Goal: Task Accomplishment & Management: Manage account settings

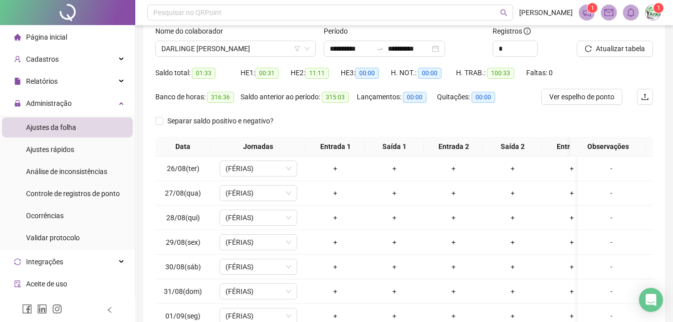
scroll to position [164, 0]
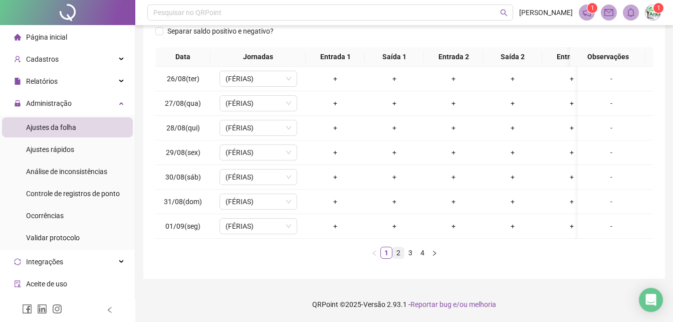
click at [402, 249] on link "2" at bounding box center [398, 252] width 11 height 11
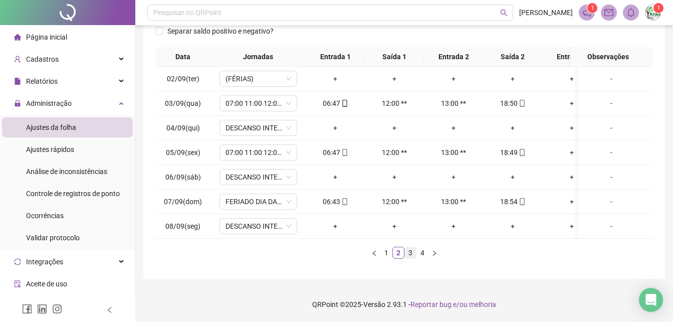
click at [410, 255] on link "3" at bounding box center [410, 252] width 11 height 11
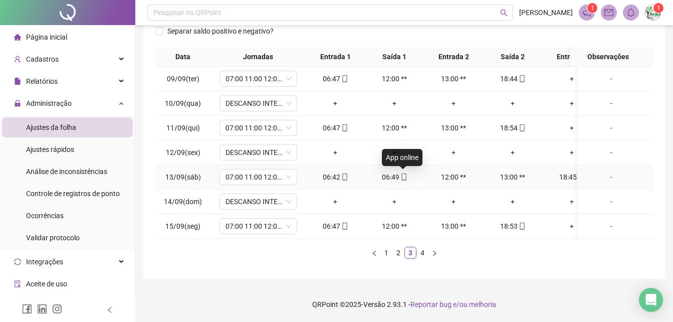
click at [401, 173] on icon "mobile" at bounding box center [403, 176] width 5 height 7
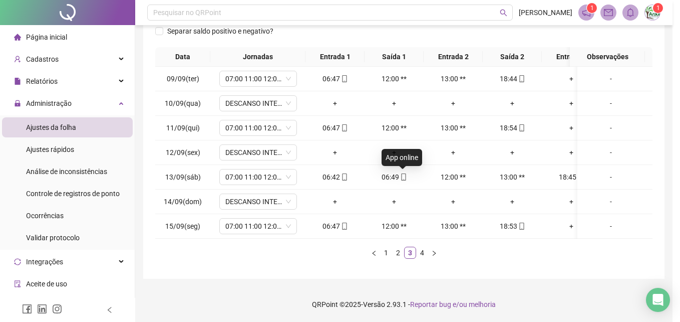
type input "**********"
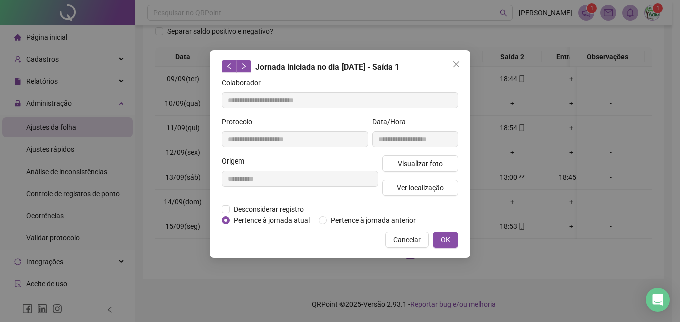
click at [219, 209] on div "**********" at bounding box center [340, 153] width 261 height 207
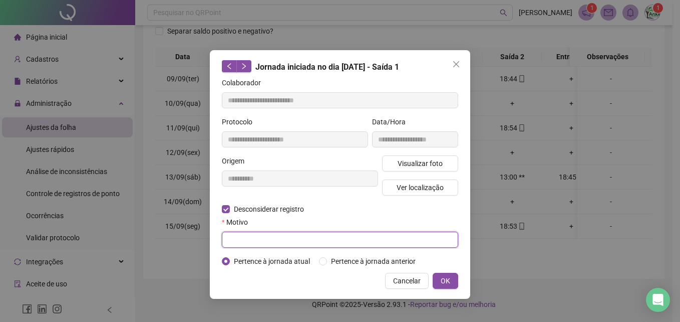
click at [243, 241] on input "text" at bounding box center [340, 239] width 236 height 16
type input "**"
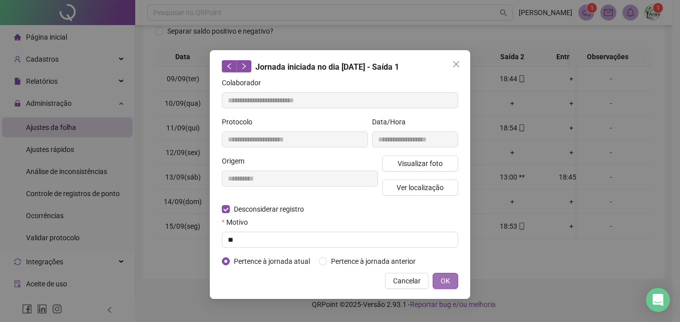
click at [447, 281] on span "OK" at bounding box center [446, 280] width 10 height 11
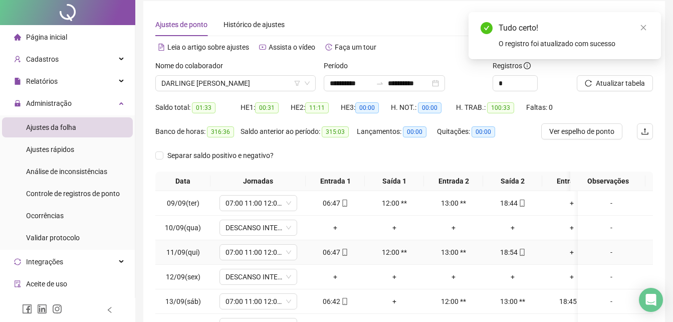
scroll to position [0, 0]
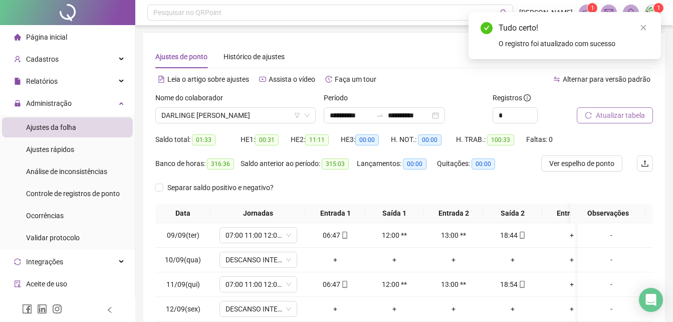
click at [642, 112] on span "Atualizar tabela" at bounding box center [620, 115] width 49 height 11
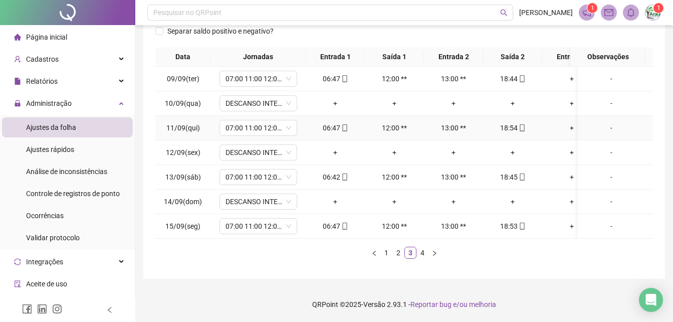
scroll to position [164, 0]
click at [419, 255] on link "4" at bounding box center [422, 252] width 11 height 11
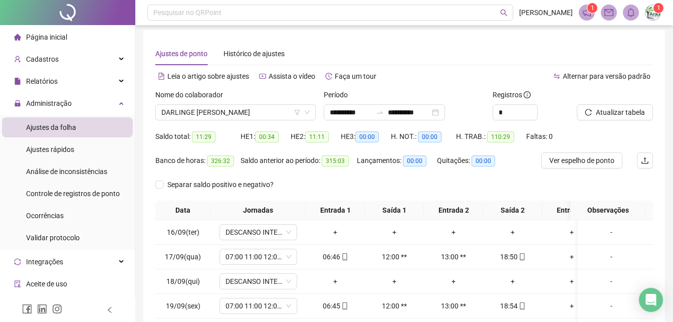
scroll to position [0, 0]
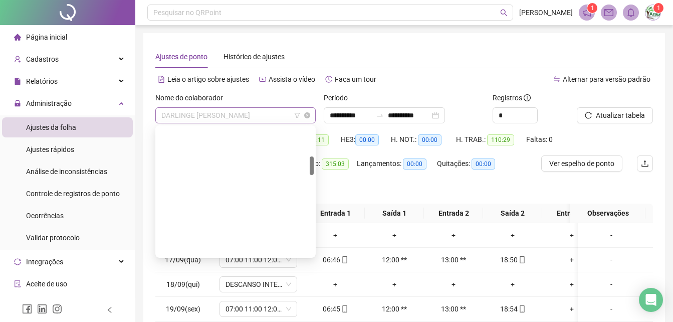
click at [272, 117] on span "DARLINGE [PERSON_NAME]" at bounding box center [235, 115] width 148 height 15
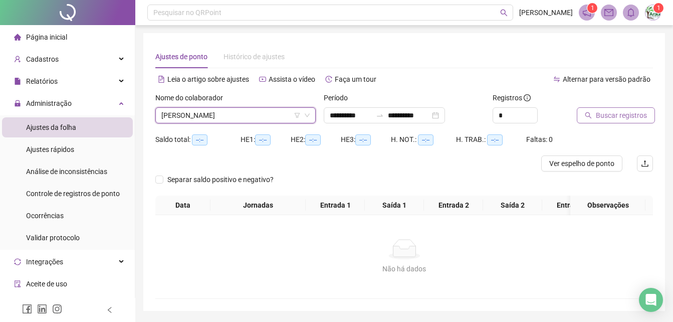
click at [628, 114] on span "Buscar registros" at bounding box center [621, 115] width 51 height 11
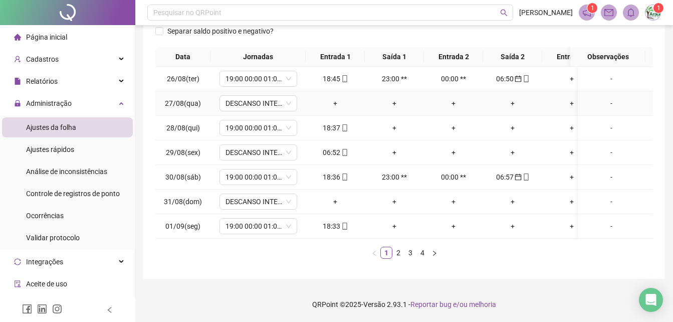
scroll to position [164, 0]
click at [344, 149] on icon "mobile" at bounding box center [344, 152] width 5 height 7
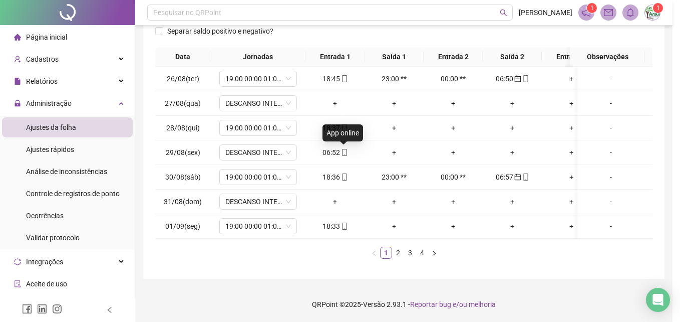
type input "**********"
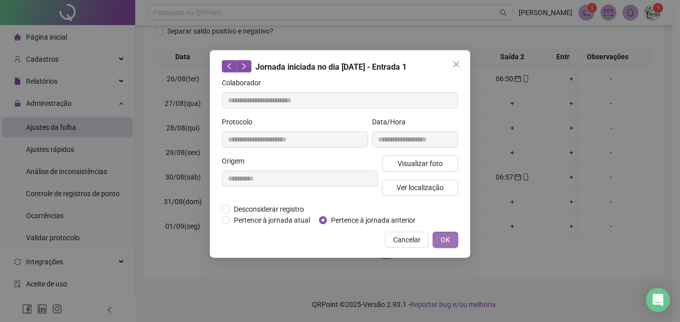
click at [449, 242] on span "OK" at bounding box center [446, 239] width 10 height 11
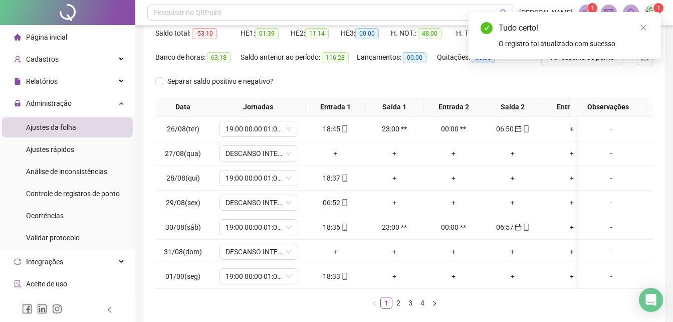
scroll to position [0, 0]
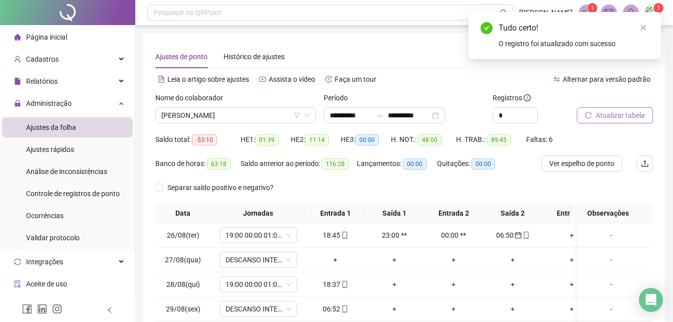
click at [598, 115] on span "Atualizar tabela" at bounding box center [620, 115] width 49 height 11
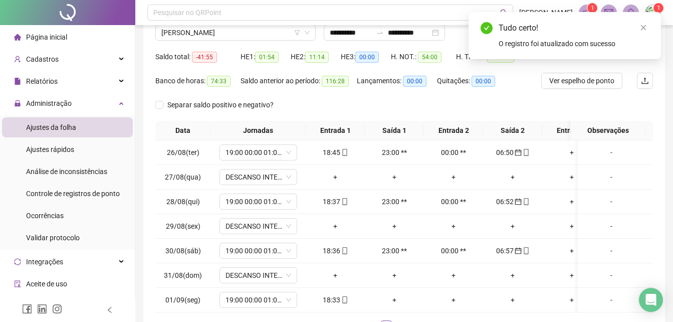
scroll to position [164, 0]
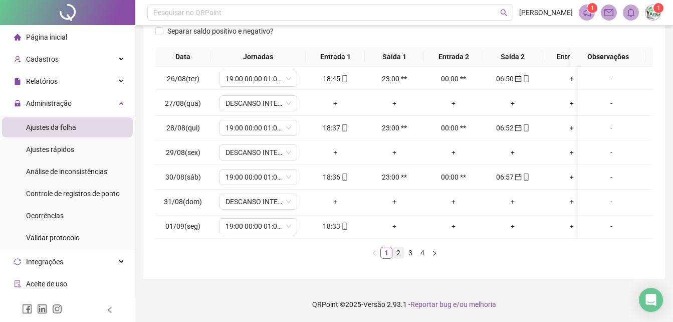
click at [396, 252] on link "2" at bounding box center [398, 252] width 11 height 11
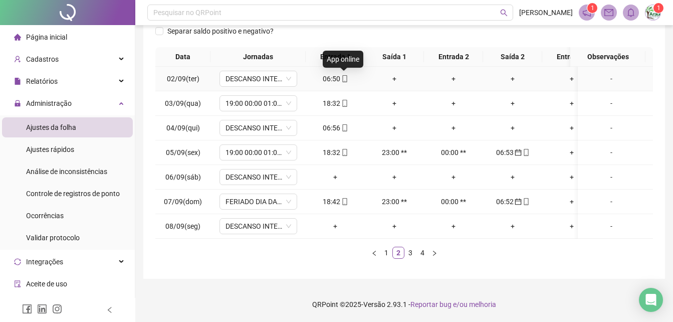
click at [346, 75] on icon "mobile" at bounding box center [344, 78] width 7 height 7
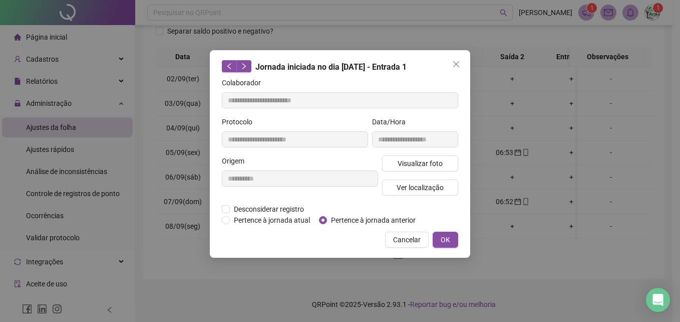
type input "**********"
click at [443, 242] on span "OK" at bounding box center [446, 239] width 10 height 11
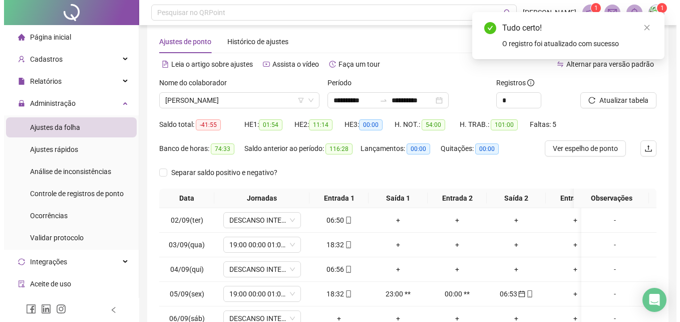
scroll to position [0, 0]
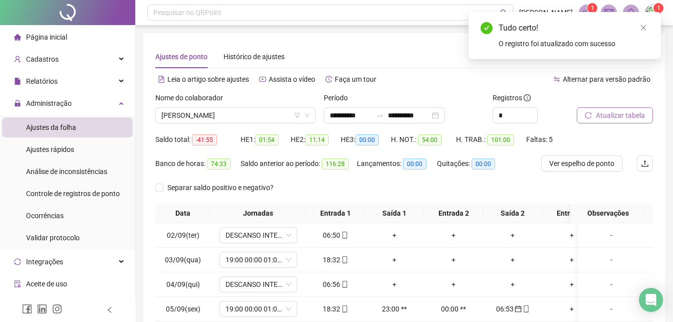
click at [589, 116] on icon "reload" at bounding box center [588, 115] width 7 height 7
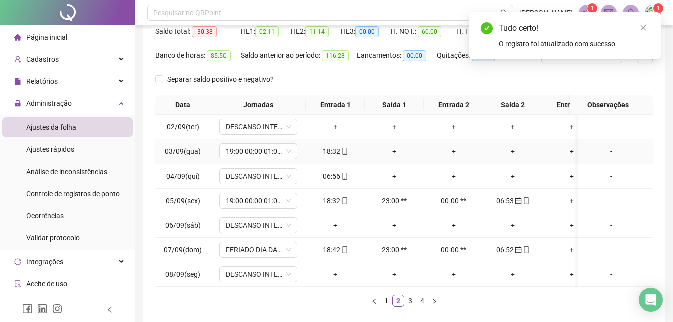
scroll to position [164, 0]
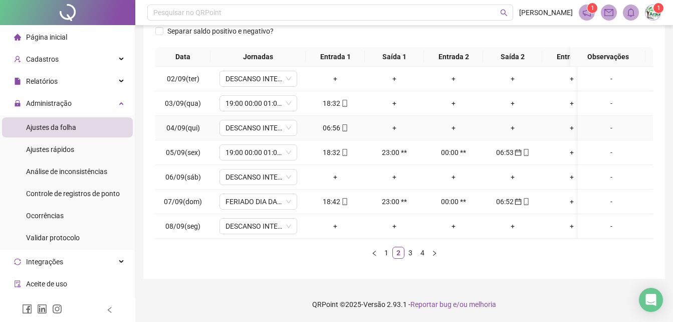
click at [339, 122] on div "06:56" at bounding box center [335, 127] width 51 height 11
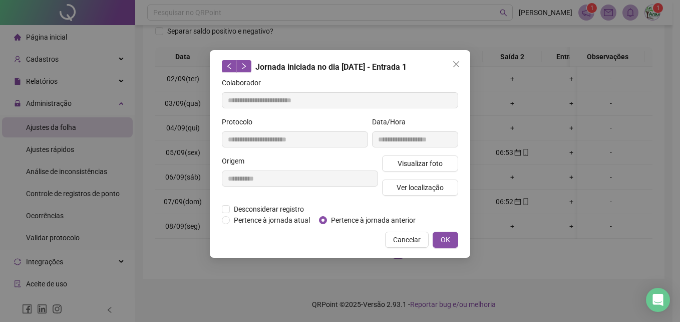
type input "**********"
click at [439, 244] on button "OK" at bounding box center [446, 239] width 26 height 16
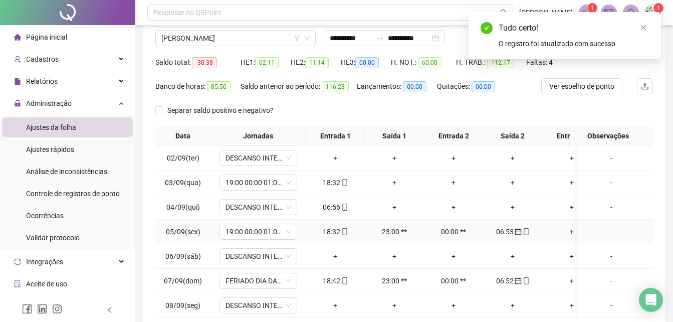
scroll to position [14, 0]
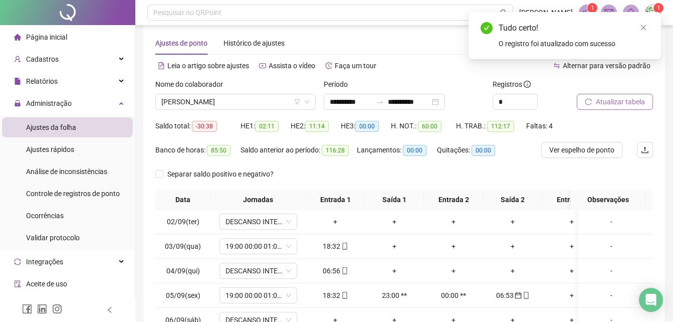
click at [638, 94] on button "Atualizar tabela" at bounding box center [615, 102] width 76 height 16
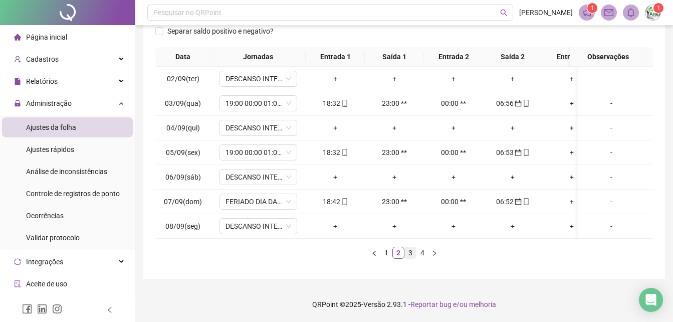
click at [411, 250] on link "3" at bounding box center [410, 252] width 11 height 11
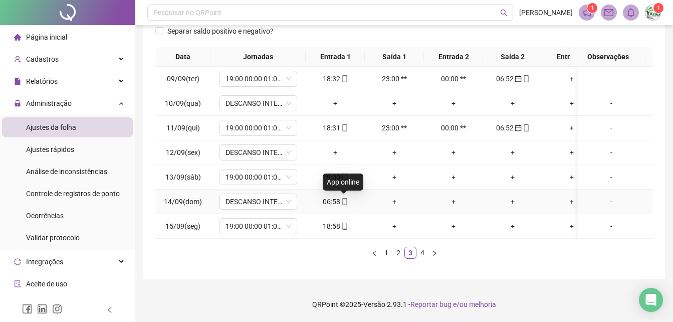
click at [342, 198] on icon "mobile" at bounding box center [344, 201] width 5 height 7
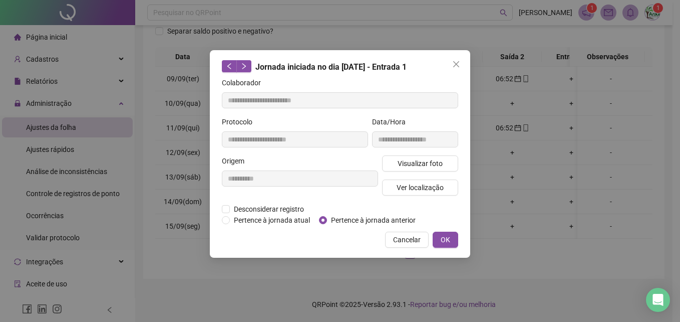
type input "**********"
click at [448, 246] on button "OK" at bounding box center [446, 239] width 26 height 16
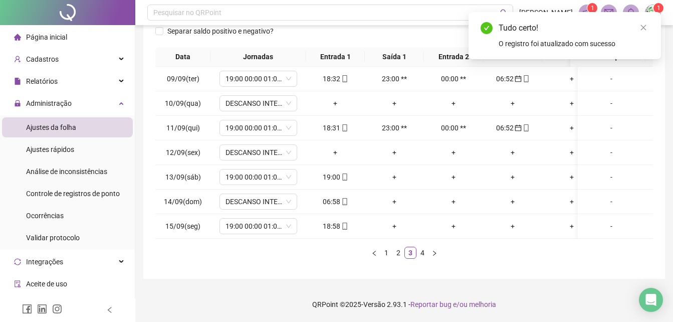
scroll to position [64, 0]
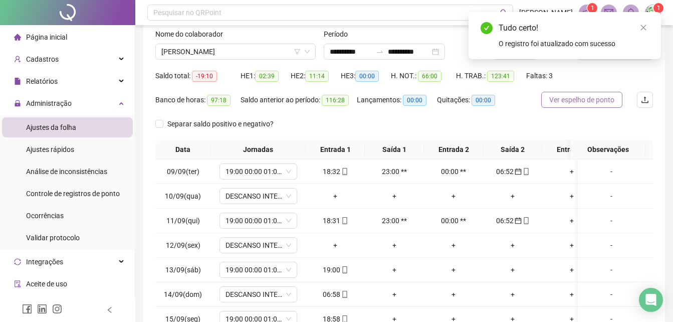
click at [594, 102] on span "Ver espelho de ponto" at bounding box center [581, 99] width 65 height 11
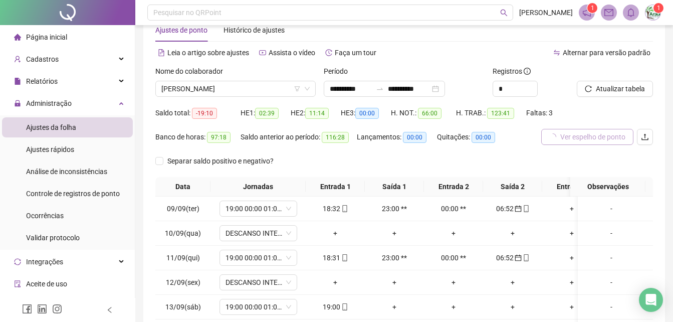
scroll to position [0, 0]
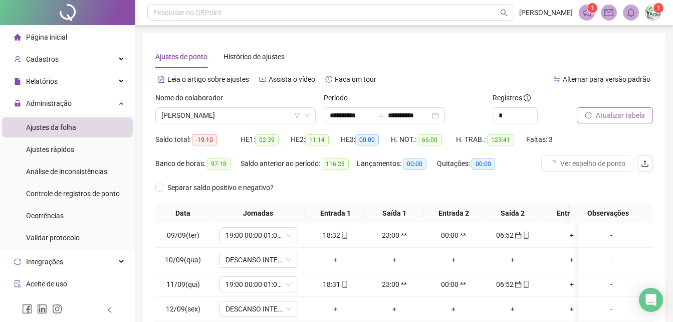
drag, startPoint x: 594, startPoint y: 104, endPoint x: 594, endPoint y: 113, distance: 9.5
click at [594, 104] on div at bounding box center [602, 99] width 51 height 15
click at [594, 116] on button "Atualizar tabela" at bounding box center [615, 115] width 76 height 16
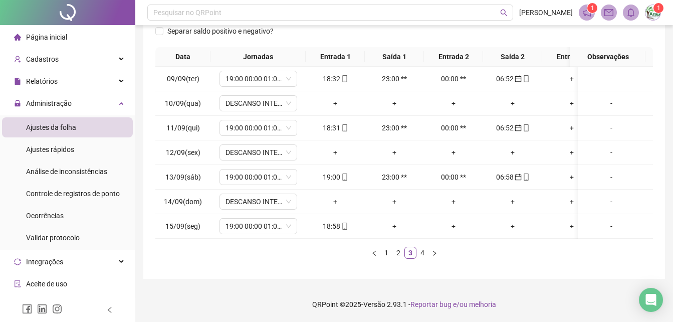
click at [425, 259] on div "Data Jornadas Entrada 1 Saída 1 Entrada 2 Saída 2 Entrada 3 Saída 3 Observações…" at bounding box center [403, 156] width 497 height 219
click at [427, 255] on link "4" at bounding box center [422, 252] width 11 height 11
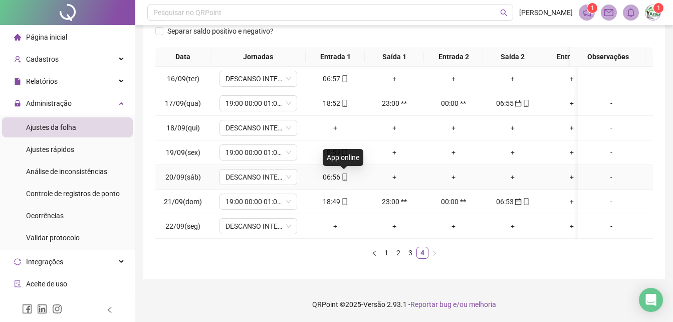
click at [345, 173] on icon "mobile" at bounding box center [344, 176] width 5 height 7
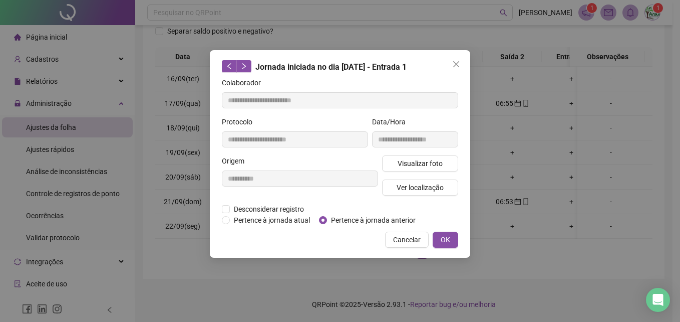
type input "**********"
click at [453, 239] on button "OK" at bounding box center [446, 239] width 26 height 16
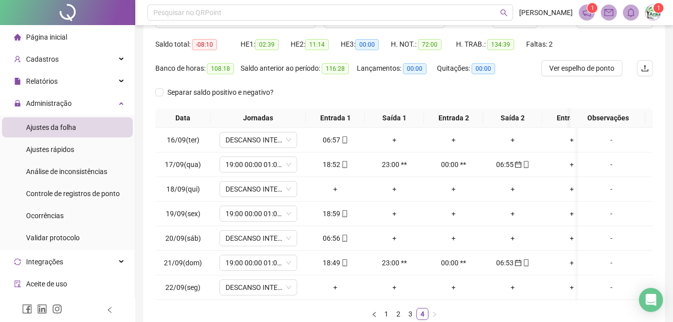
scroll to position [0, 0]
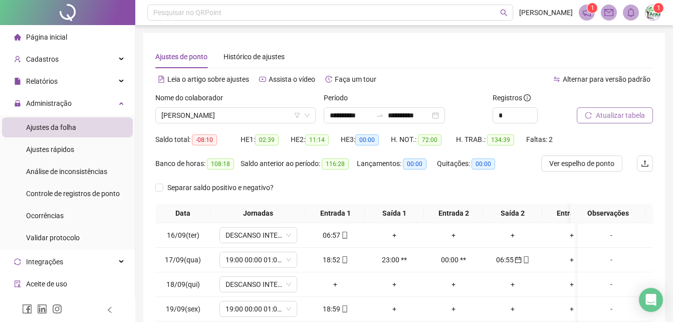
click at [625, 115] on span "Atualizar tabela" at bounding box center [620, 115] width 49 height 11
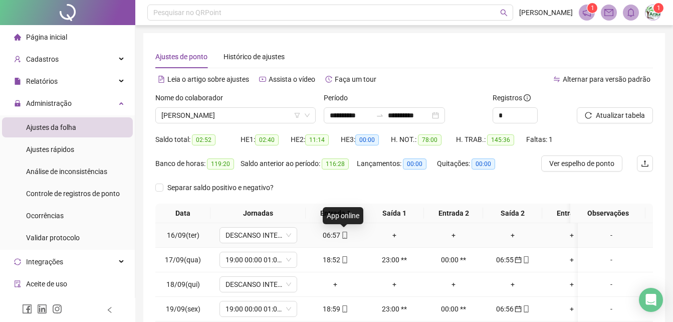
click at [345, 237] on icon "mobile" at bounding box center [344, 234] width 7 height 7
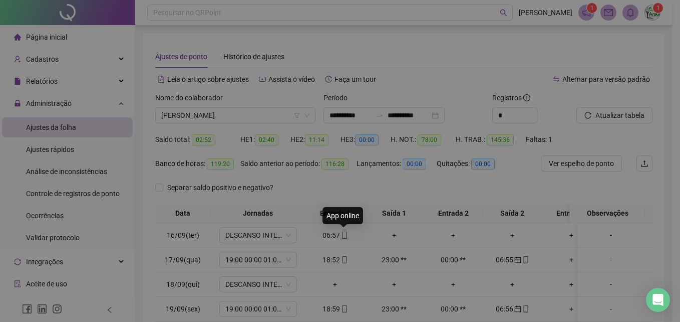
type input "**********"
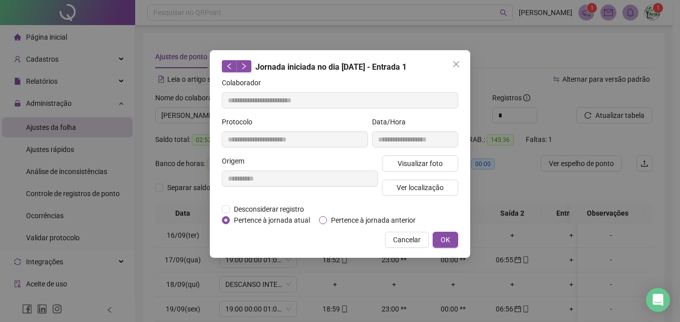
click at [327, 216] on span "Pertence à jornada anterior" at bounding box center [373, 219] width 93 height 11
click at [447, 242] on span "OK" at bounding box center [446, 239] width 10 height 11
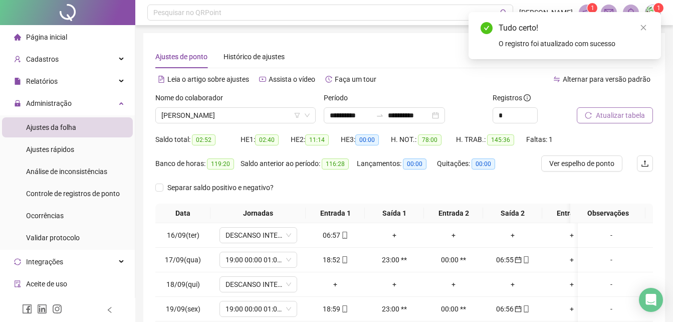
click at [617, 114] on span "Atualizar tabela" at bounding box center [620, 115] width 49 height 11
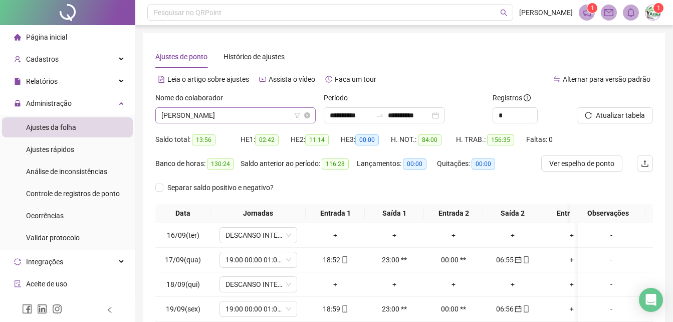
click at [246, 121] on span "[PERSON_NAME]" at bounding box center [235, 115] width 148 height 15
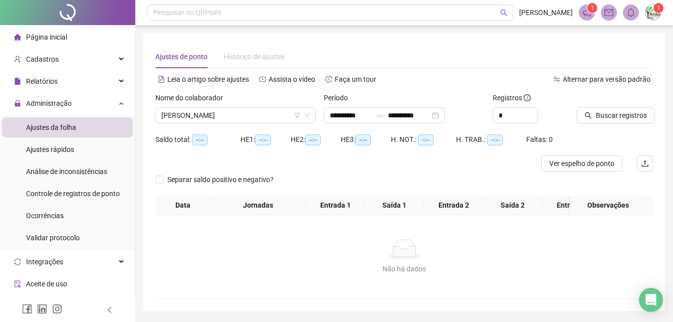
click at [613, 125] on div "Buscar registros" at bounding box center [615, 111] width 84 height 39
click at [620, 121] on button "Buscar registros" at bounding box center [616, 115] width 78 height 16
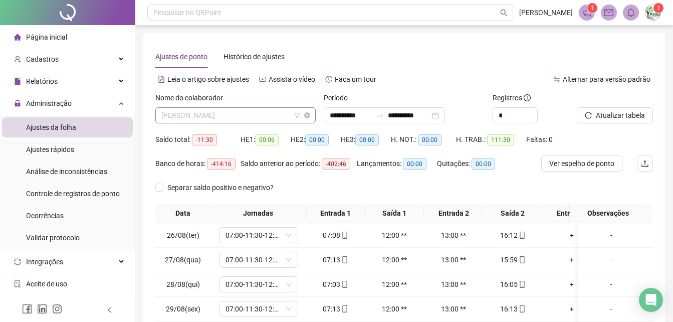
click at [242, 117] on span "[PERSON_NAME]" at bounding box center [235, 115] width 148 height 15
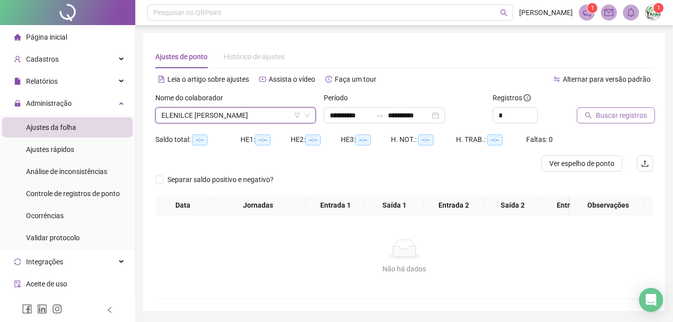
click at [619, 116] on span "Buscar registros" at bounding box center [621, 115] width 51 height 11
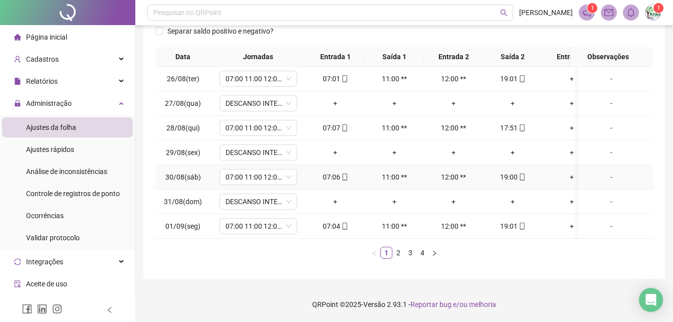
scroll to position [164, 0]
click at [397, 251] on link "2" at bounding box center [398, 252] width 11 height 11
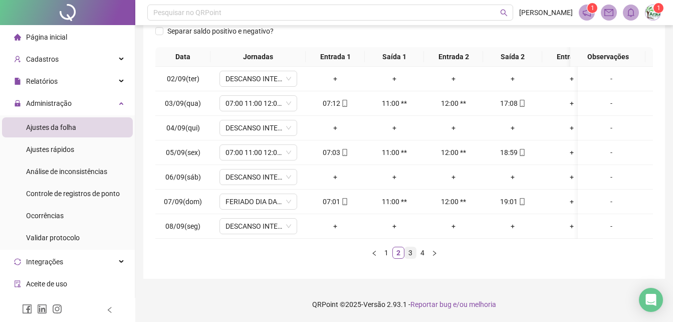
click at [408, 255] on link "3" at bounding box center [410, 252] width 11 height 11
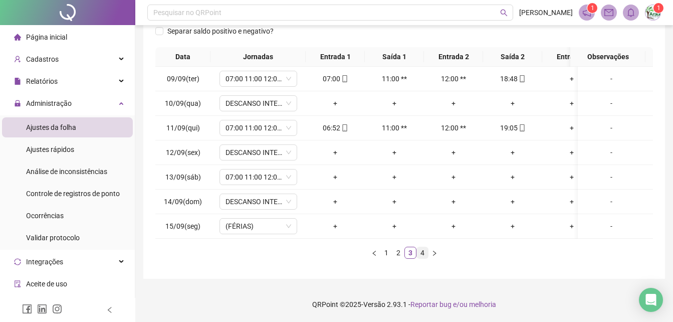
click at [425, 256] on link "4" at bounding box center [422, 252] width 11 height 11
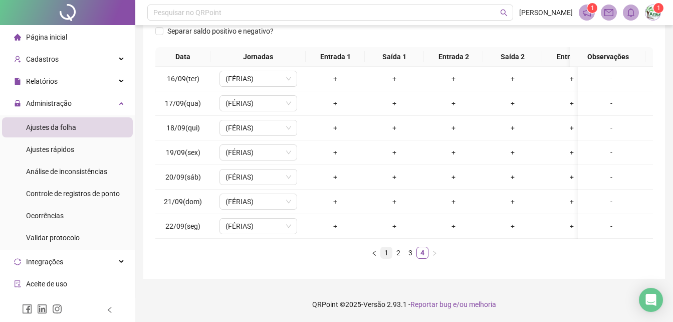
click at [388, 256] on link "1" at bounding box center [386, 252] width 11 height 11
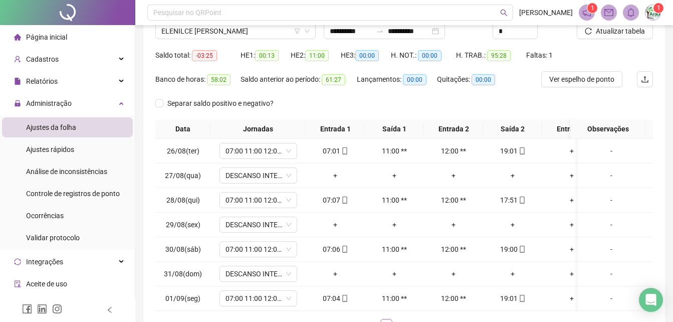
scroll to position [0, 0]
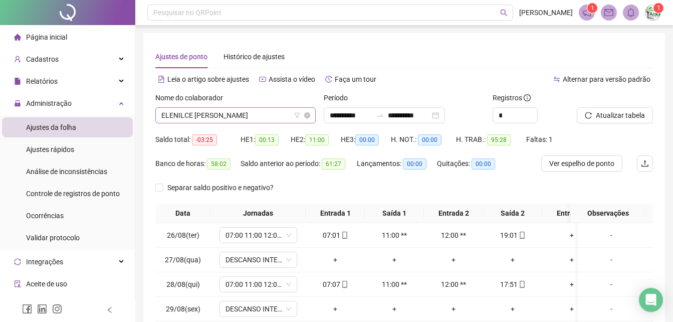
click at [247, 121] on span "ELENILCE [PERSON_NAME]" at bounding box center [235, 115] width 148 height 15
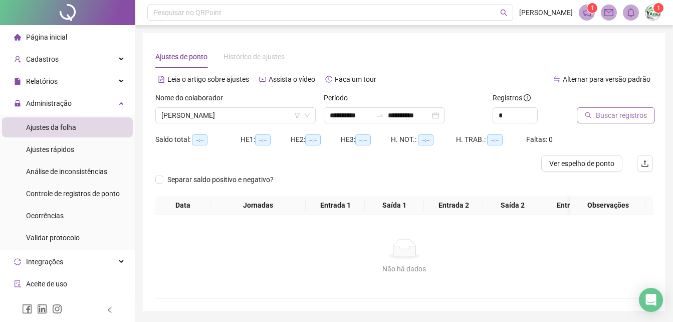
click at [619, 107] on button "Buscar registros" at bounding box center [616, 115] width 78 height 16
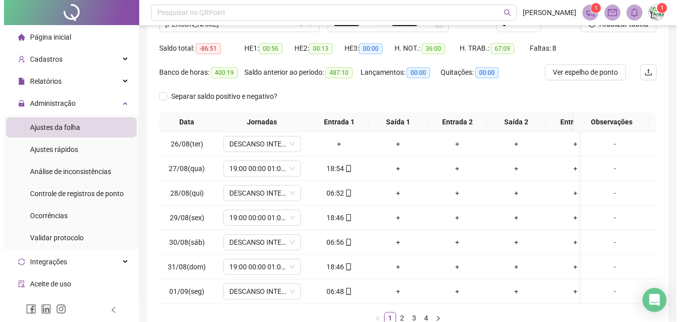
scroll to position [164, 0]
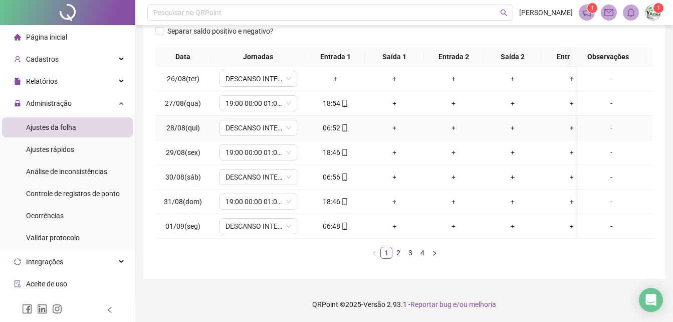
click at [340, 126] on td "06:52" at bounding box center [335, 128] width 59 height 25
click at [342, 124] on icon "mobile" at bounding box center [344, 127] width 5 height 7
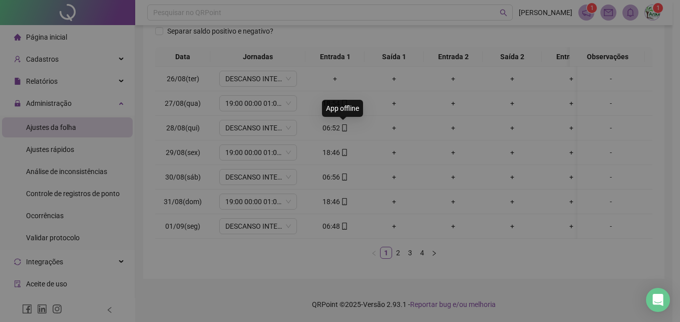
type input "**********"
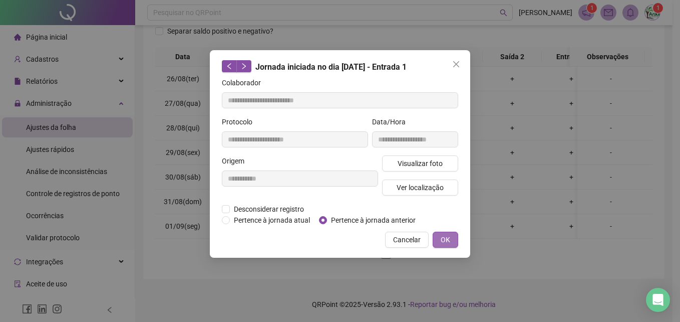
click at [443, 239] on span "OK" at bounding box center [446, 239] width 10 height 11
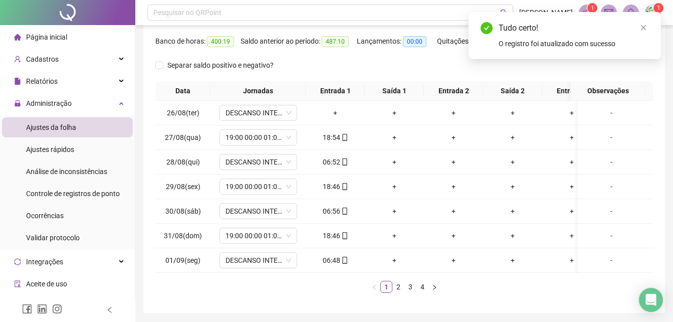
scroll to position [14, 0]
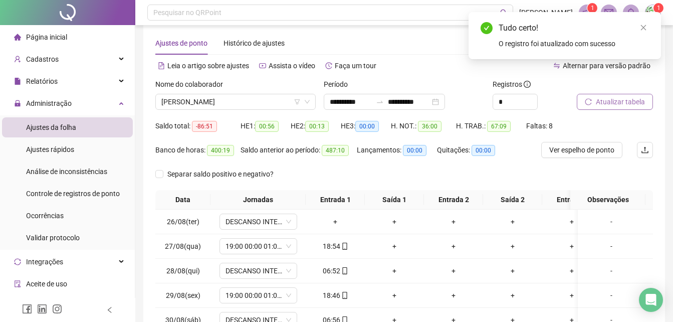
click at [605, 98] on span "Atualizar tabela" at bounding box center [620, 101] width 49 height 11
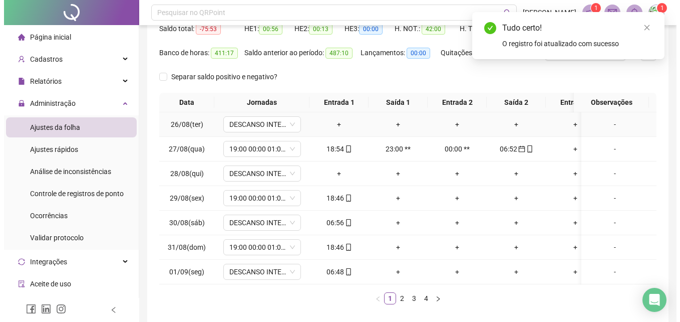
scroll to position [164, 0]
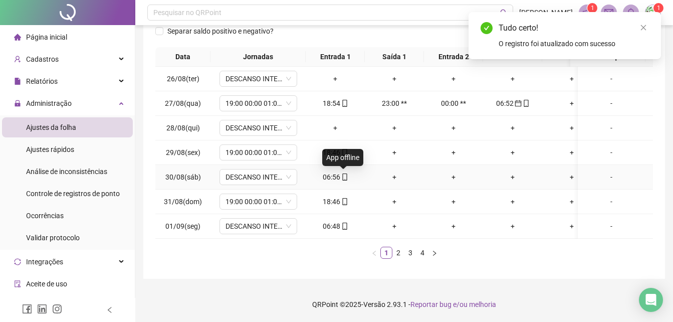
click at [347, 173] on icon "mobile" at bounding box center [344, 176] width 7 height 7
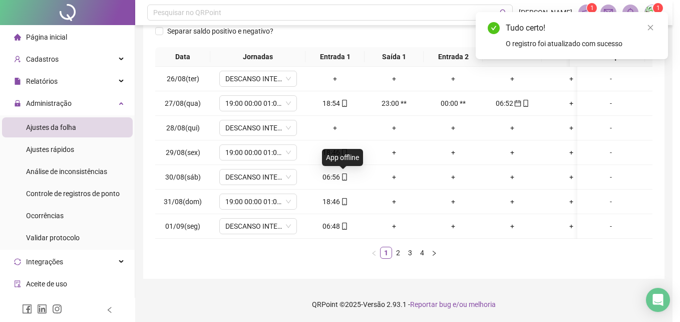
type input "**********"
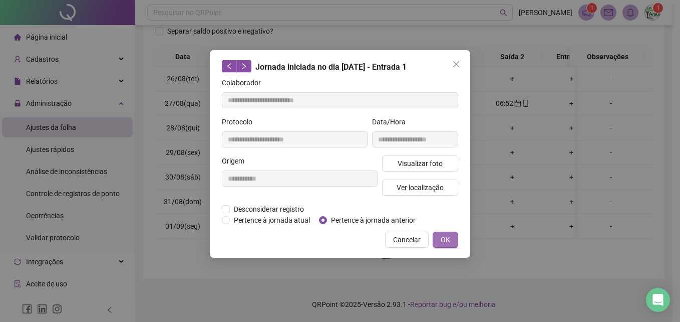
click at [439, 241] on button "OK" at bounding box center [446, 239] width 26 height 16
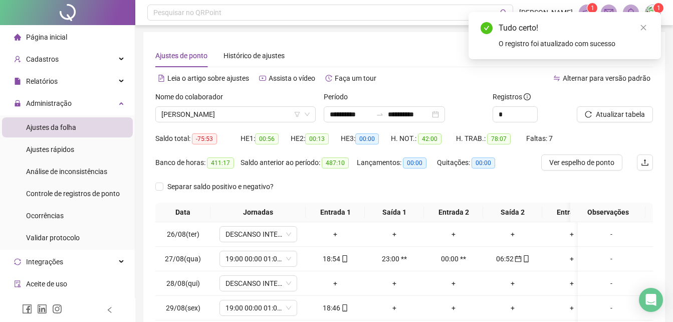
scroll to position [0, 0]
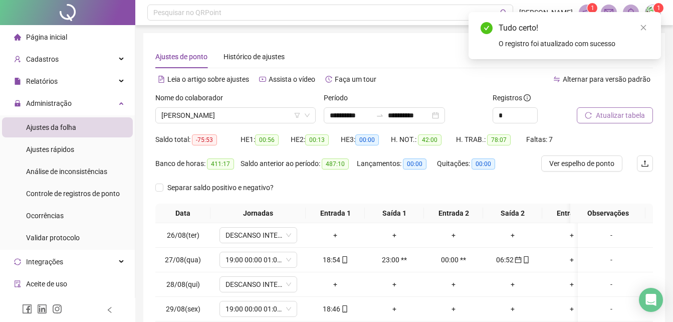
click at [616, 117] on span "Atualizar tabela" at bounding box center [620, 115] width 49 height 11
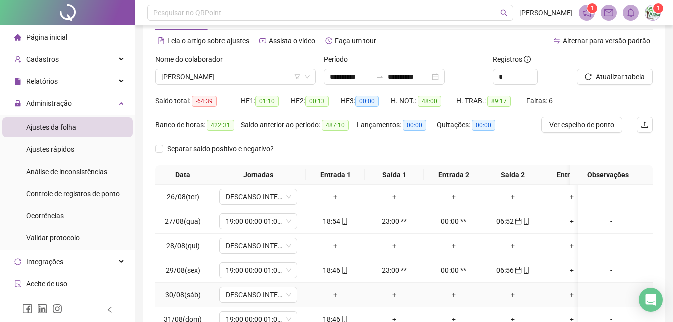
scroll to position [150, 0]
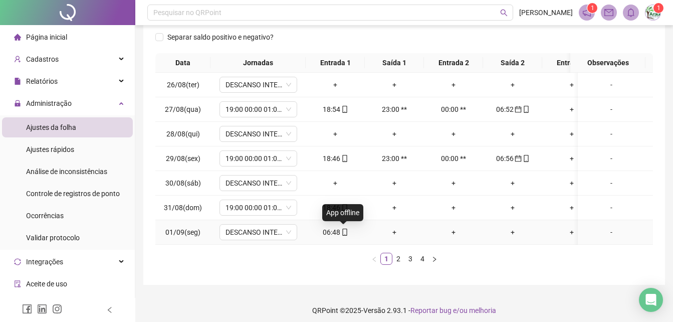
click at [341, 233] on icon "mobile" at bounding box center [344, 231] width 7 height 7
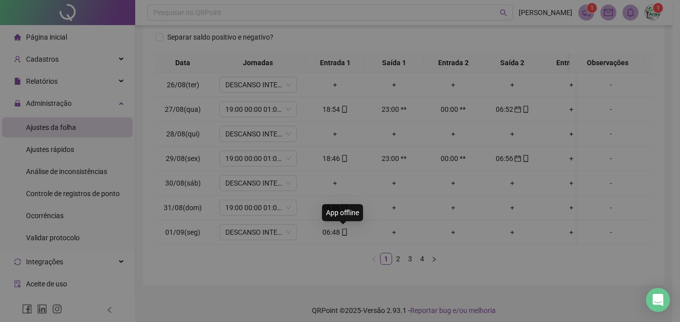
type input "**********"
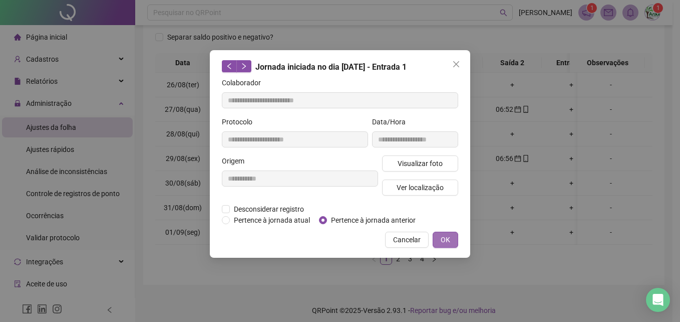
click at [449, 238] on span "OK" at bounding box center [446, 239] width 10 height 11
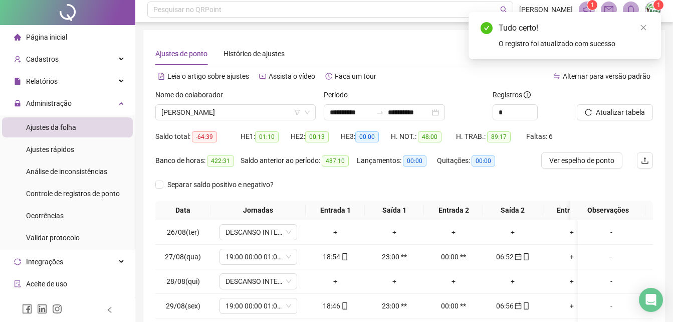
scroll to position [0, 0]
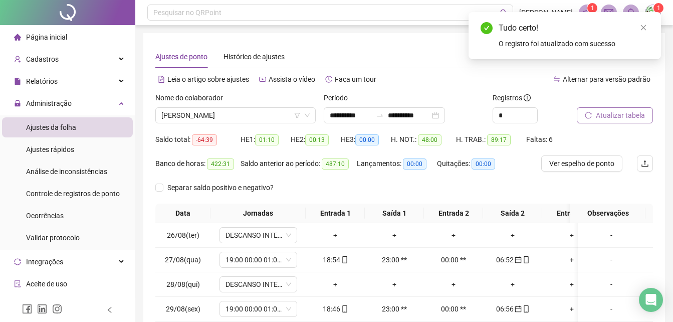
click at [608, 110] on span "Atualizar tabela" at bounding box center [620, 115] width 49 height 11
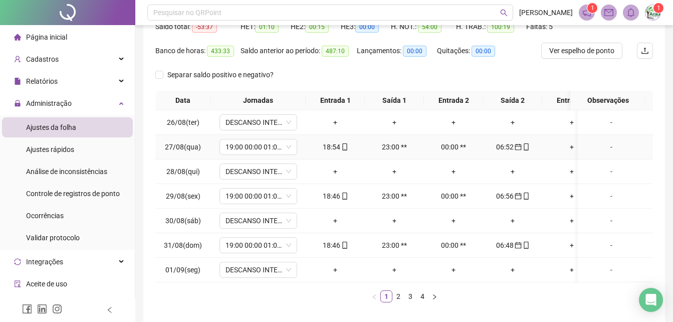
scroll to position [164, 0]
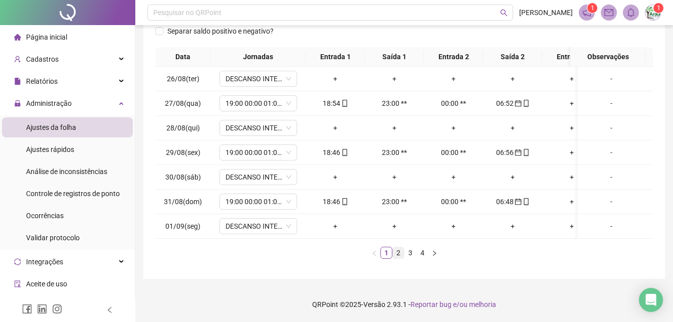
click at [400, 258] on li "2" at bounding box center [398, 252] width 12 height 12
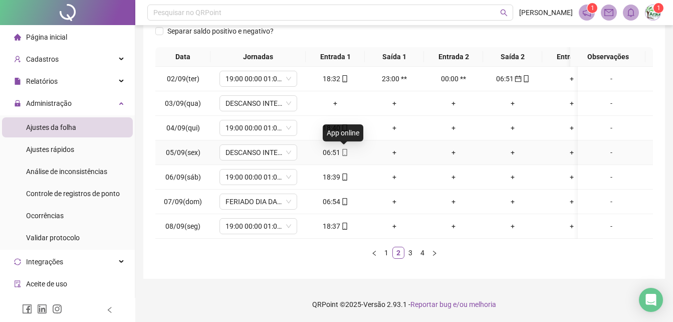
click at [347, 149] on icon "mobile" at bounding box center [344, 152] width 7 height 7
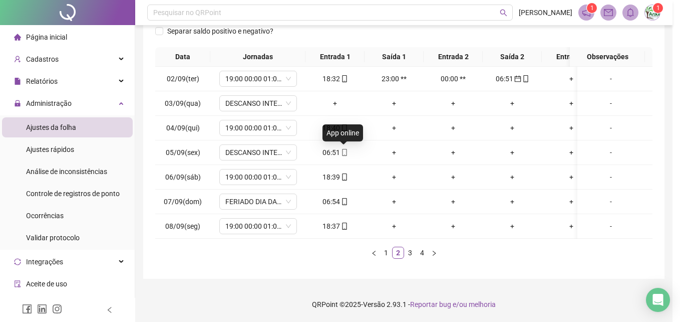
type input "**********"
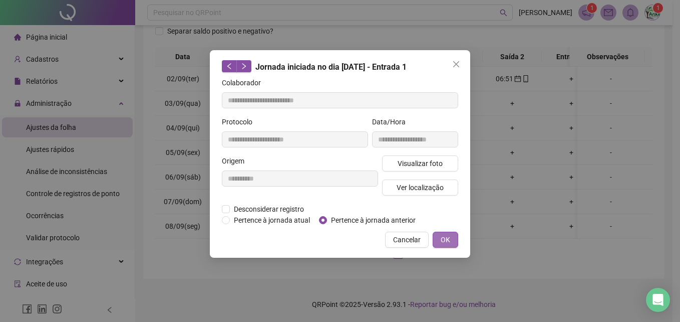
click at [445, 234] on span "OK" at bounding box center [446, 239] width 10 height 11
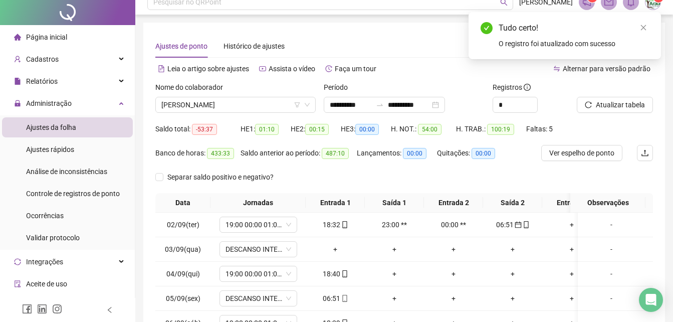
scroll to position [0, 0]
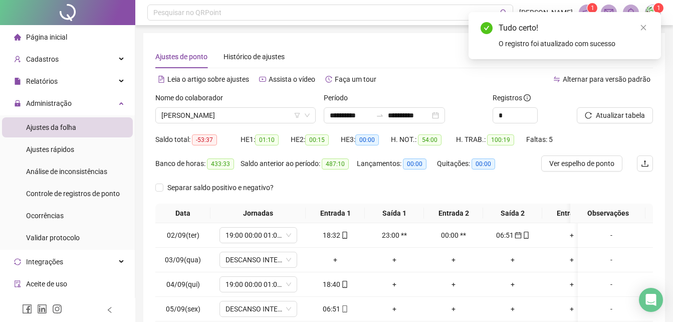
click at [574, 116] on div "Atualizar tabela" at bounding box center [615, 111] width 84 height 39
click at [605, 122] on button "Atualizar tabela" at bounding box center [615, 115] width 76 height 16
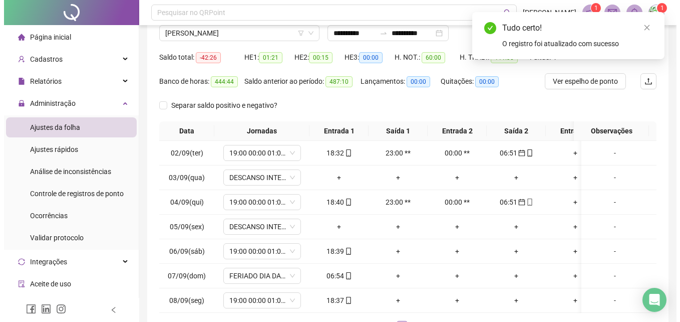
scroll to position [164, 0]
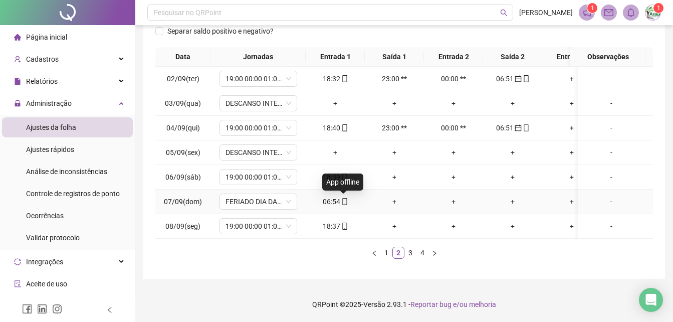
click at [343, 198] on icon "mobile" at bounding box center [344, 201] width 7 height 7
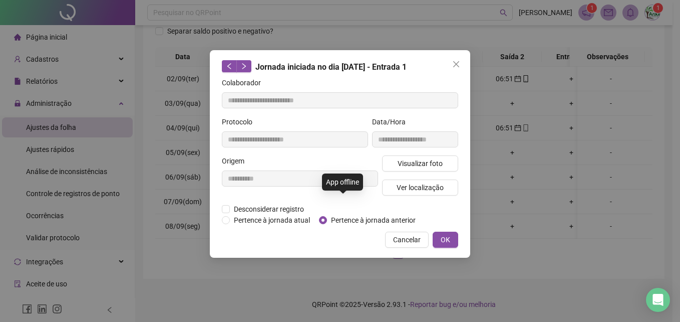
type input "**********"
click at [452, 240] on button "OK" at bounding box center [446, 239] width 26 height 16
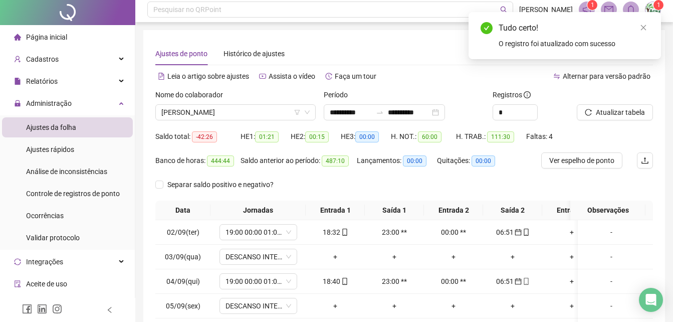
scroll to position [0, 0]
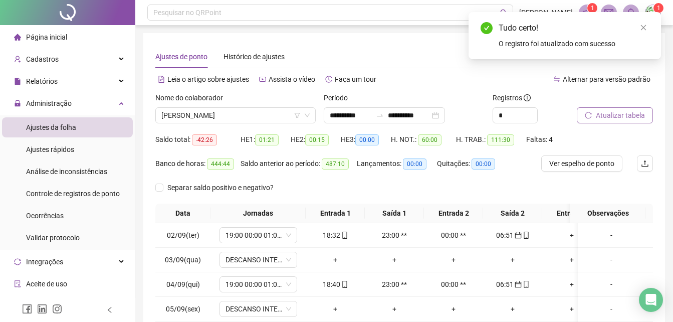
click at [602, 116] on span "Atualizar tabela" at bounding box center [620, 115] width 49 height 11
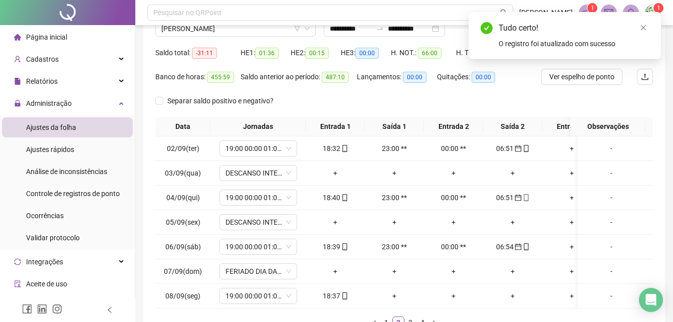
scroll to position [164, 0]
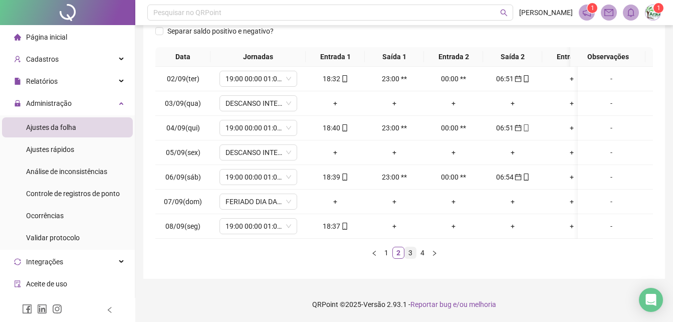
click at [406, 252] on link "3" at bounding box center [410, 252] width 11 height 11
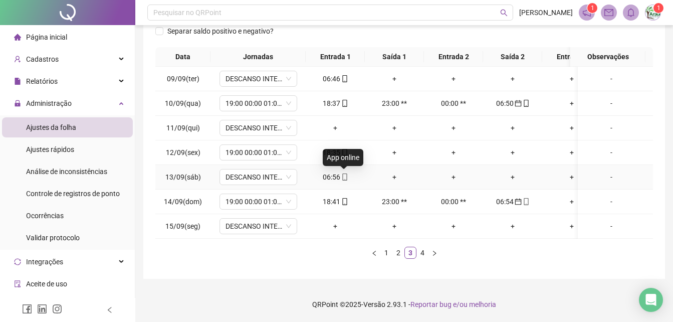
click at [343, 173] on icon "mobile" at bounding box center [344, 176] width 7 height 7
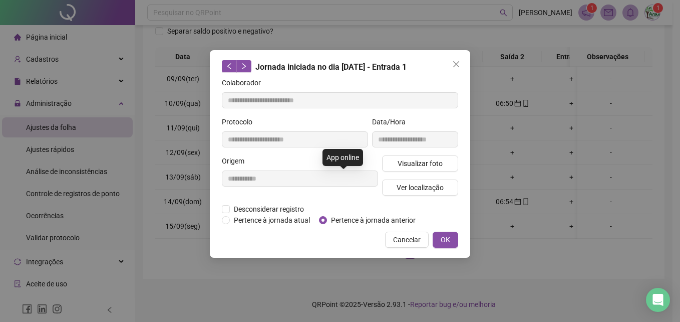
type input "**********"
click at [325, 224] on label "Pertence à jornada anterior" at bounding box center [369, 219] width 101 height 11
click at [447, 240] on span "OK" at bounding box center [446, 239] width 10 height 11
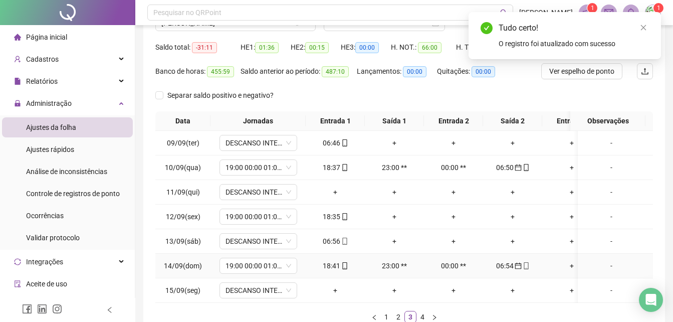
scroll to position [14, 0]
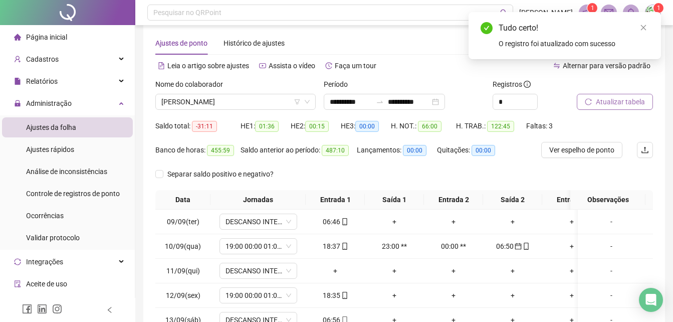
click at [593, 96] on button "Atualizar tabela" at bounding box center [615, 102] width 76 height 16
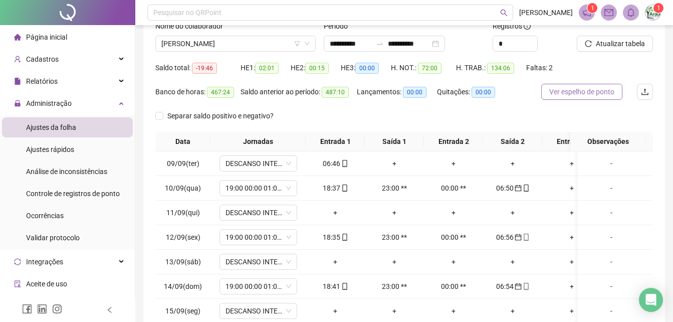
scroll to position [164, 0]
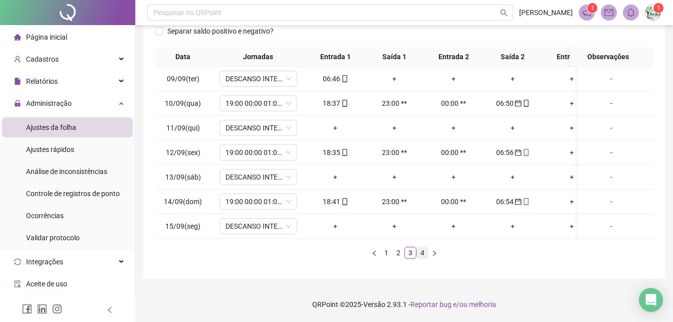
click at [427, 249] on link "4" at bounding box center [422, 252] width 11 height 11
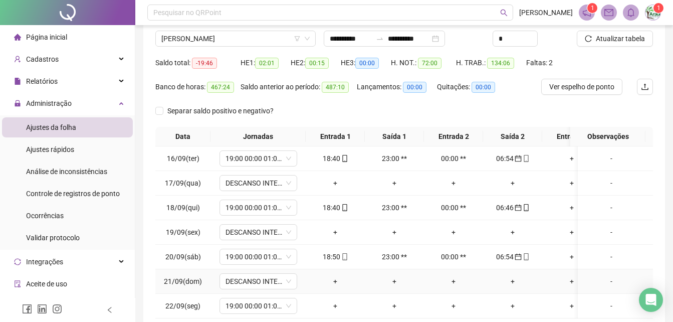
scroll to position [0, 0]
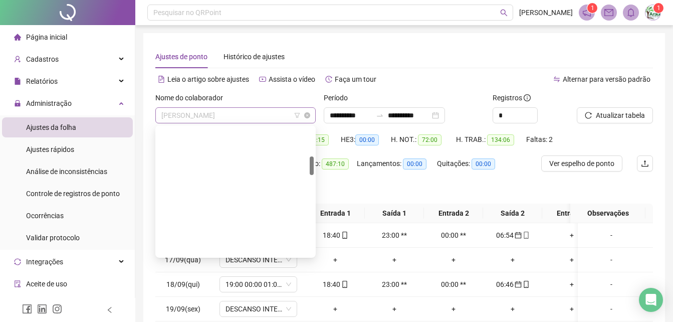
click at [228, 111] on span "[PERSON_NAME]" at bounding box center [235, 115] width 148 height 15
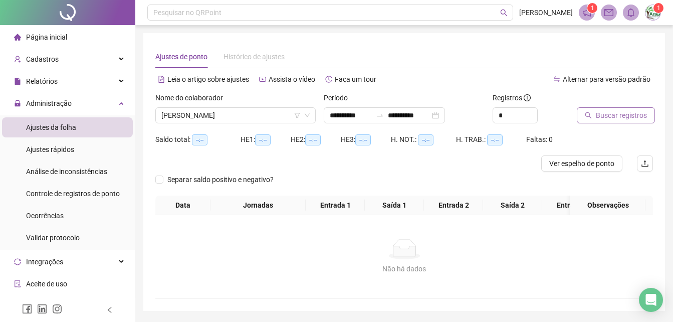
click at [629, 113] on span "Buscar registros" at bounding box center [621, 115] width 51 height 11
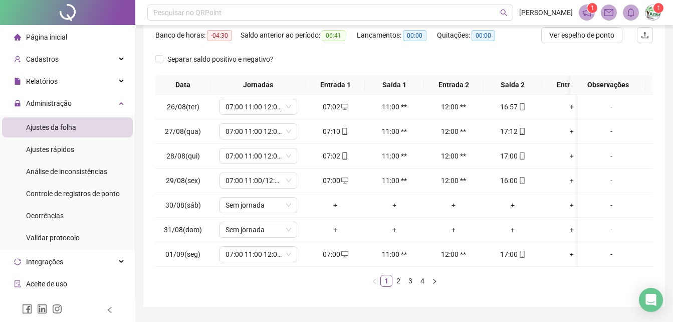
scroll to position [164, 0]
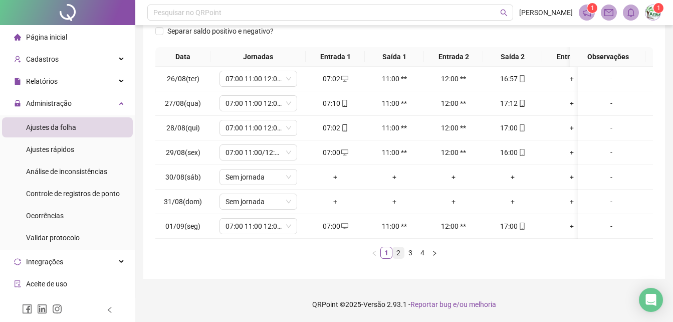
click at [398, 252] on link "2" at bounding box center [398, 252] width 11 height 11
click at [412, 256] on link "3" at bounding box center [410, 252] width 11 height 11
click at [418, 255] on link "4" at bounding box center [422, 252] width 11 height 11
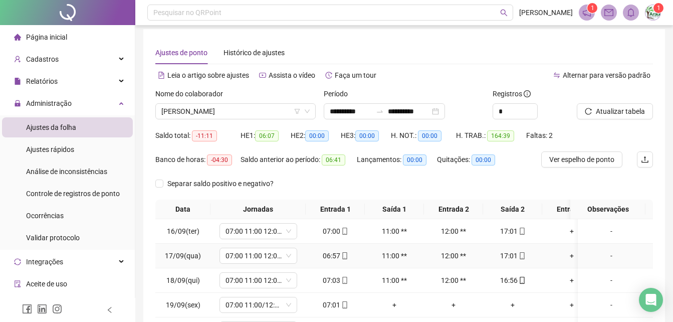
scroll to position [0, 0]
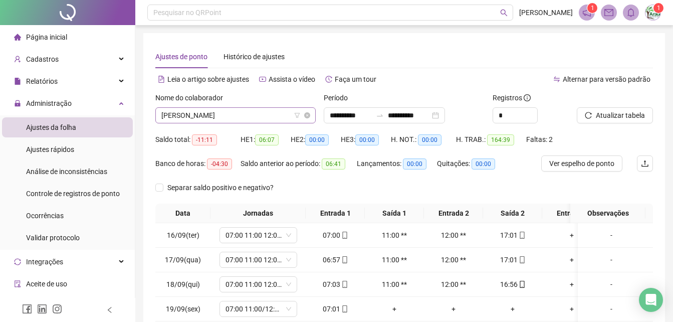
click at [266, 113] on span "[PERSON_NAME]" at bounding box center [235, 115] width 148 height 15
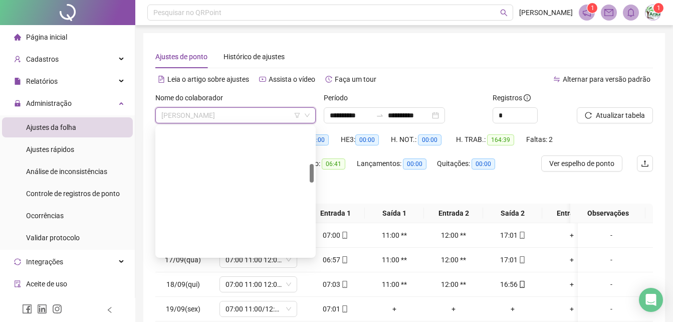
scroll to position [301, 0]
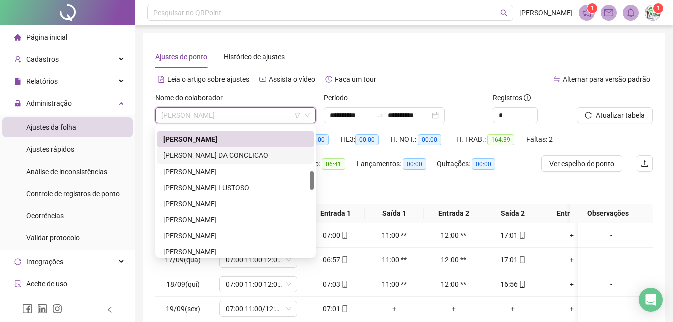
click at [185, 158] on div "[PERSON_NAME] DA CONCEICAO" at bounding box center [235, 155] width 144 height 11
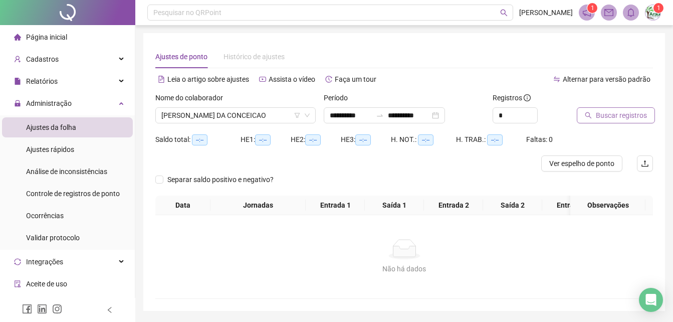
click at [631, 118] on span "Buscar registros" at bounding box center [621, 115] width 51 height 11
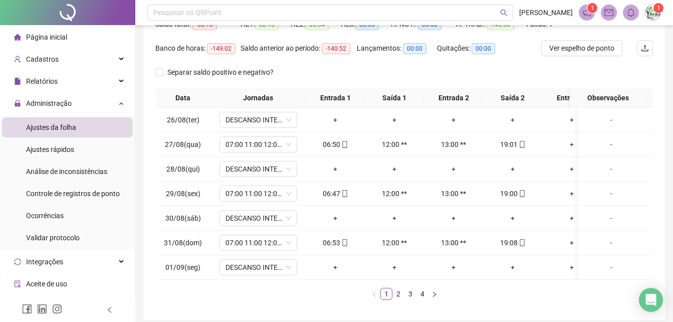
scroll to position [164, 0]
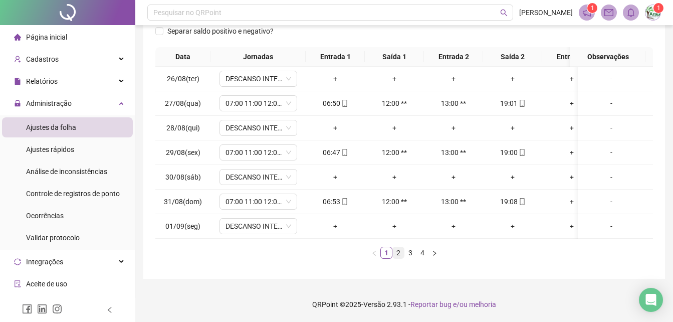
click at [401, 255] on link "2" at bounding box center [398, 252] width 11 height 11
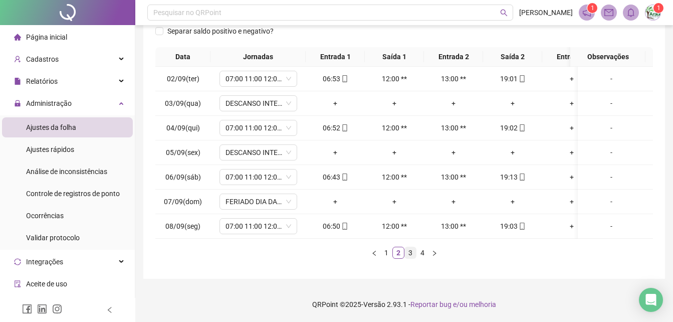
click at [411, 256] on link "3" at bounding box center [410, 252] width 11 height 11
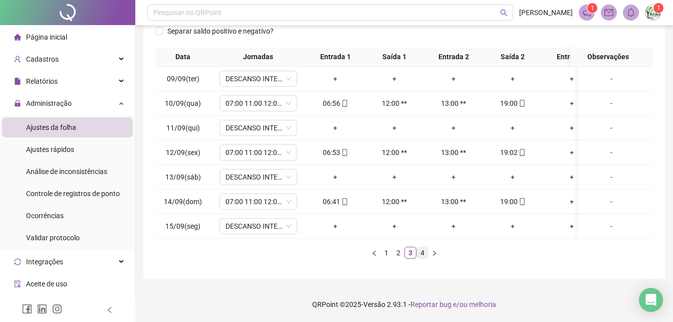
click at [422, 253] on link "4" at bounding box center [422, 252] width 11 height 11
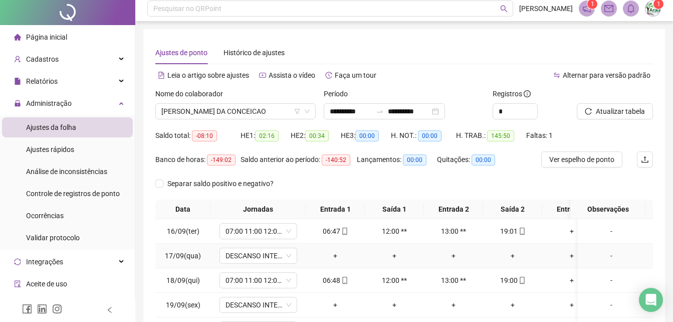
scroll to position [0, 0]
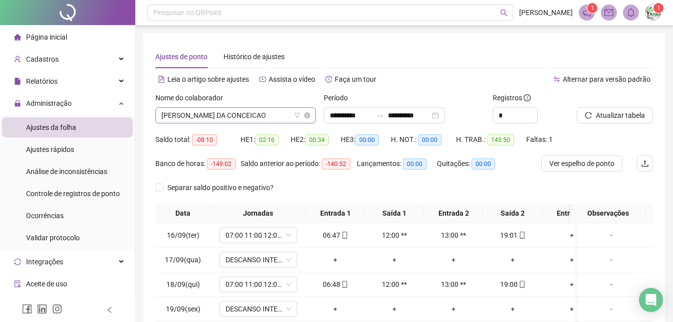
click at [260, 111] on span "[PERSON_NAME] DA CONCEICAO" at bounding box center [235, 115] width 148 height 15
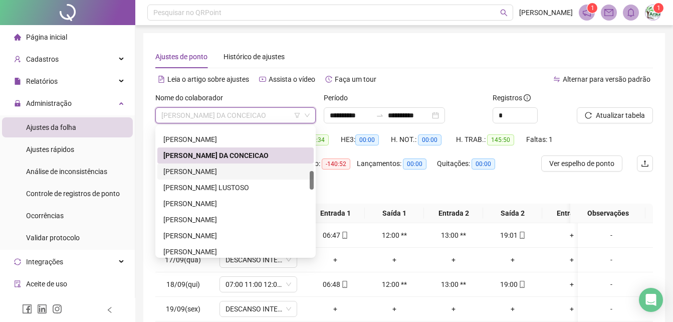
click at [240, 176] on div "[PERSON_NAME]" at bounding box center [235, 171] width 144 height 11
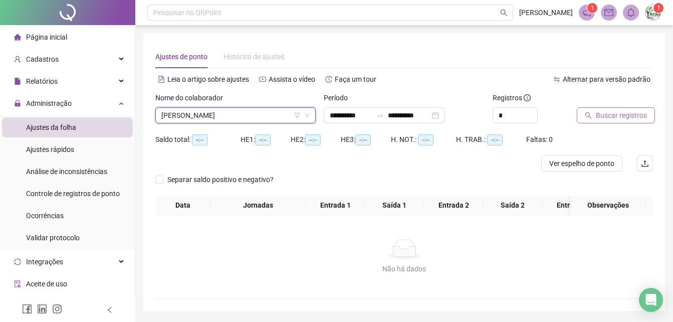
click at [604, 114] on span "Buscar registros" at bounding box center [621, 115] width 51 height 11
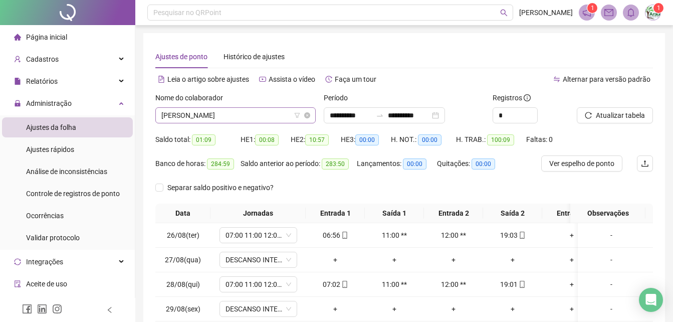
click at [191, 117] on span "[PERSON_NAME]" at bounding box center [235, 115] width 148 height 15
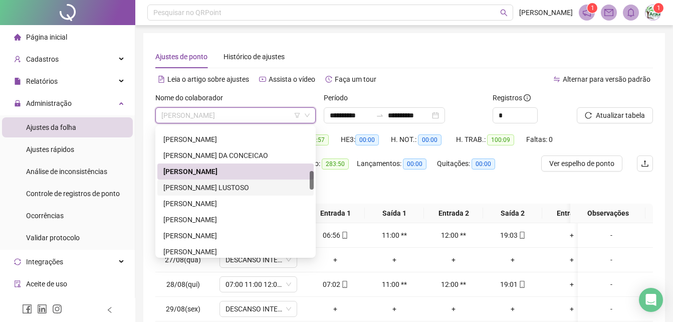
click at [191, 188] on div "[PERSON_NAME] LUSTOSO" at bounding box center [235, 187] width 144 height 11
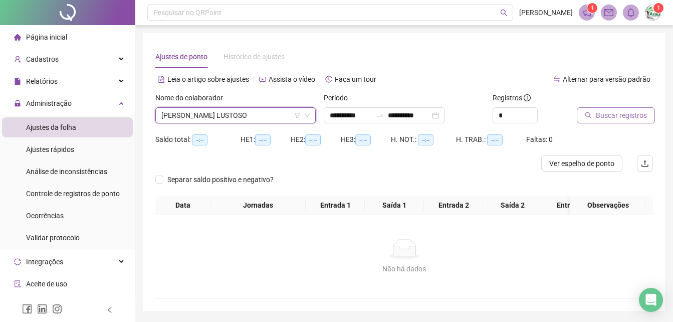
click at [624, 110] on span "Buscar registros" at bounding box center [621, 115] width 51 height 11
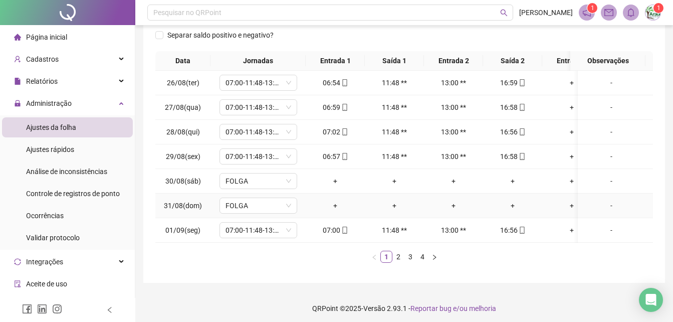
scroll to position [164, 0]
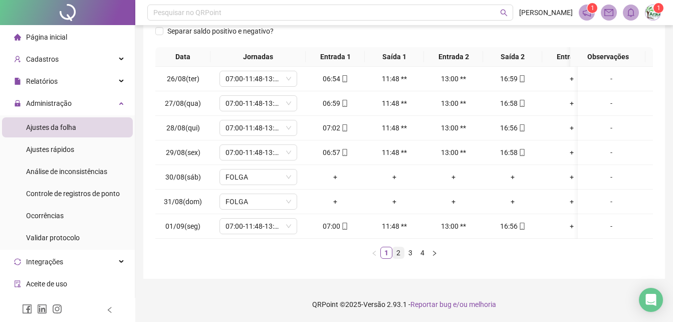
click at [401, 251] on link "2" at bounding box center [398, 252] width 11 height 11
click at [410, 255] on link "3" at bounding box center [410, 252] width 11 height 11
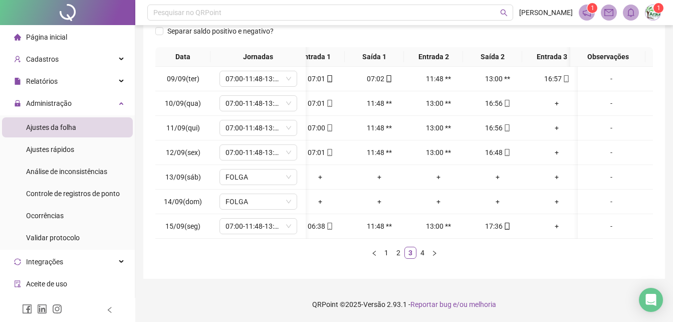
scroll to position [0, 0]
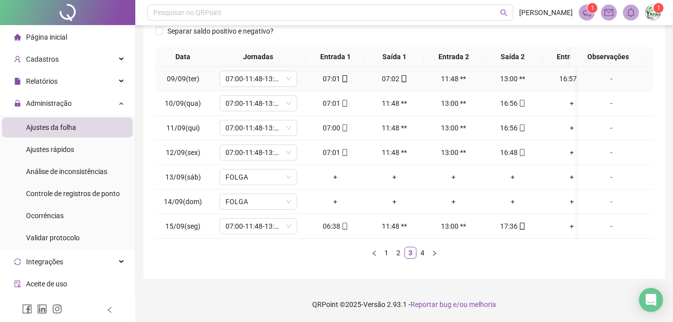
click at [404, 77] on td "07:02" at bounding box center [394, 79] width 59 height 25
click at [401, 75] on icon "mobile" at bounding box center [403, 78] width 5 height 7
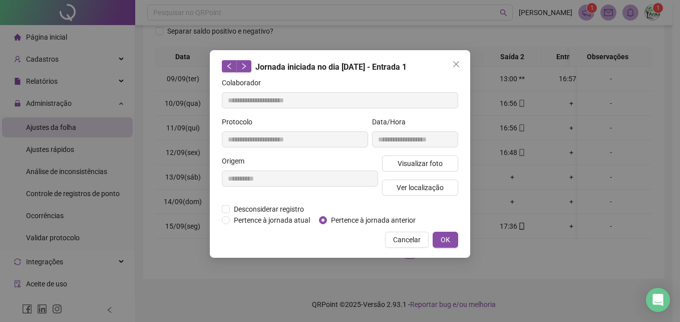
type input "**********"
click at [220, 210] on div "**********" at bounding box center [340, 153] width 261 height 207
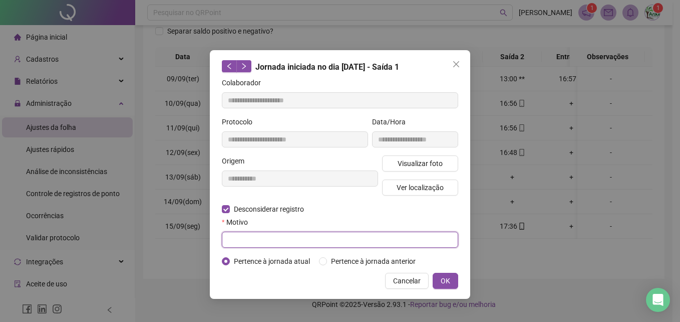
click at [238, 241] on input "text" at bounding box center [340, 239] width 236 height 16
type input "**"
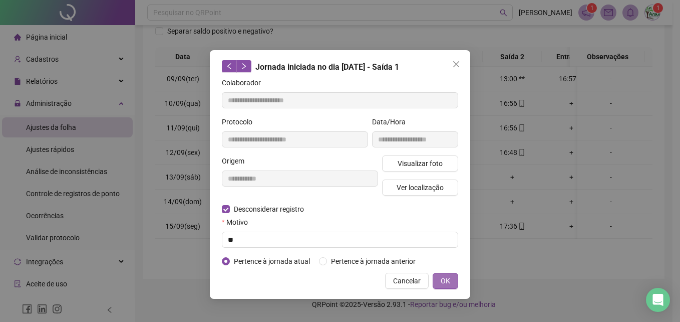
click at [454, 286] on button "OK" at bounding box center [446, 281] width 26 height 16
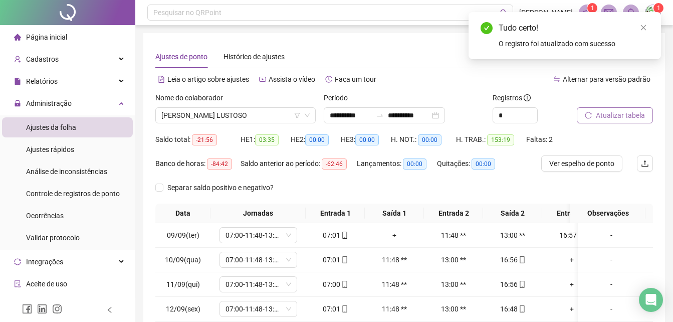
drag, startPoint x: 609, startPoint y: 127, endPoint x: 613, endPoint y: 117, distance: 10.8
click at [610, 123] on div "Atualizar tabela" at bounding box center [615, 111] width 84 height 39
click at [613, 117] on span "Atualizar tabela" at bounding box center [620, 115] width 49 height 11
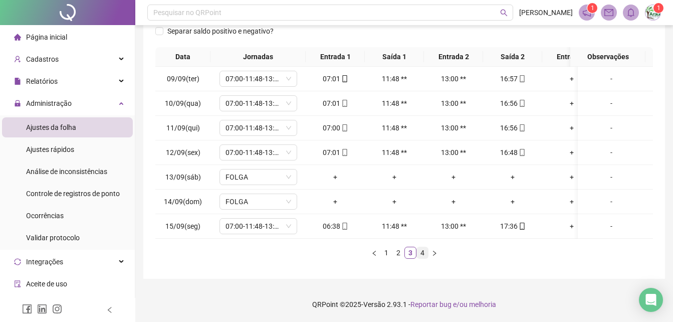
click at [419, 250] on link "4" at bounding box center [422, 252] width 11 height 11
click at [514, 98] on div "+" at bounding box center [512, 103] width 51 height 11
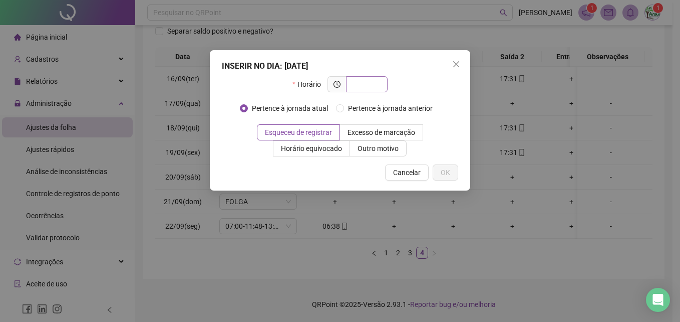
click at [378, 84] on input "text" at bounding box center [366, 84] width 28 height 11
type input "*****"
click at [456, 168] on button "OK" at bounding box center [446, 172] width 26 height 16
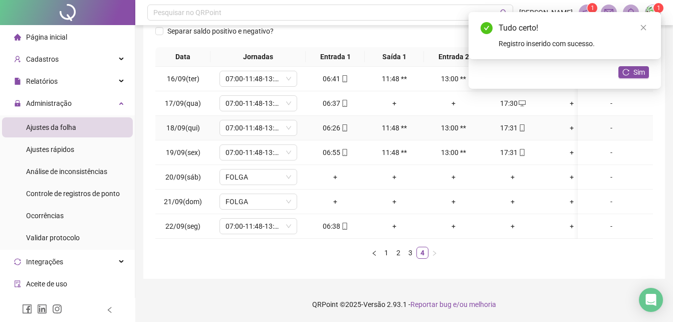
scroll to position [0, 0]
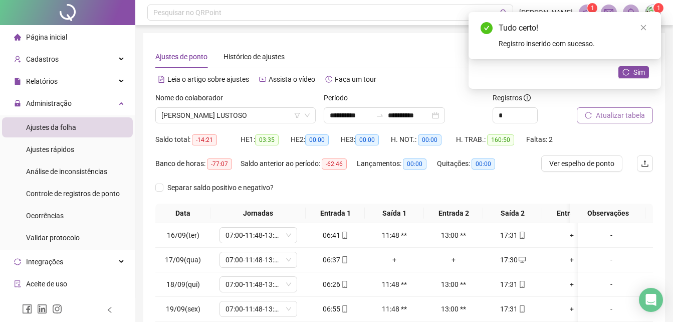
click at [610, 110] on span "Atualizar tabela" at bounding box center [620, 115] width 49 height 11
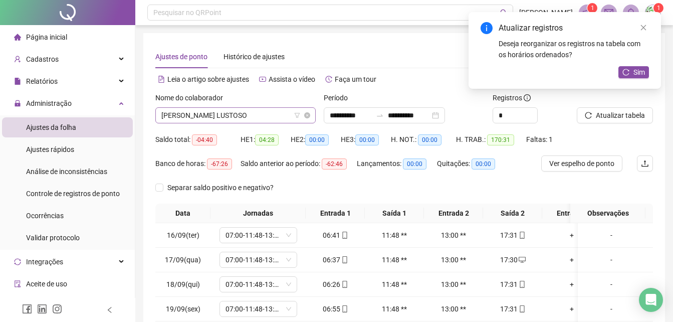
click at [262, 118] on span "[PERSON_NAME] LUSTOSO" at bounding box center [235, 115] width 148 height 15
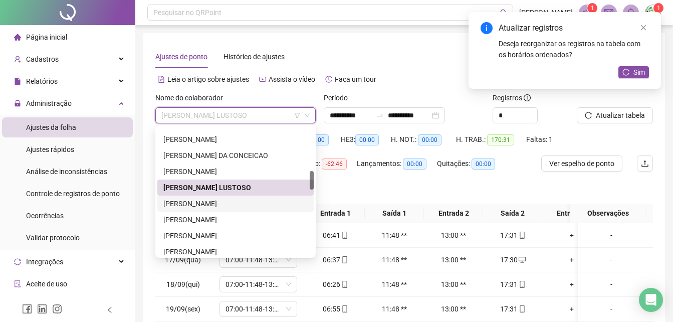
click at [221, 203] on div "[PERSON_NAME]" at bounding box center [235, 203] width 144 height 11
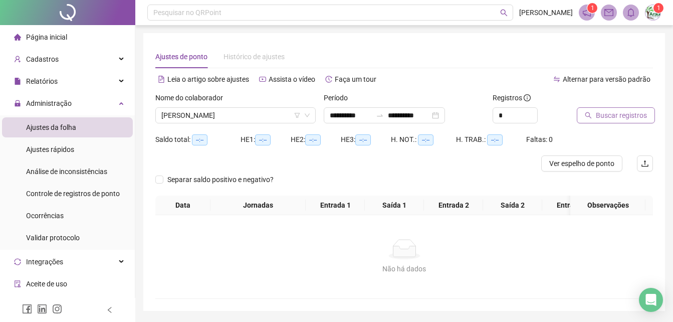
click at [593, 112] on button "Buscar registros" at bounding box center [616, 115] width 78 height 16
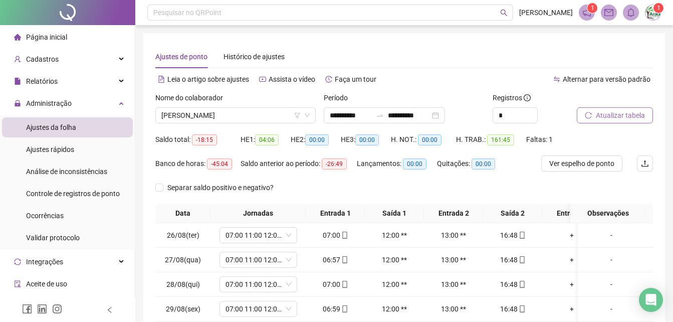
click at [593, 112] on button "Atualizar tabela" at bounding box center [615, 115] width 76 height 16
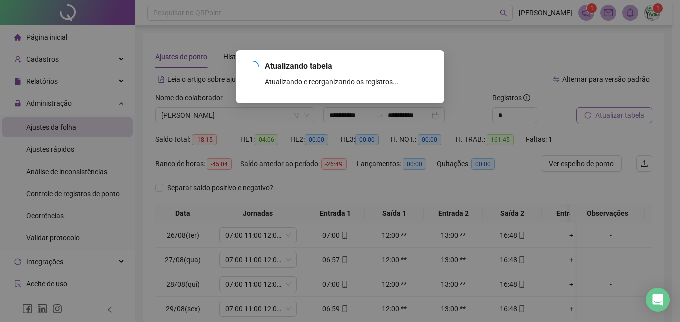
click at [593, 112] on div "Atualizando tabela Atualizando e reorganizando os registros... OK" at bounding box center [340, 161] width 680 height 322
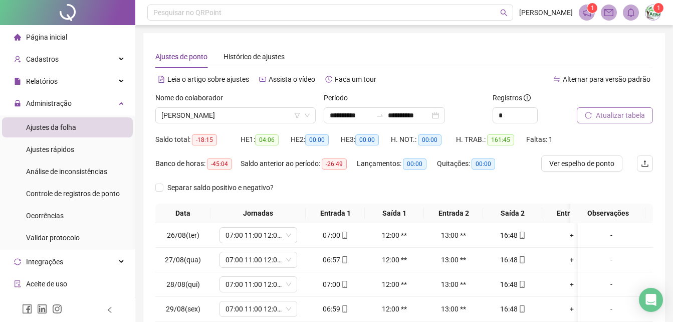
click at [593, 112] on button "Atualizar tabela" at bounding box center [615, 115] width 76 height 16
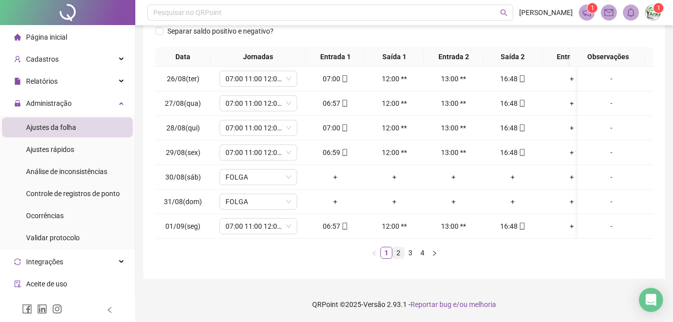
click at [397, 256] on link "2" at bounding box center [398, 252] width 11 height 11
click at [408, 250] on link "3" at bounding box center [410, 252] width 11 height 11
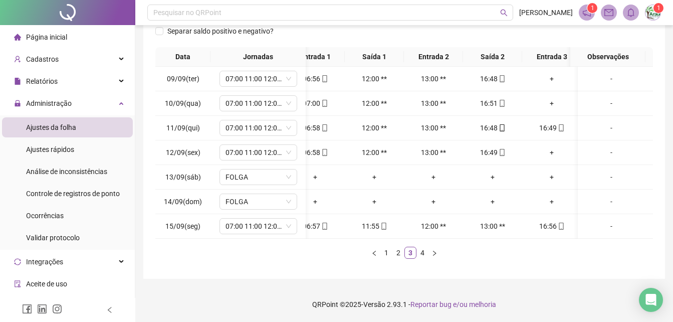
scroll to position [0, 0]
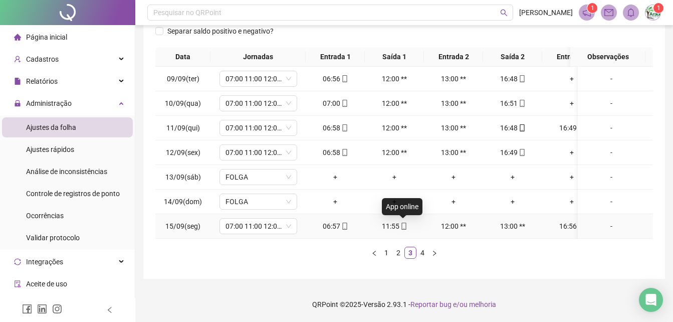
click at [405, 222] on icon "mobile" at bounding box center [403, 225] width 5 height 7
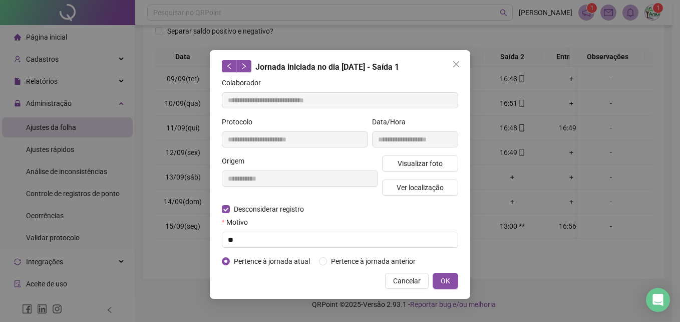
type input "**********"
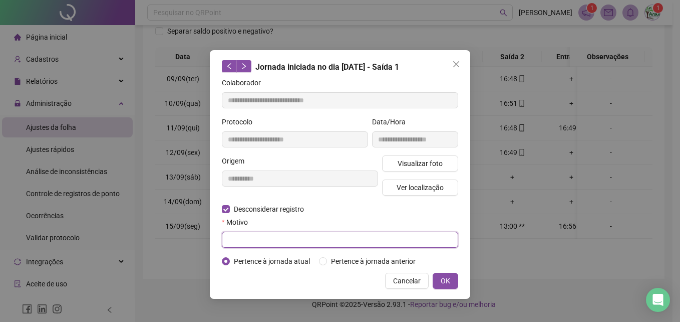
click at [247, 240] on input "text" at bounding box center [340, 239] width 236 height 16
type input "**"
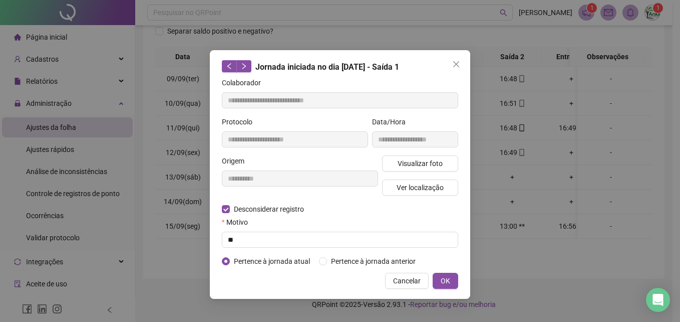
click at [457, 270] on div "**********" at bounding box center [340, 174] width 261 height 248
click at [452, 276] on button "OK" at bounding box center [446, 281] width 26 height 16
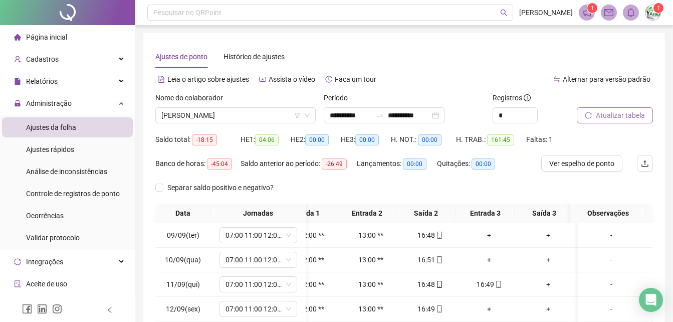
click at [613, 112] on span "Atualizar tabela" at bounding box center [620, 115] width 49 height 11
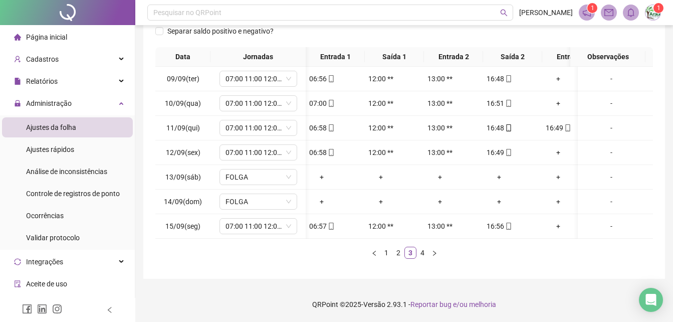
scroll to position [0, 20]
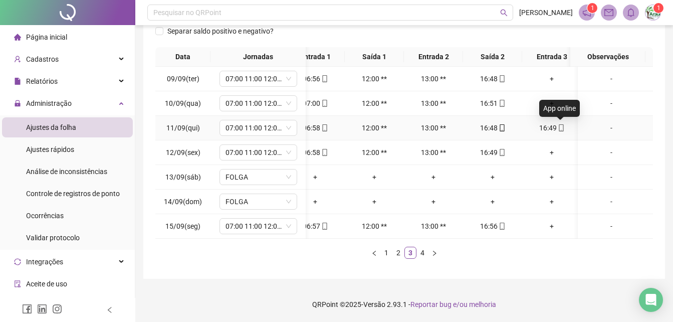
click at [562, 124] on icon "mobile" at bounding box center [561, 127] width 7 height 7
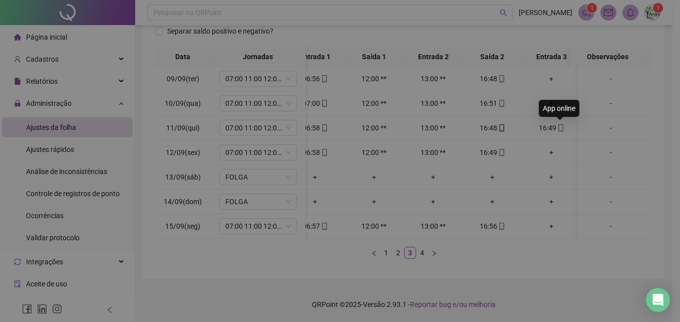
type input "**********"
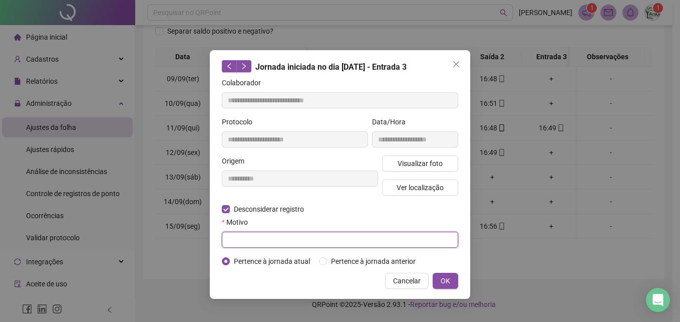
click at [253, 240] on input "text" at bounding box center [340, 239] width 236 height 16
type input "**"
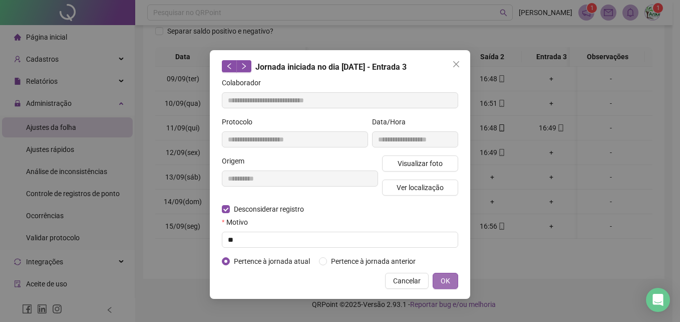
click at [442, 285] on span "OK" at bounding box center [446, 280] width 10 height 11
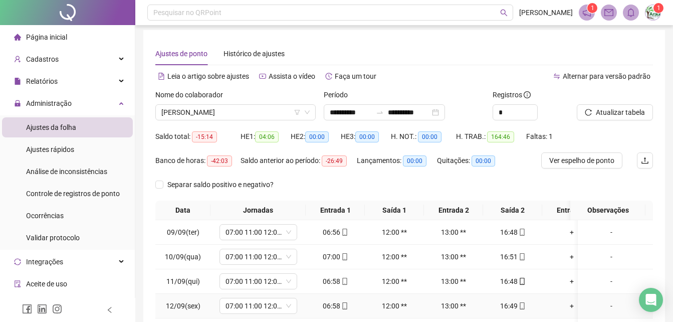
scroll to position [0, 0]
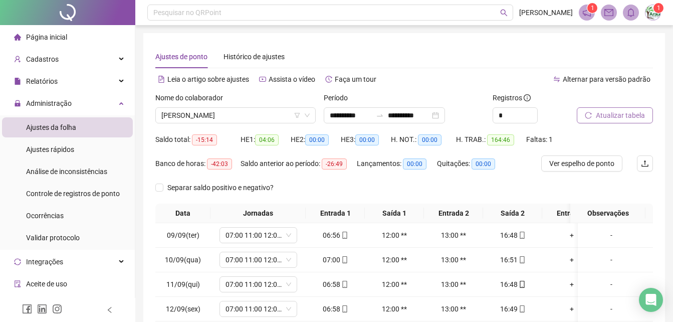
click at [633, 115] on span "Atualizar tabela" at bounding box center [620, 115] width 49 height 11
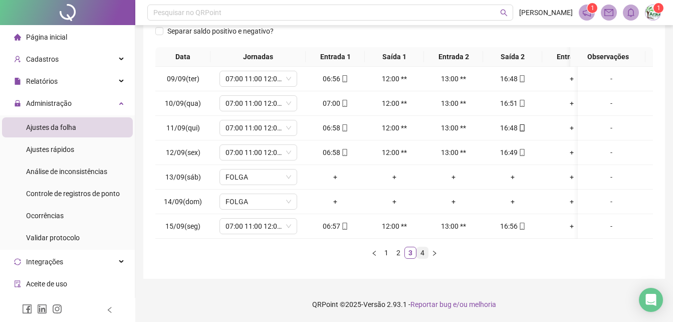
click at [422, 258] on li "4" at bounding box center [422, 252] width 12 height 12
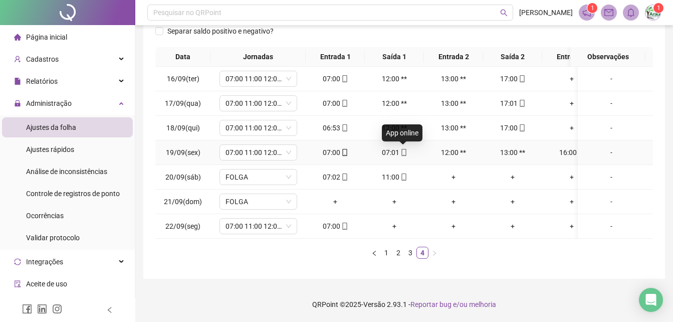
click at [406, 149] on icon "mobile" at bounding box center [403, 152] width 7 height 7
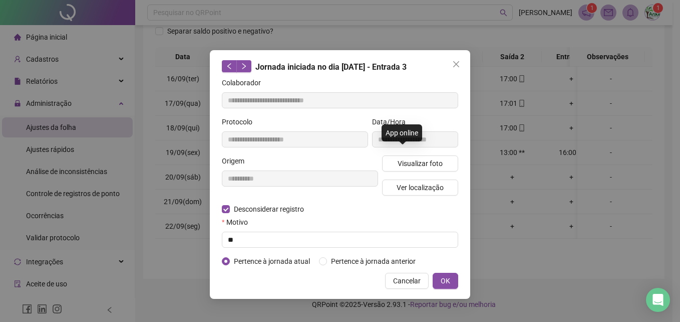
type input "**********"
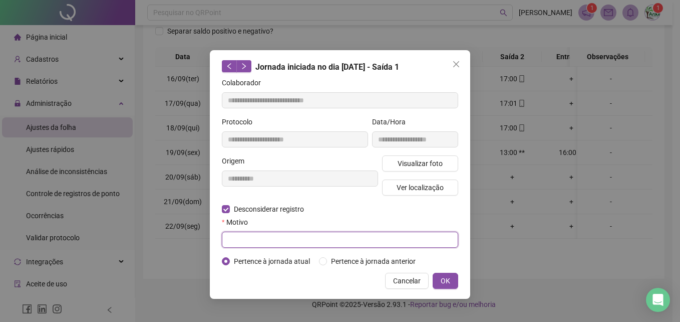
click at [241, 232] on input "text" at bounding box center [340, 239] width 236 height 16
type input "**"
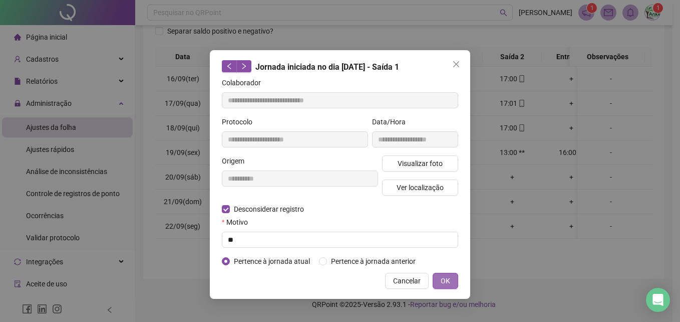
click at [447, 279] on span "OK" at bounding box center [446, 280] width 10 height 11
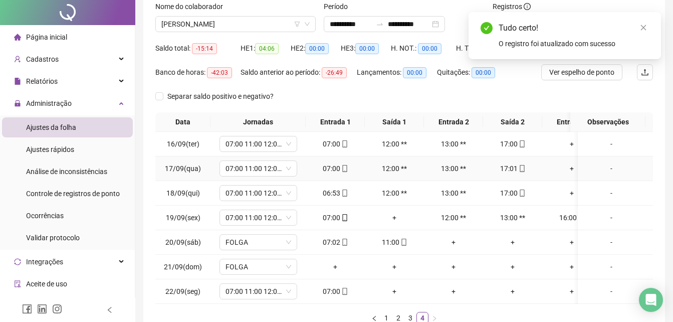
scroll to position [0, 0]
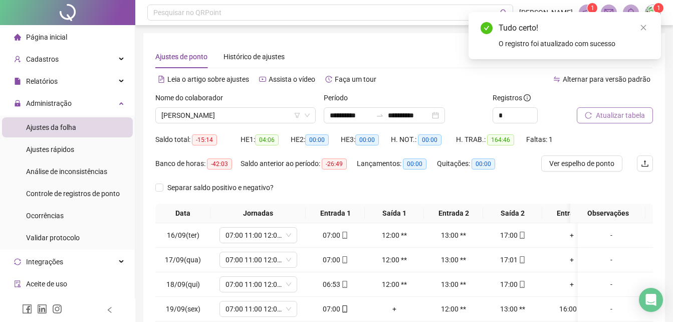
click at [599, 117] on span "Atualizar tabela" at bounding box center [620, 115] width 49 height 11
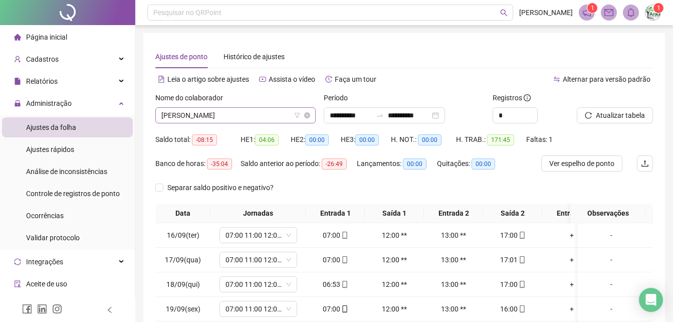
click at [286, 114] on span "[PERSON_NAME]" at bounding box center [235, 115] width 148 height 15
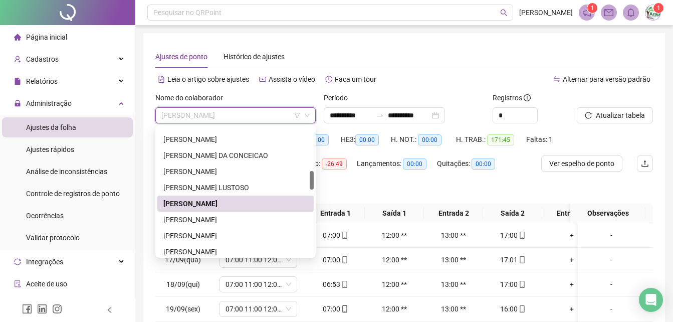
drag, startPoint x: 248, startPoint y: 204, endPoint x: 249, endPoint y: 222, distance: 18.0
click at [249, 222] on div "[PERSON_NAME] DA CONCEICAO [PERSON_NAME] LUSTOSO [PERSON_NAME] [PERSON_NAME]" at bounding box center [235, 195] width 156 height 160
click at [249, 222] on div "[PERSON_NAME]" at bounding box center [235, 219] width 144 height 11
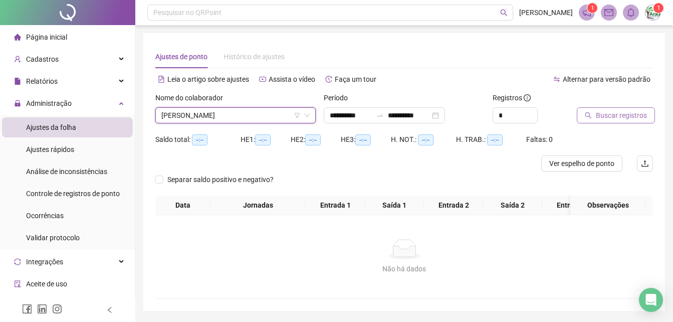
click at [639, 119] on span "Buscar registros" at bounding box center [621, 115] width 51 height 11
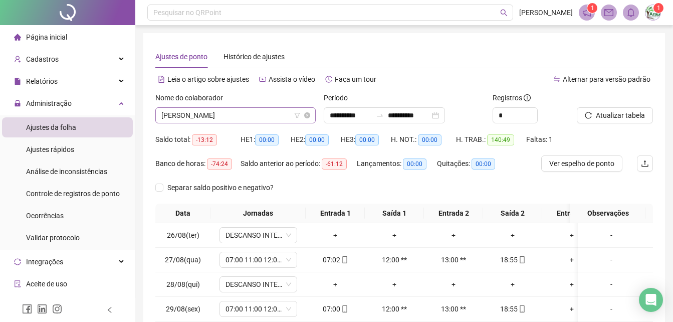
click at [261, 114] on span "[PERSON_NAME]" at bounding box center [235, 115] width 148 height 15
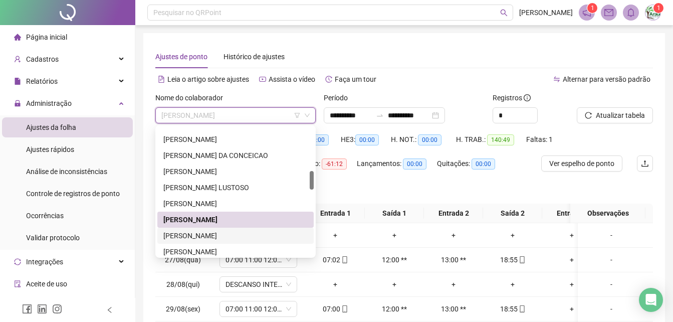
click at [198, 237] on div "[PERSON_NAME]" at bounding box center [235, 235] width 144 height 11
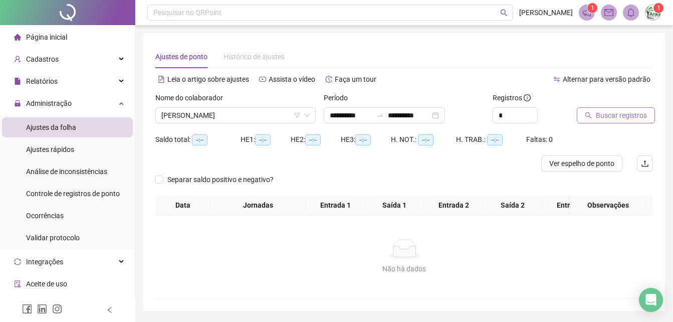
click at [618, 113] on span "Buscar registros" at bounding box center [621, 115] width 51 height 11
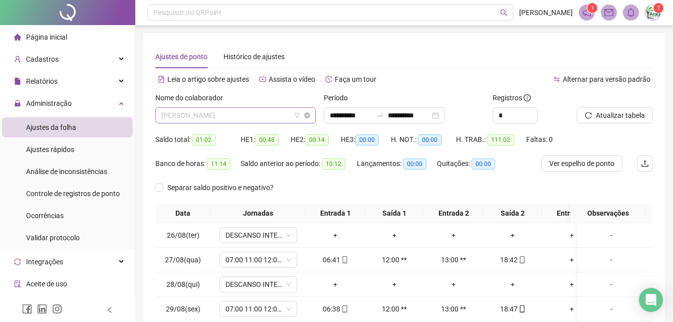
click at [235, 112] on span "[PERSON_NAME]" at bounding box center [235, 115] width 148 height 15
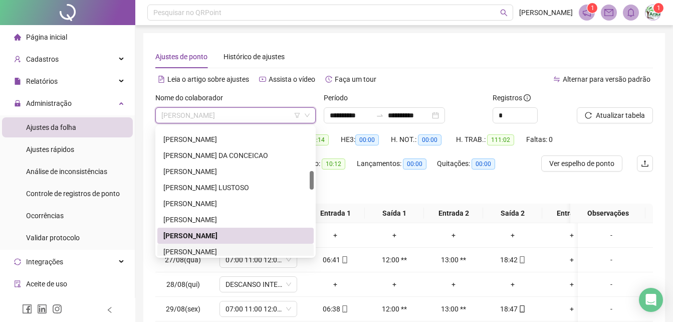
click at [223, 244] on div "[PERSON_NAME]" at bounding box center [235, 251] width 156 height 16
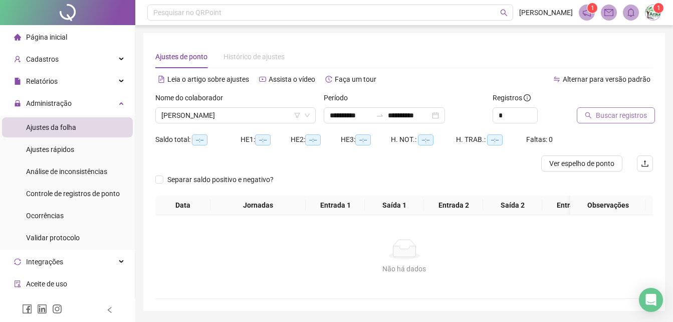
click at [618, 117] on span "Buscar registros" at bounding box center [621, 115] width 51 height 11
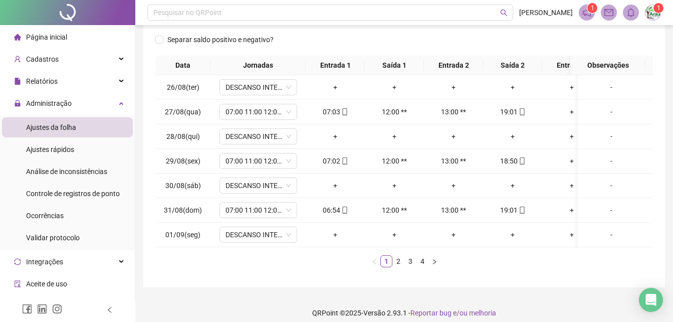
scroll to position [164, 0]
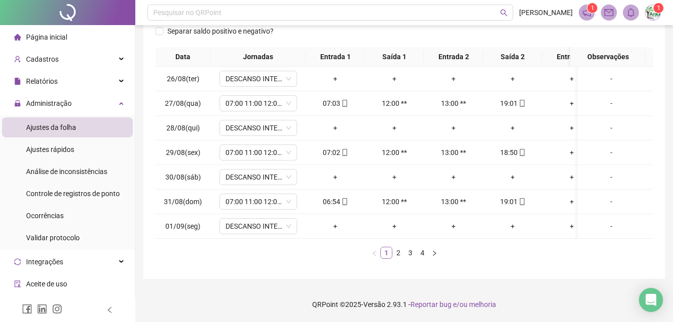
click at [391, 251] on link "1" at bounding box center [386, 252] width 11 height 11
click at [397, 258] on ul "1 2 3 4" at bounding box center [403, 252] width 497 height 12
click at [393, 258] on div "Data Jornadas Entrada 1 Saída 1 Entrada 2 Saída 2 Entrada 3 Saída 3 Observações…" at bounding box center [403, 156] width 497 height 219
click at [398, 255] on link "2" at bounding box center [398, 252] width 11 height 11
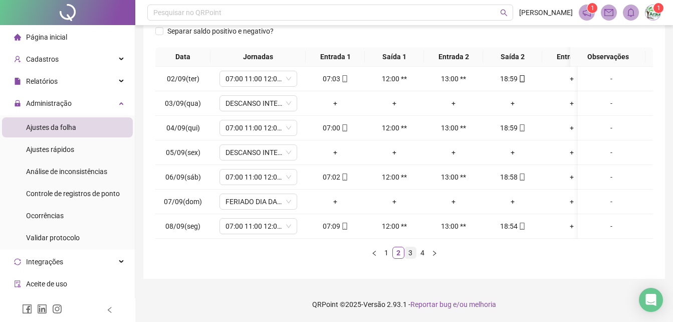
click at [412, 251] on link "3" at bounding box center [410, 252] width 11 height 11
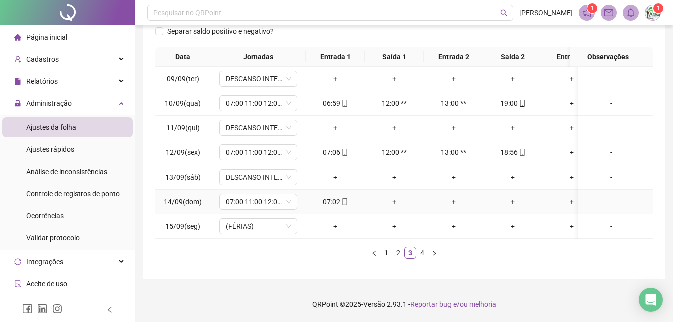
click at [515, 197] on div "+" at bounding box center [512, 201] width 51 height 11
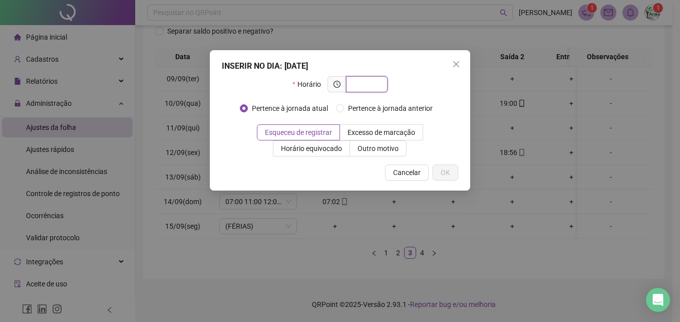
click at [370, 88] on input "text" at bounding box center [366, 84] width 28 height 11
type input "*****"
click at [384, 150] on span "Outro motivo" at bounding box center [378, 148] width 41 height 8
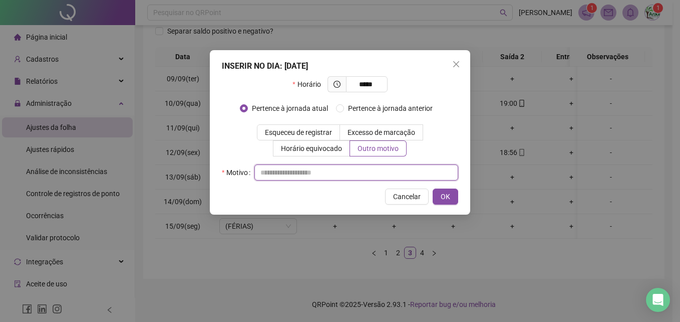
click at [370, 173] on input "text" at bounding box center [357, 172] width 204 height 16
type input "**"
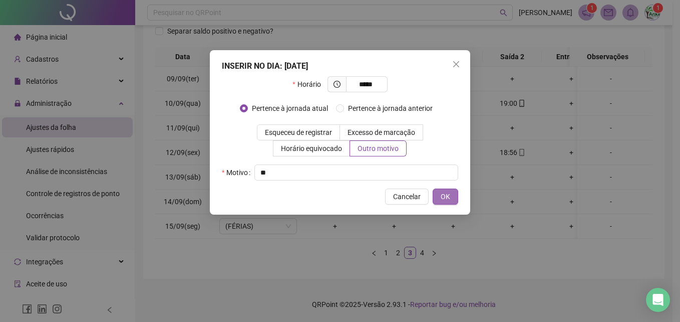
click at [456, 194] on button "OK" at bounding box center [446, 196] width 26 height 16
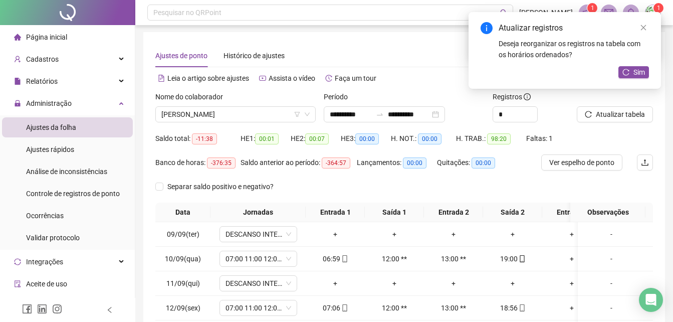
scroll to position [0, 0]
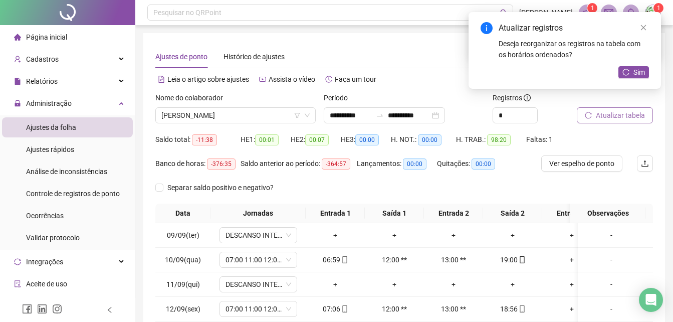
click at [592, 112] on button "Atualizar tabela" at bounding box center [615, 115] width 76 height 16
click at [630, 73] on button "Sim" at bounding box center [633, 72] width 31 height 12
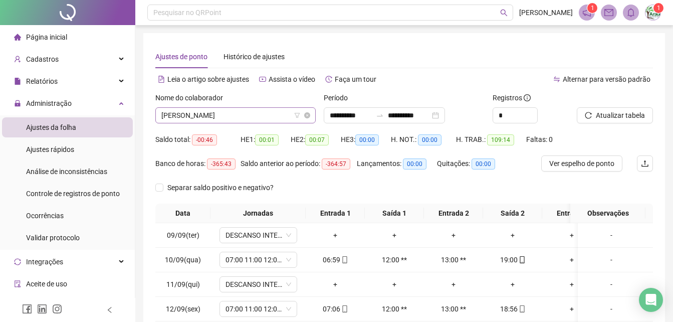
click at [256, 118] on span "[PERSON_NAME]" at bounding box center [235, 115] width 148 height 15
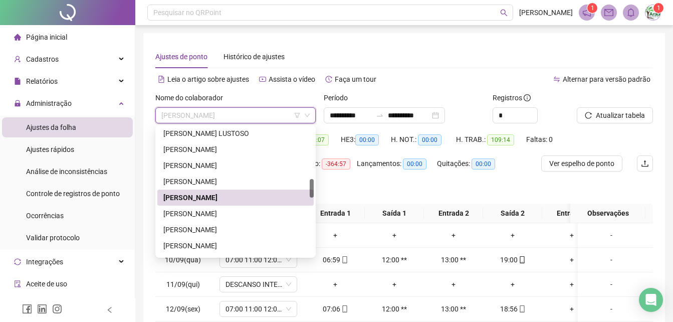
scroll to position [405, 0]
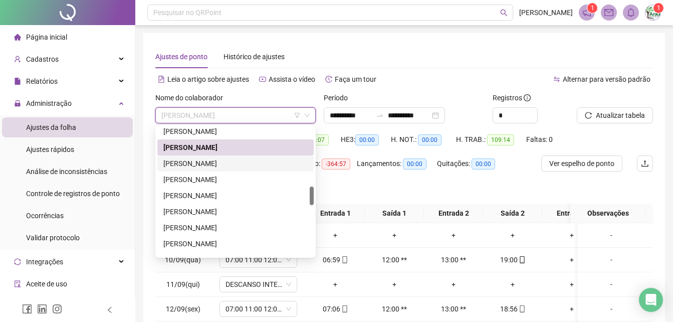
click at [228, 161] on div "[PERSON_NAME]" at bounding box center [235, 163] width 144 height 11
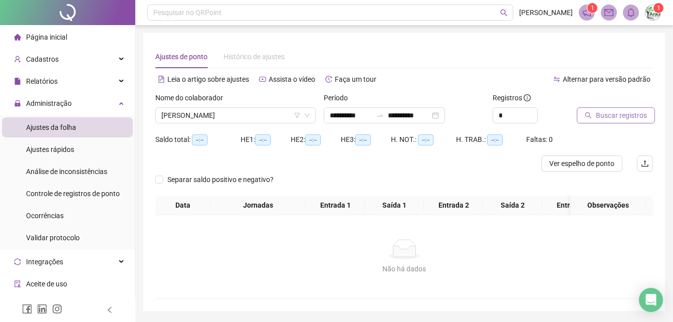
click at [608, 121] on button "Buscar registros" at bounding box center [616, 115] width 78 height 16
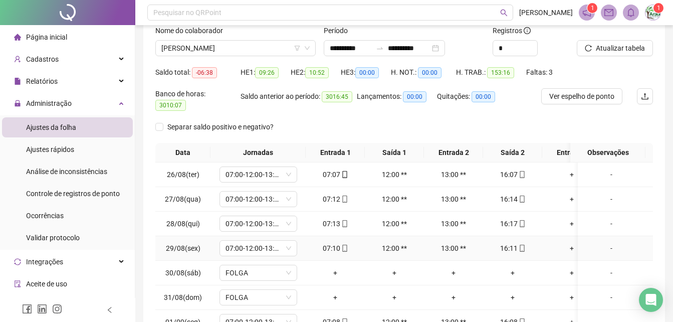
scroll to position [164, 0]
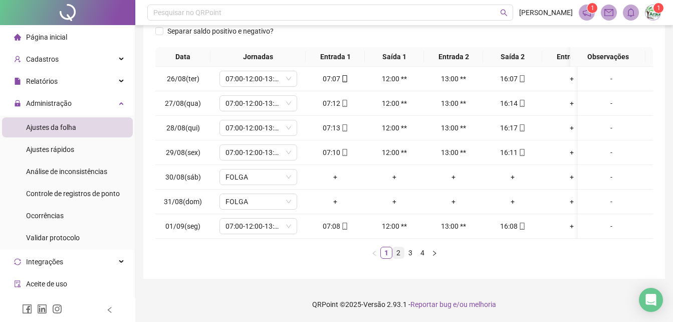
drag, startPoint x: 389, startPoint y: 256, endPoint x: 396, endPoint y: 255, distance: 7.1
click at [396, 255] on ul "1 2 3 4" at bounding box center [403, 252] width 497 height 12
click at [401, 254] on link "2" at bounding box center [398, 252] width 11 height 11
click at [407, 253] on link "3" at bounding box center [410, 252] width 11 height 11
click at [423, 258] on link "4" at bounding box center [422, 252] width 11 height 11
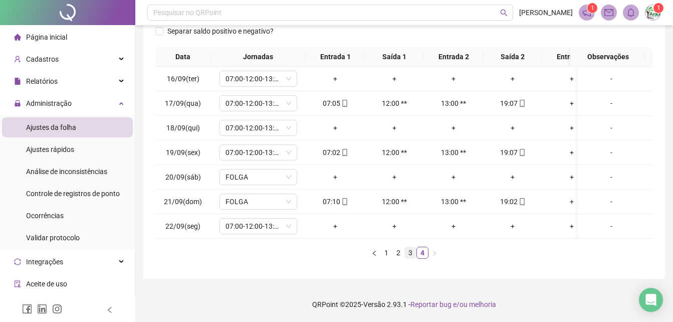
click at [413, 251] on link "3" at bounding box center [410, 252] width 11 height 11
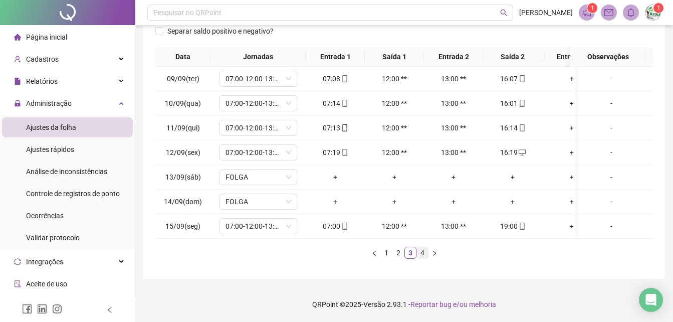
click at [421, 253] on link "4" at bounding box center [422, 252] width 11 height 11
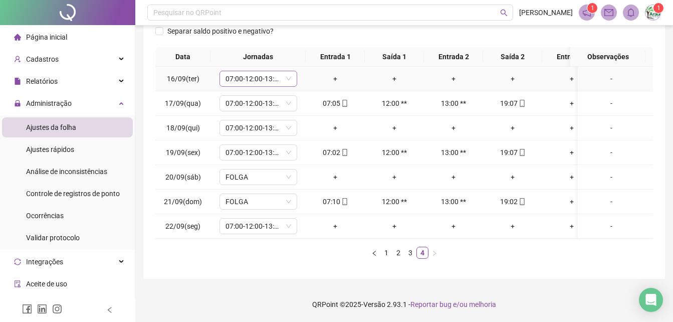
click at [241, 71] on span "07:00-12:00-13:00-16:00" at bounding box center [258, 78] width 66 height 15
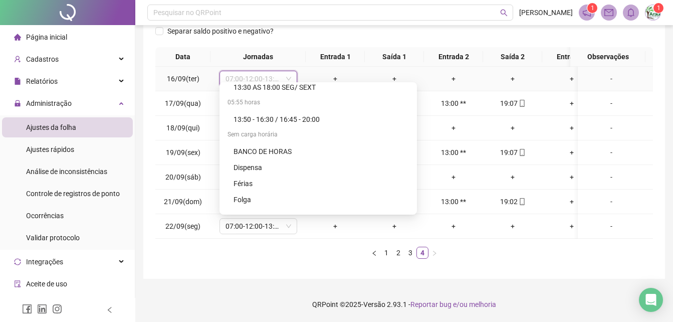
scroll to position [4361, 0]
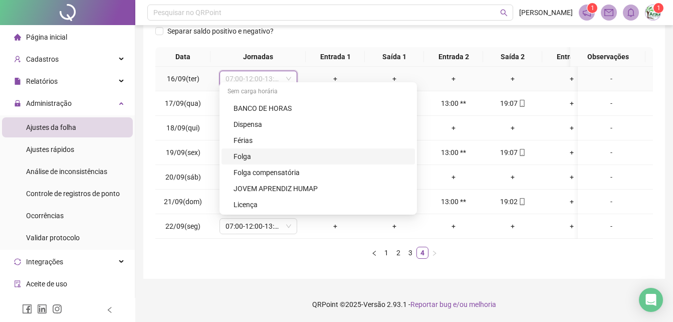
click at [258, 157] on div "Folga" at bounding box center [320, 156] width 175 height 11
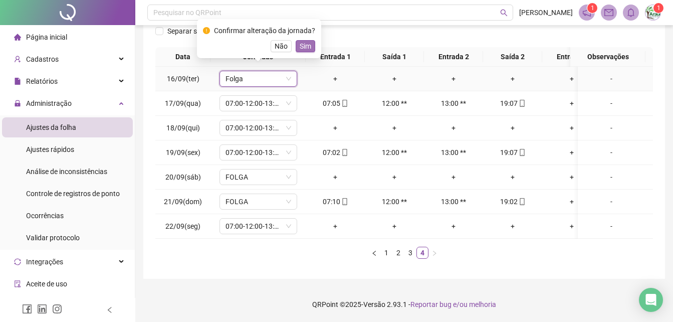
click at [306, 44] on span "Sim" at bounding box center [306, 46] width 12 height 11
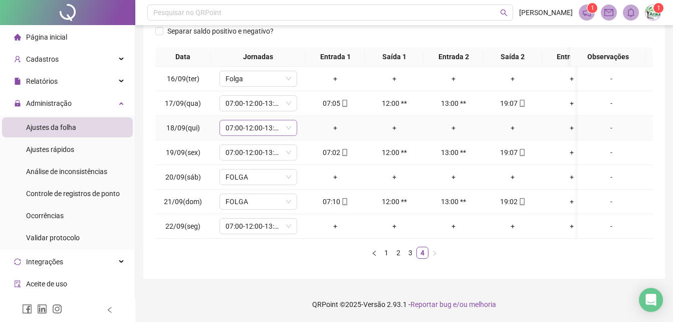
click at [284, 121] on span "07:00-12:00-13:00-16:00" at bounding box center [258, 127] width 66 height 15
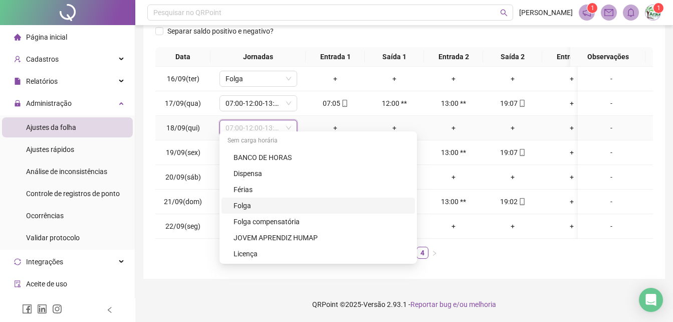
click at [282, 206] on div "Folga" at bounding box center [320, 205] width 175 height 11
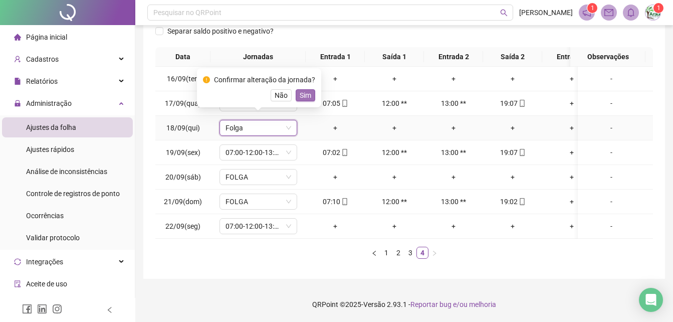
click at [307, 93] on span "Sim" at bounding box center [306, 95] width 12 height 11
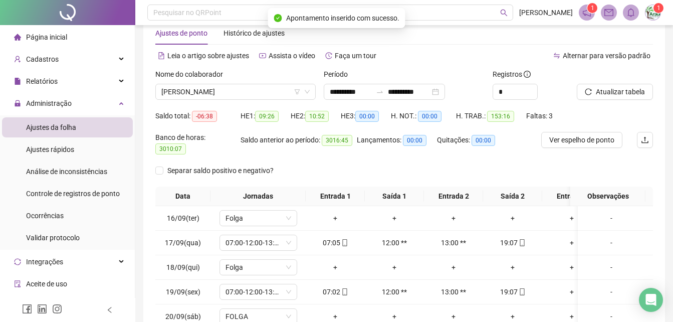
scroll to position [0, 0]
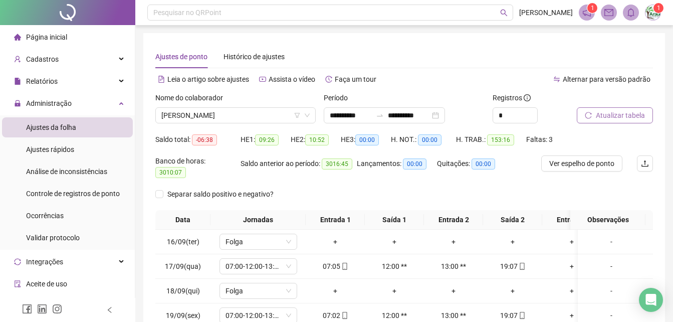
click at [636, 118] on span "Atualizar tabela" at bounding box center [620, 115] width 49 height 11
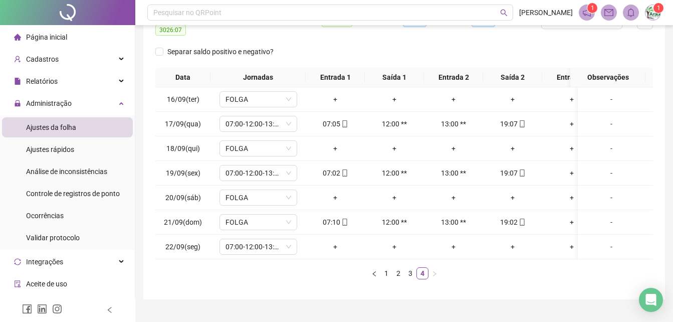
scroll to position [164, 0]
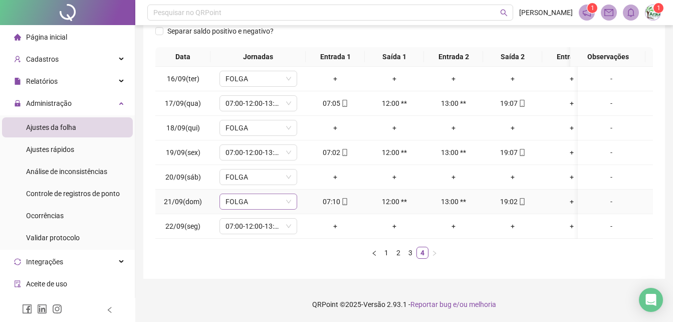
click at [262, 194] on span "FOLGA" at bounding box center [258, 201] width 66 height 15
drag, startPoint x: 375, startPoint y: 186, endPoint x: 398, endPoint y: 184, distance: 23.1
click at [398, 189] on td "12:00 **" at bounding box center [394, 201] width 59 height 25
click at [251, 198] on span "FOLGA" at bounding box center [258, 201] width 66 height 15
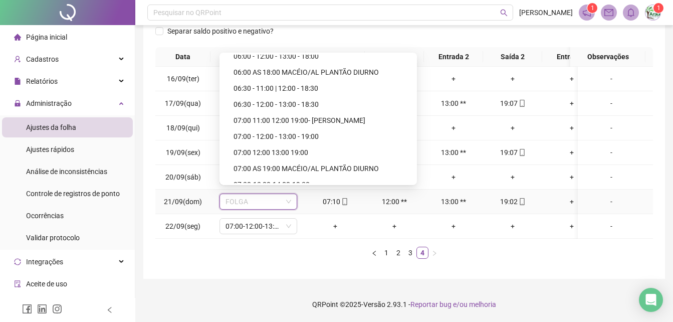
scroll to position [2723, 0]
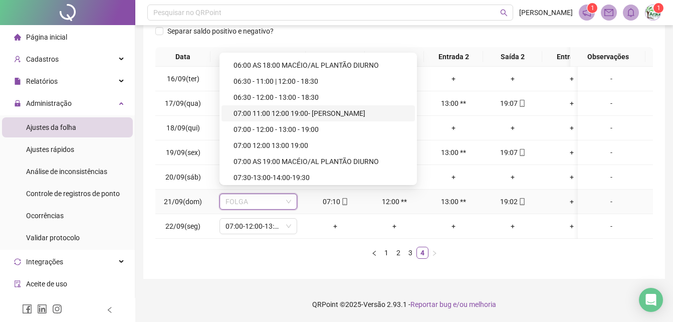
click at [348, 116] on div "07:00 11:00 12:00 19:00- [PERSON_NAME]" at bounding box center [320, 113] width 175 height 11
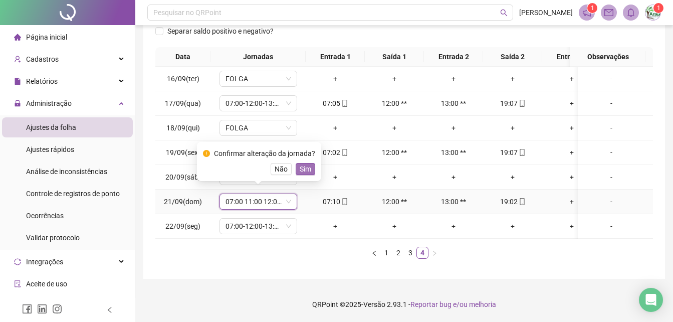
click at [306, 173] on span "Sim" at bounding box center [306, 168] width 12 height 11
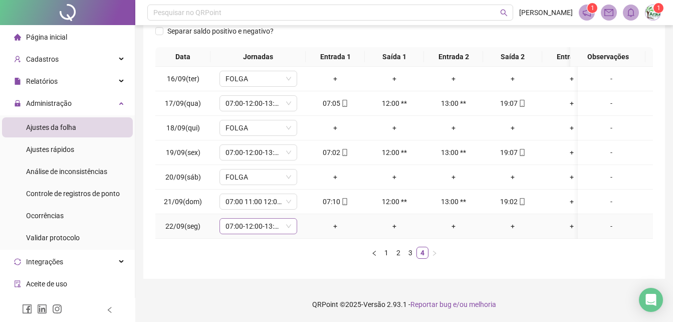
click at [266, 221] on span "07:00-12:00-13:00-16:00" at bounding box center [258, 225] width 66 height 15
click at [252, 218] on span "07:00-12:00-13:00-16:00" at bounding box center [258, 225] width 66 height 15
click at [248, 218] on span "07:00-12:00-13:00-16:00" at bounding box center [258, 225] width 66 height 15
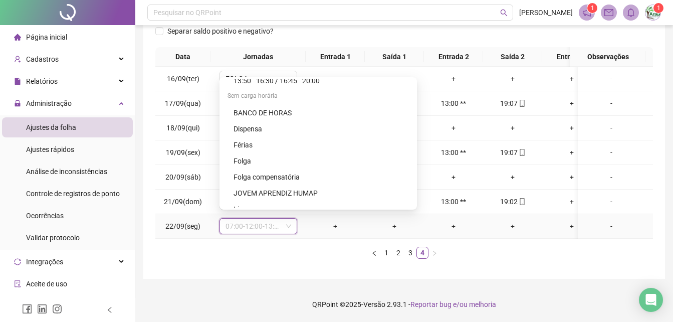
scroll to position [4361, 0]
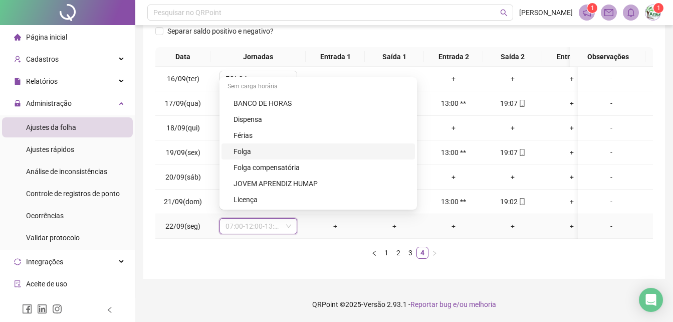
click at [253, 147] on div "Folga" at bounding box center [320, 151] width 175 height 11
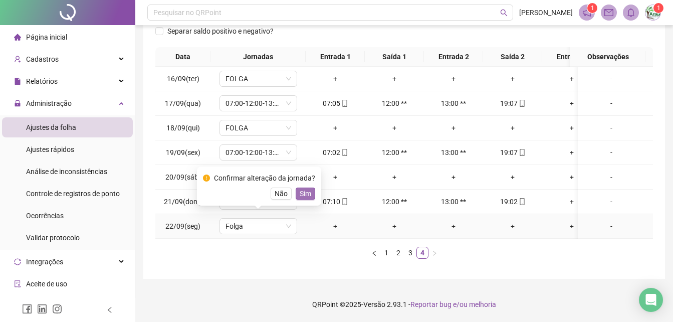
click at [302, 191] on span "Sim" at bounding box center [306, 193] width 12 height 11
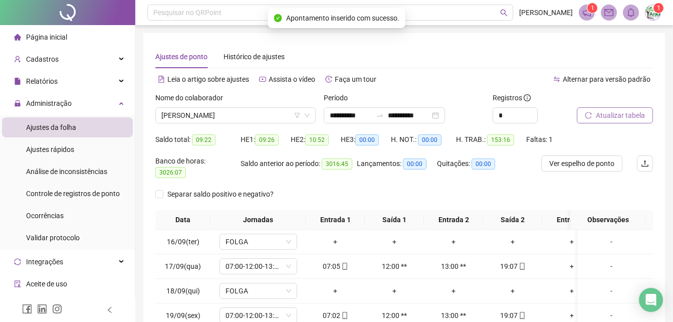
click at [621, 112] on span "Atualizar tabela" at bounding box center [620, 115] width 49 height 11
click at [614, 112] on span "Atualizar tabela" at bounding box center [620, 115] width 49 height 11
click at [279, 119] on span "[PERSON_NAME]" at bounding box center [235, 115] width 148 height 15
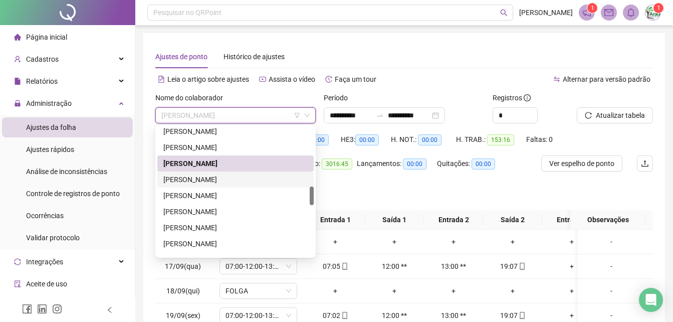
click at [275, 172] on div "[PERSON_NAME]" at bounding box center [235, 179] width 156 height 16
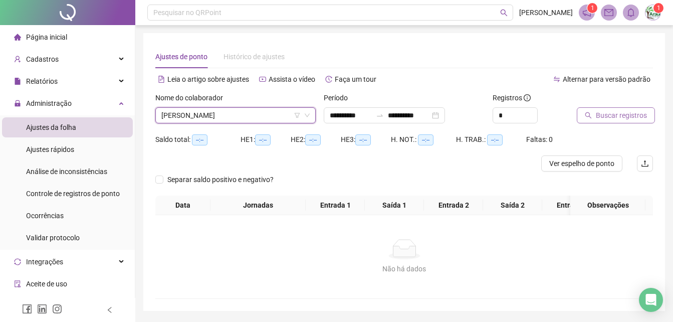
click at [597, 115] on span "Buscar registros" at bounding box center [621, 115] width 51 height 11
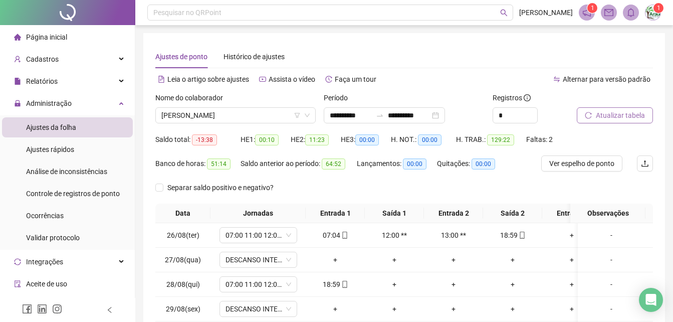
scroll to position [164, 0]
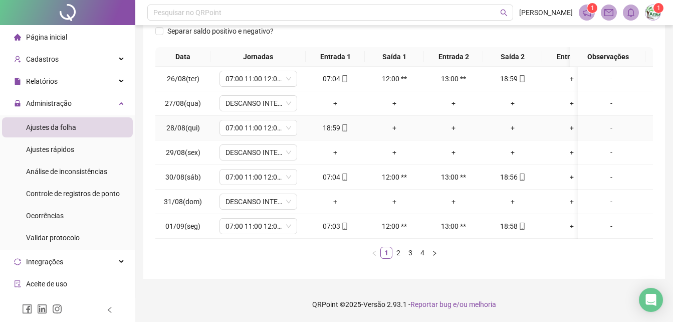
click at [511, 122] on div "+" at bounding box center [512, 127] width 51 height 11
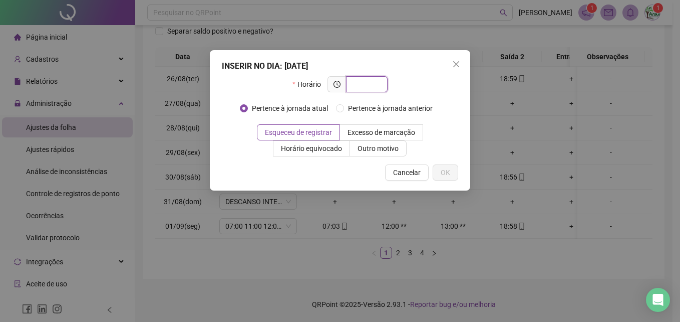
click at [375, 86] on input "text" at bounding box center [366, 84] width 28 height 11
type input "*****"
click at [373, 149] on span "Outro motivo" at bounding box center [378, 148] width 41 height 8
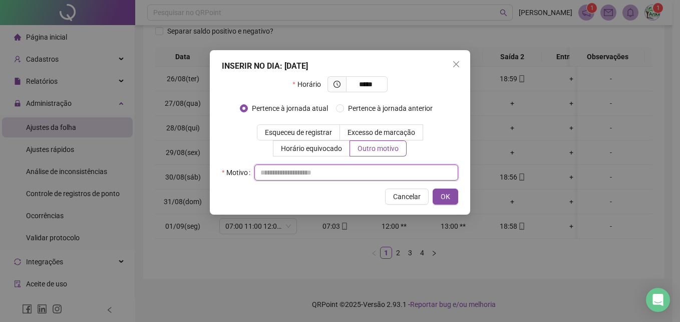
click at [379, 174] on input "text" at bounding box center [357, 172] width 204 height 16
type input "**"
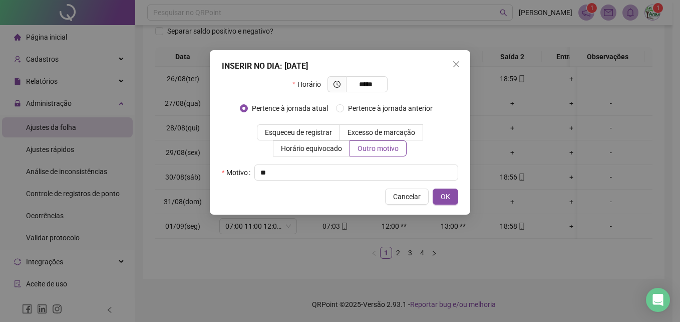
click at [455, 207] on div "INSERIR NO DIA : [DATE] Horário ***** Pertence à jornada atual [GEOGRAPHIC_DATA…" at bounding box center [340, 132] width 261 height 164
click at [445, 202] on button "OK" at bounding box center [446, 196] width 26 height 16
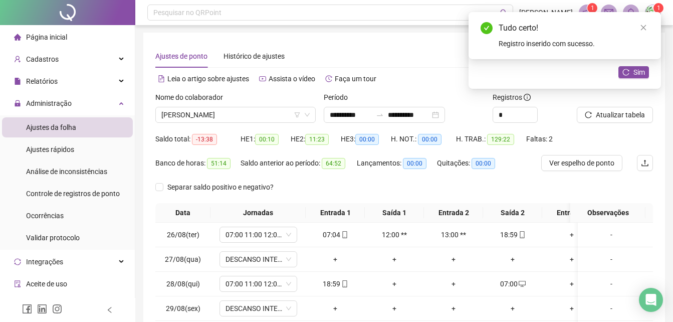
scroll to position [0, 0]
click at [606, 114] on span "Atualizar tabela" at bounding box center [620, 115] width 49 height 11
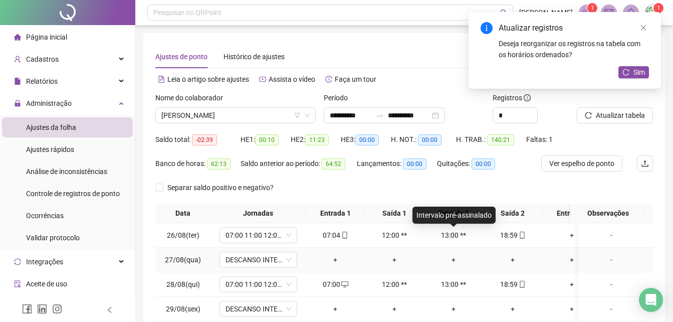
scroll to position [164, 0]
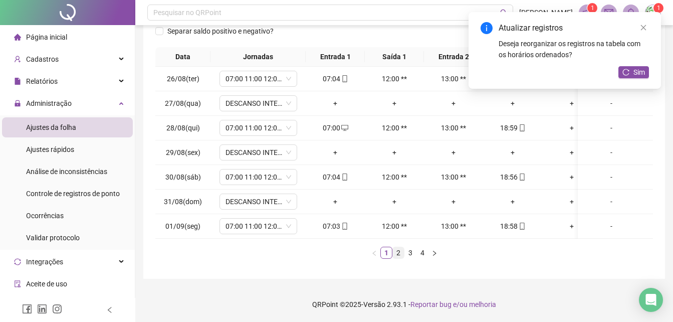
click at [398, 258] on link "2" at bounding box center [398, 252] width 11 height 11
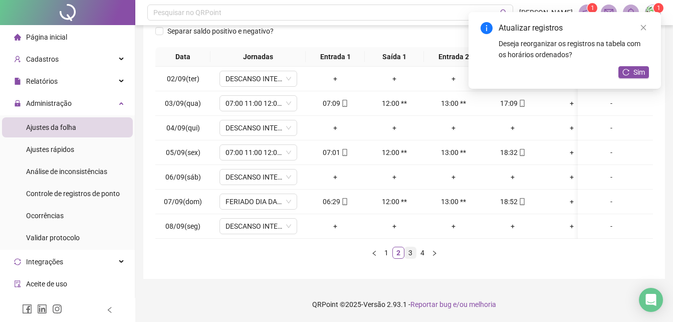
click at [412, 251] on link "3" at bounding box center [410, 252] width 11 height 11
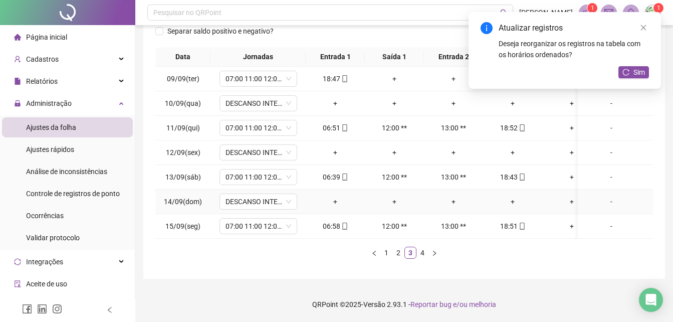
scroll to position [14, 0]
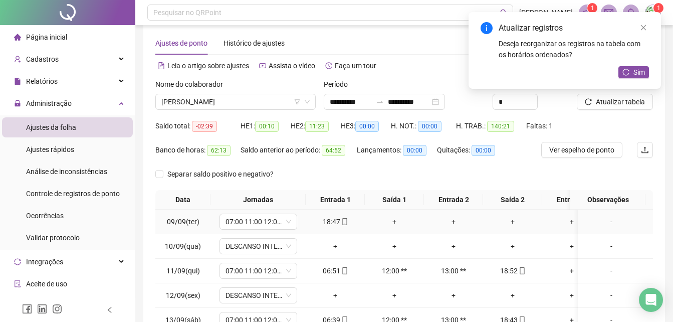
click at [513, 223] on div "+" at bounding box center [512, 221] width 51 height 11
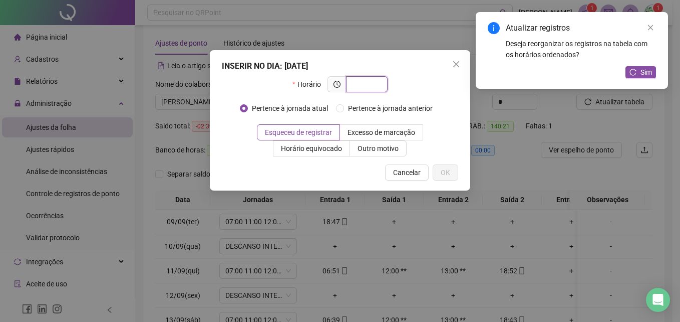
click at [376, 87] on input "text" at bounding box center [366, 84] width 28 height 11
type input "*****"
click at [369, 149] on span "Outro motivo" at bounding box center [378, 148] width 41 height 8
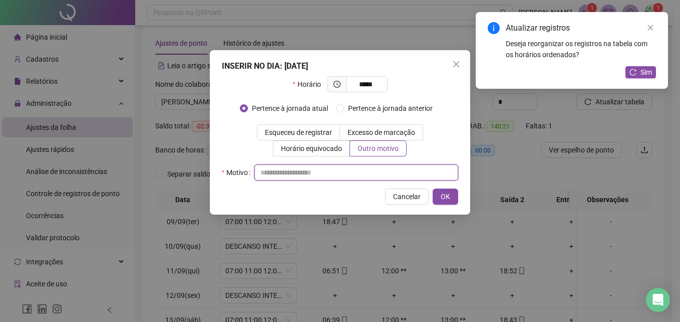
click at [380, 172] on input "text" at bounding box center [357, 172] width 204 height 16
type input "*"
type input "**"
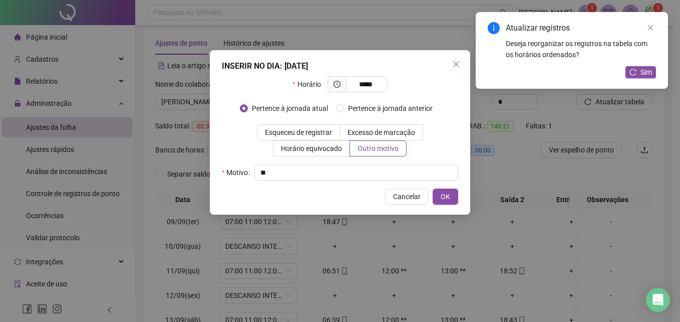
click at [652, 65] on div "Atualizar registros Deseja reorganizar os registros na tabela com os horários o…" at bounding box center [572, 50] width 192 height 77
click at [648, 70] on span "Sim" at bounding box center [647, 72] width 12 height 11
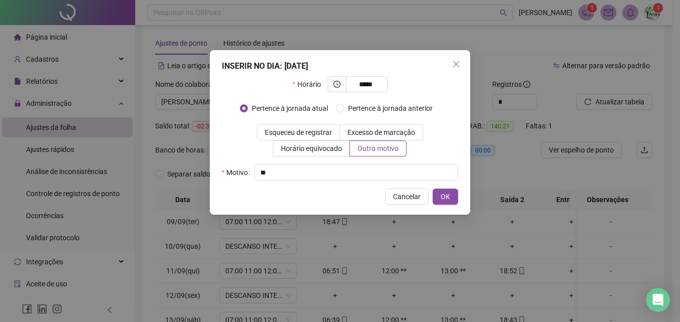
click at [592, 98] on div "INSERIR NO DIA : [DATE] Horário ***** Pertence à jornada atual [GEOGRAPHIC_DATA…" at bounding box center [340, 161] width 680 height 322
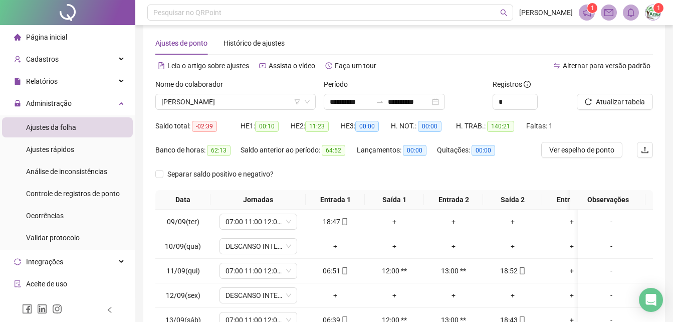
click at [592, 98] on button "Atualizar tabela" at bounding box center [615, 102] width 76 height 16
click at [266, 104] on span "[PERSON_NAME]" at bounding box center [235, 101] width 148 height 15
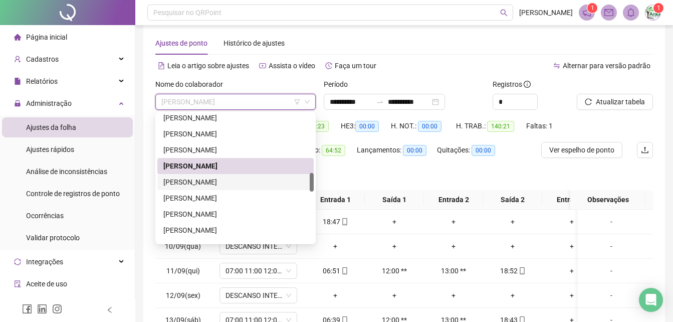
click at [195, 186] on div "[PERSON_NAME]" at bounding box center [235, 181] width 144 height 11
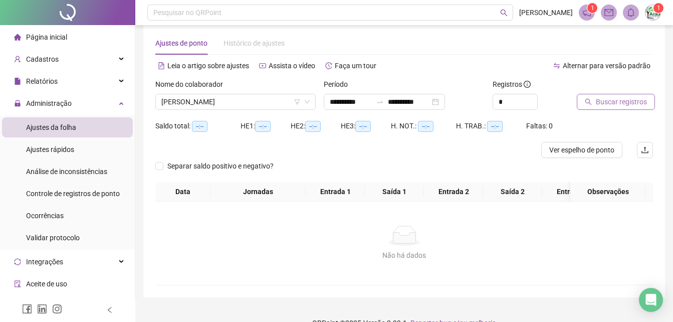
click at [624, 100] on span "Buscar registros" at bounding box center [621, 101] width 51 height 11
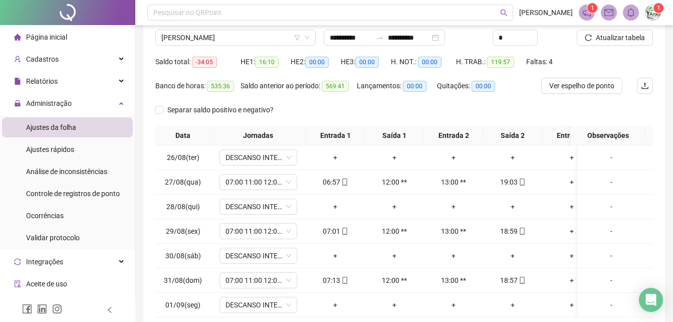
scroll to position [114, 0]
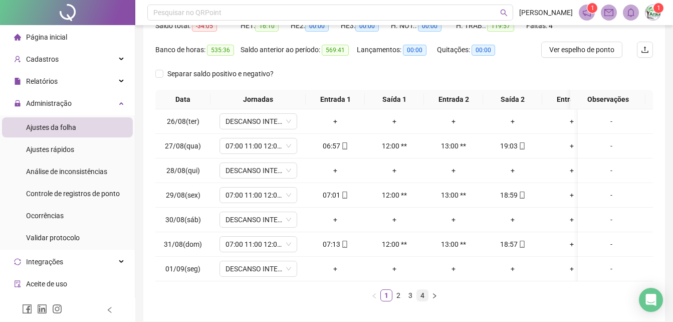
click at [425, 301] on link "4" at bounding box center [422, 295] width 11 height 11
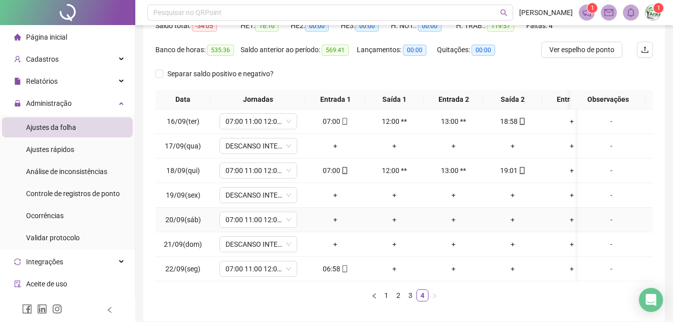
click at [601, 220] on div "-" at bounding box center [611, 219] width 59 height 11
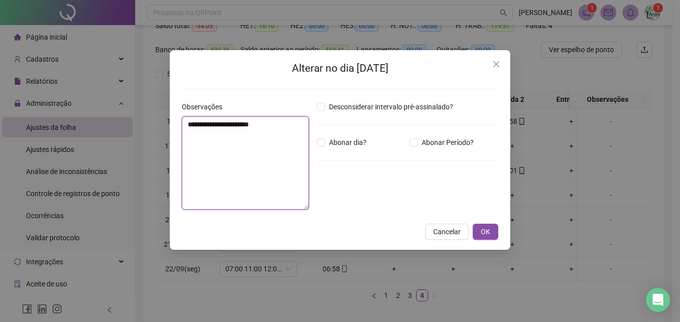
drag, startPoint x: 214, startPoint y: 174, endPoint x: 204, endPoint y: 174, distance: 9.5
click at [213, 174] on textarea "**********" at bounding box center [245, 162] width 127 height 93
type textarea "**********"
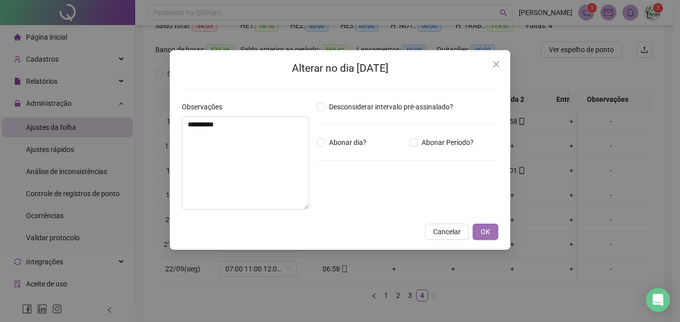
click at [486, 233] on span "OK" at bounding box center [486, 231] width 10 height 11
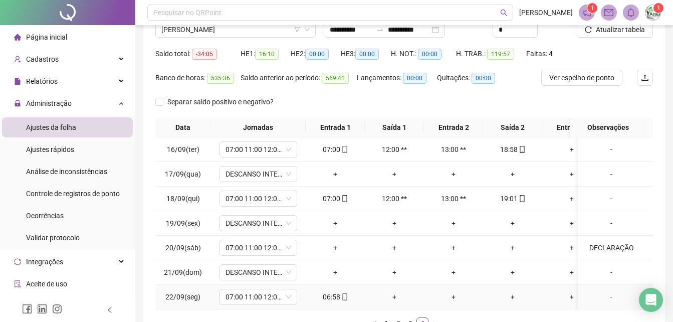
scroll to position [0, 0]
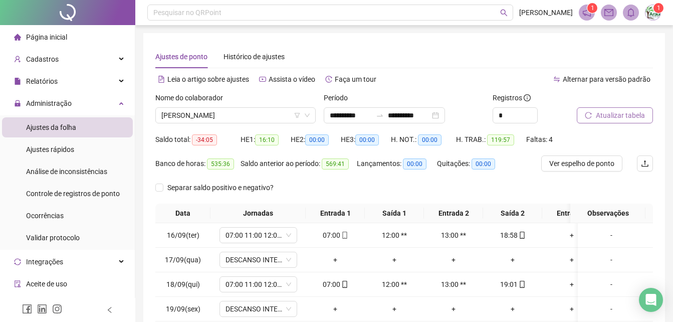
click at [645, 108] on button "Atualizar tabela" at bounding box center [615, 115] width 76 height 16
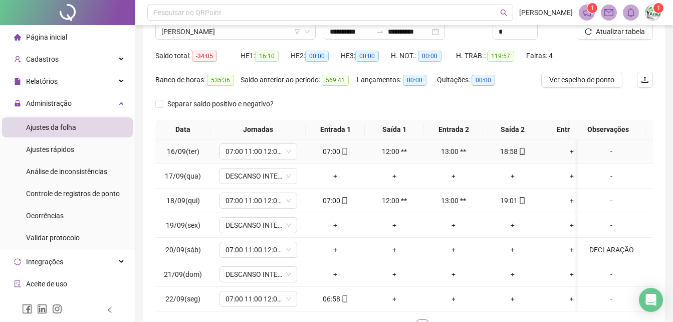
scroll to position [164, 0]
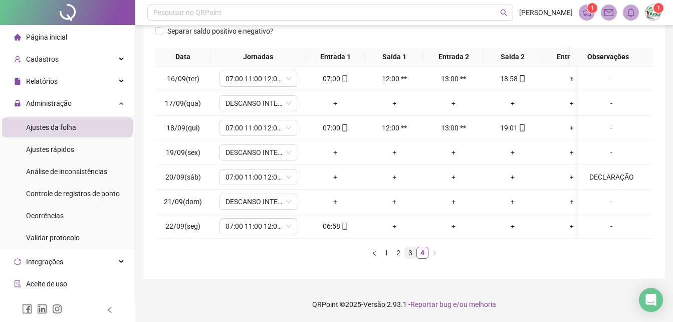
click at [410, 256] on link "3" at bounding box center [410, 252] width 11 height 11
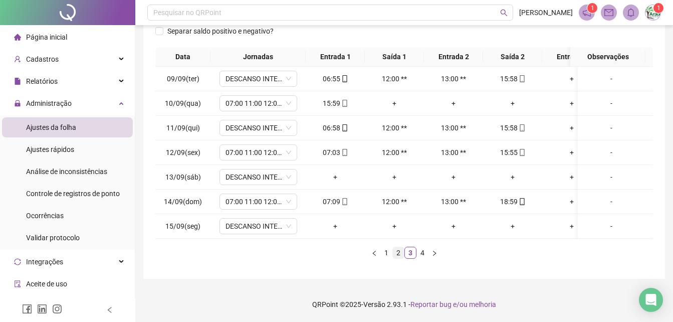
click at [399, 252] on link "2" at bounding box center [398, 252] width 11 height 11
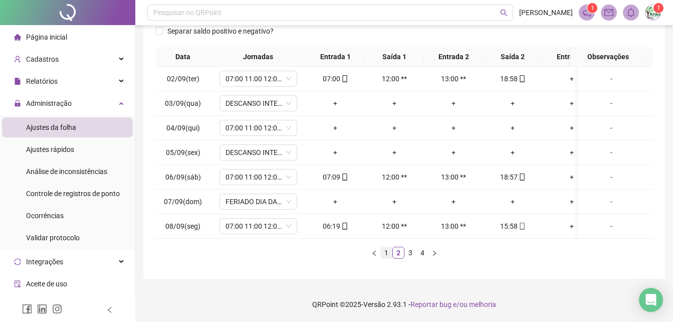
click at [385, 256] on link "1" at bounding box center [386, 252] width 11 height 11
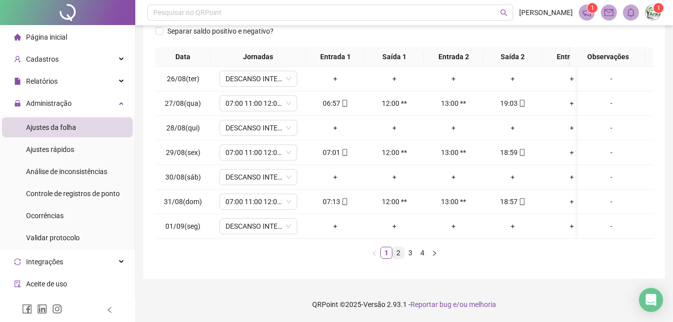
click at [398, 248] on link "2" at bounding box center [398, 252] width 11 height 11
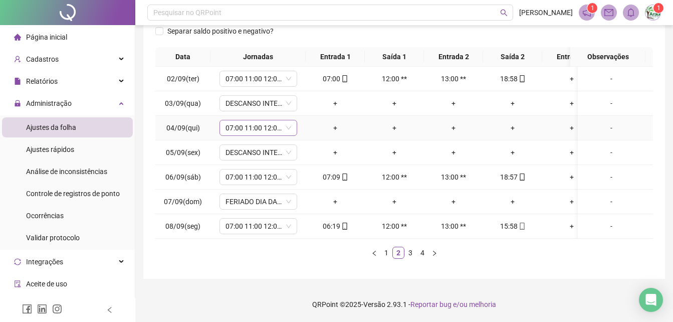
click at [274, 120] on span "07:00 11:00 12:00 19:00- [PERSON_NAME]" at bounding box center [258, 127] width 66 height 15
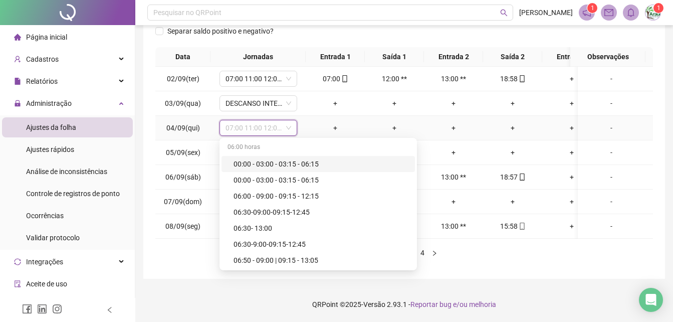
click at [274, 120] on span "07:00 11:00 12:00 19:00- [PERSON_NAME]" at bounding box center [258, 127] width 66 height 15
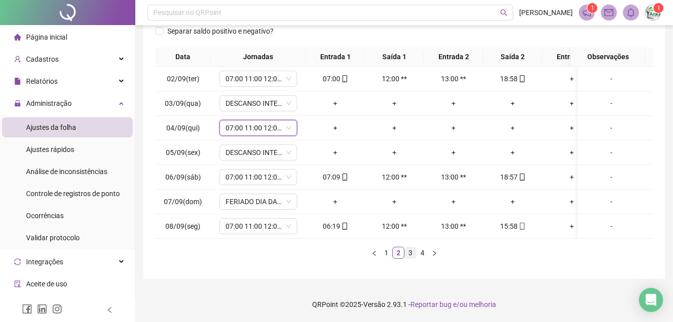
click at [411, 254] on link "3" at bounding box center [410, 252] width 11 height 11
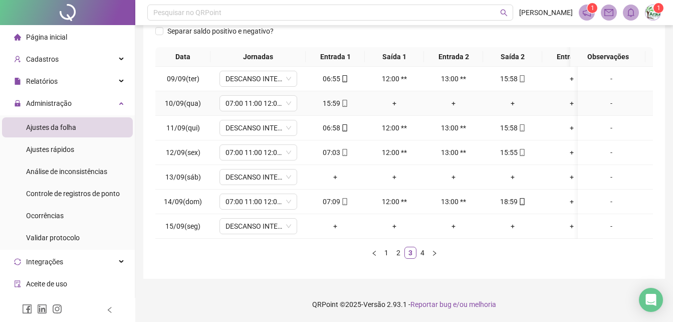
click at [516, 98] on div "+" at bounding box center [512, 103] width 51 height 11
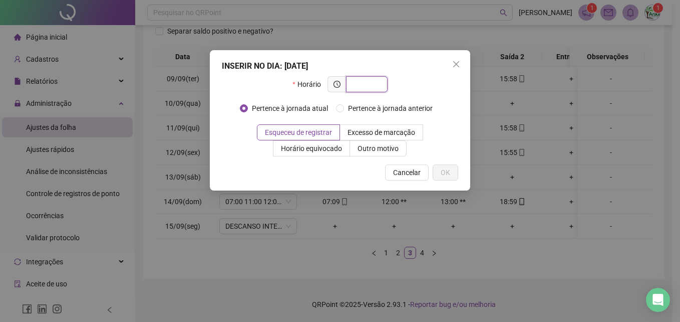
click at [371, 85] on input "text" at bounding box center [366, 84] width 28 height 11
type input "*"
click at [383, 84] on span at bounding box center [367, 84] width 42 height 16
type input "*****"
click at [382, 144] on span "Outro motivo" at bounding box center [378, 148] width 41 height 8
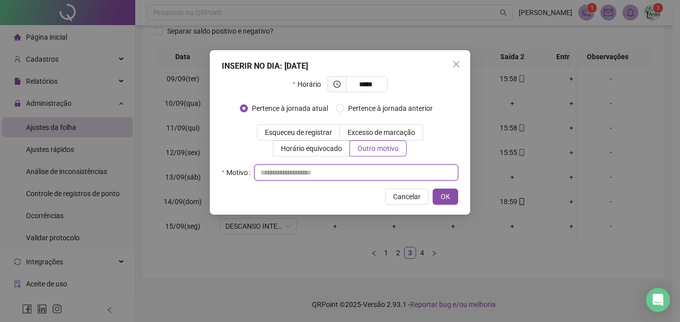
click at [382, 167] on input "text" at bounding box center [357, 172] width 204 height 16
type input "**"
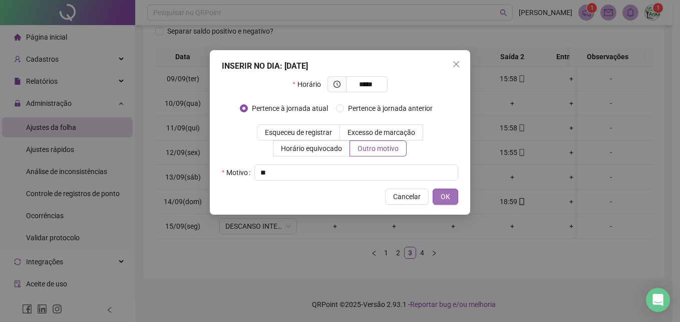
click at [439, 194] on button "OK" at bounding box center [446, 196] width 26 height 16
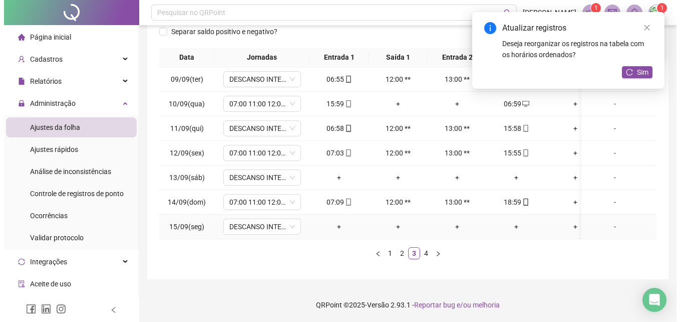
scroll to position [0, 0]
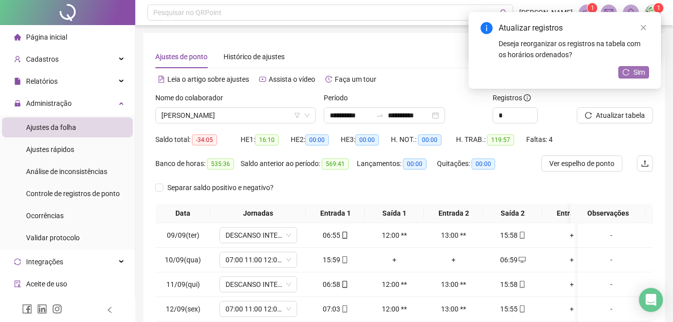
click at [621, 74] on button "Sim" at bounding box center [633, 72] width 31 height 12
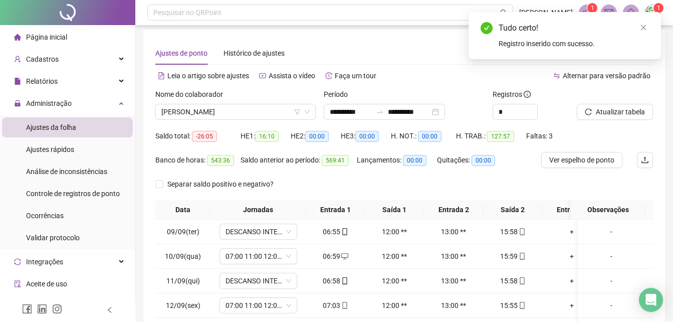
scroll to position [164, 0]
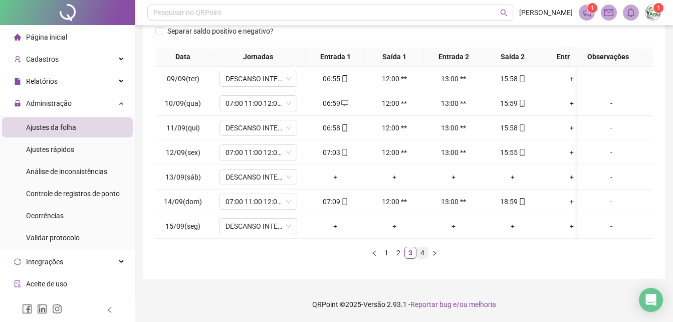
click at [426, 252] on link "4" at bounding box center [422, 252] width 11 height 11
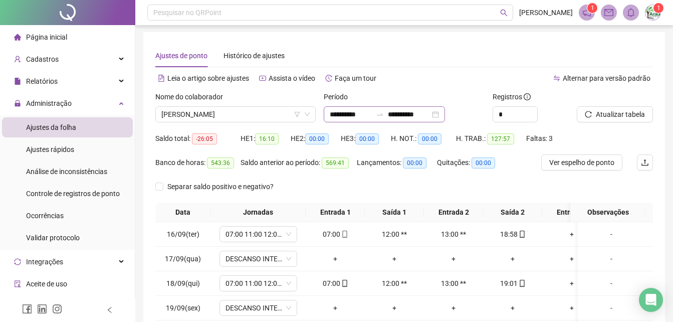
scroll to position [0, 0]
click at [273, 110] on span "[PERSON_NAME]" at bounding box center [235, 115] width 148 height 15
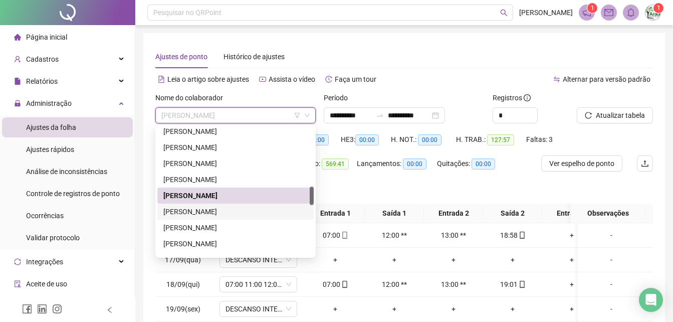
click at [260, 206] on div "[PERSON_NAME]" at bounding box center [235, 211] width 144 height 11
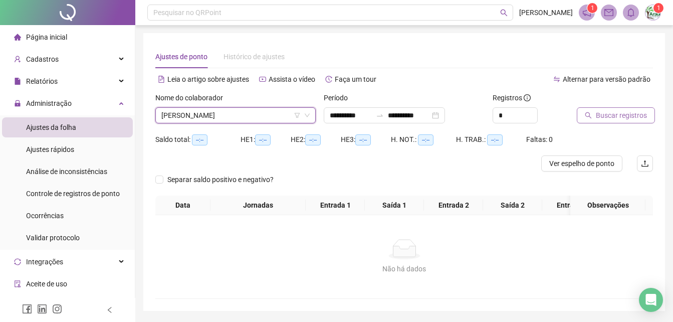
click at [606, 115] on span "Buscar registros" at bounding box center [621, 115] width 51 height 11
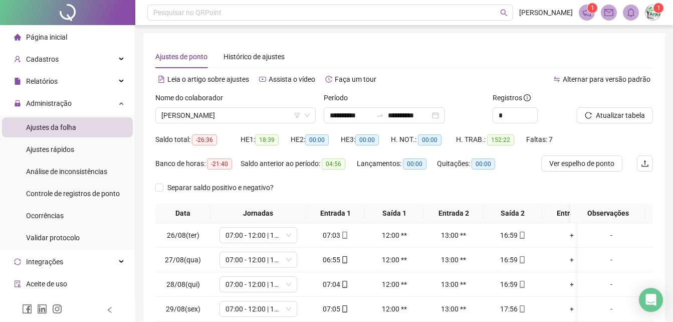
scroll to position [164, 0]
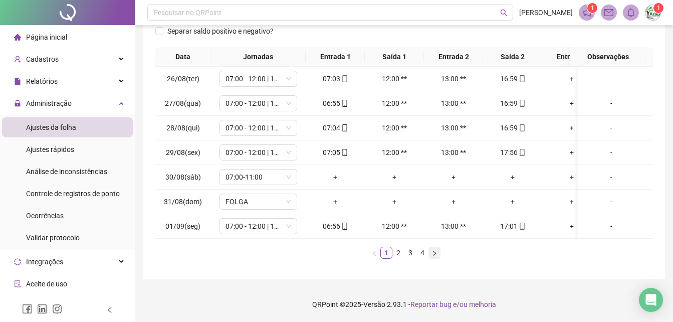
click at [428, 249] on button "button" at bounding box center [434, 252] width 12 height 12
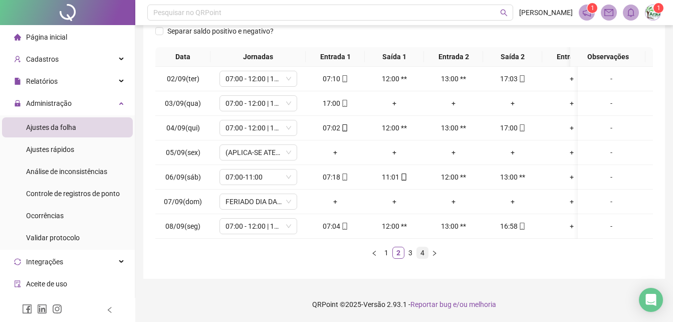
click at [423, 254] on link "4" at bounding box center [422, 252] width 11 height 11
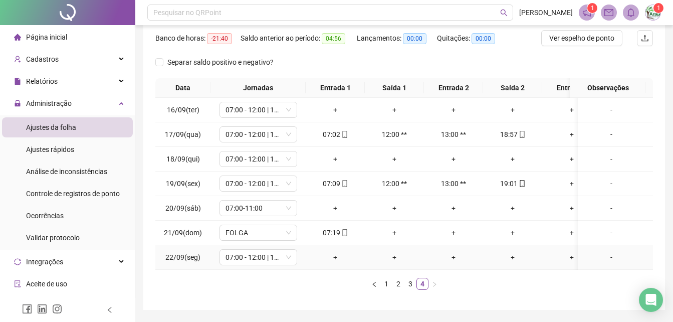
scroll to position [114, 0]
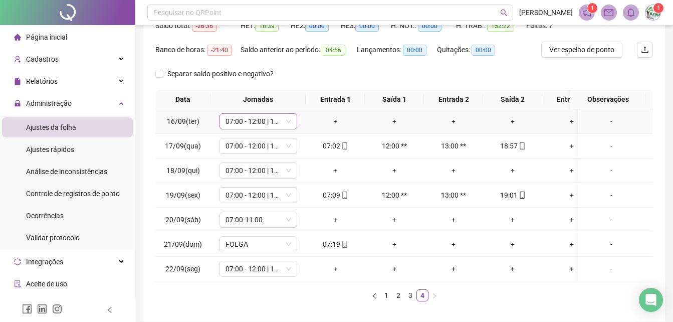
click at [263, 121] on span "07:00 - 12:00 | 13:00 - 16:10" at bounding box center [258, 121] width 66 height 15
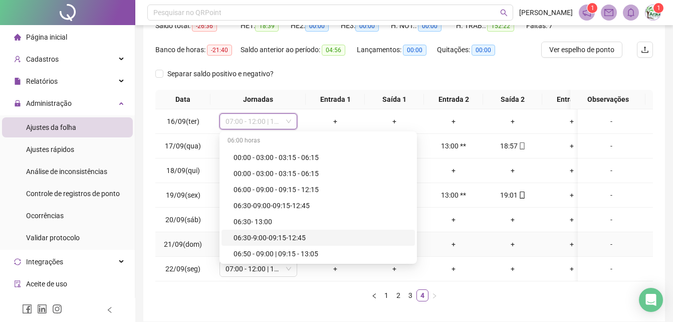
click at [565, 249] on div "+" at bounding box center [571, 243] width 51 height 11
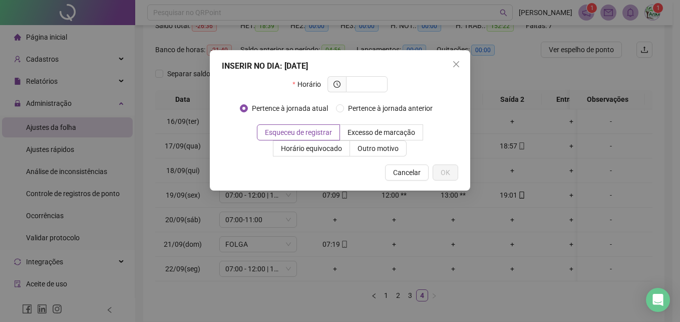
click at [672, 255] on div "INSERIR NO DIA : [DATE] Horário Pertence à jornada atual Pertence à jornada ant…" at bounding box center [340, 161] width 680 height 322
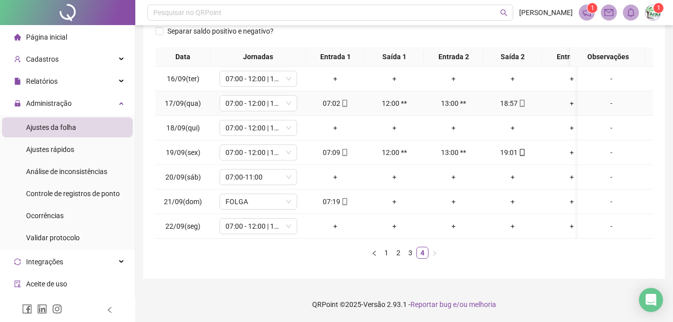
scroll to position [164, 0]
click at [383, 257] on link "1" at bounding box center [386, 252] width 11 height 11
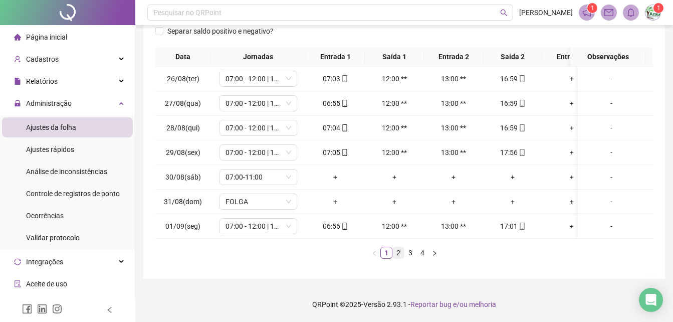
click at [393, 257] on link "2" at bounding box center [398, 252] width 11 height 11
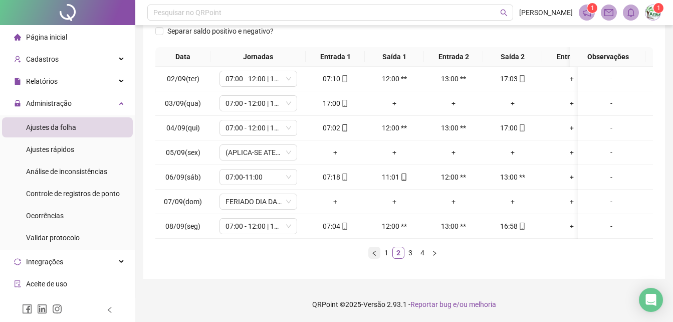
click at [377, 251] on button "button" at bounding box center [374, 252] width 12 height 12
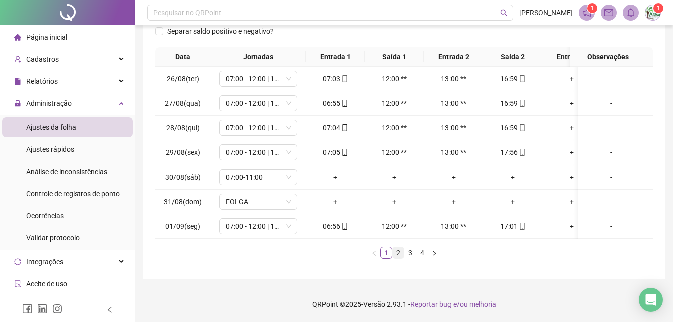
click at [397, 255] on link "2" at bounding box center [398, 252] width 11 height 11
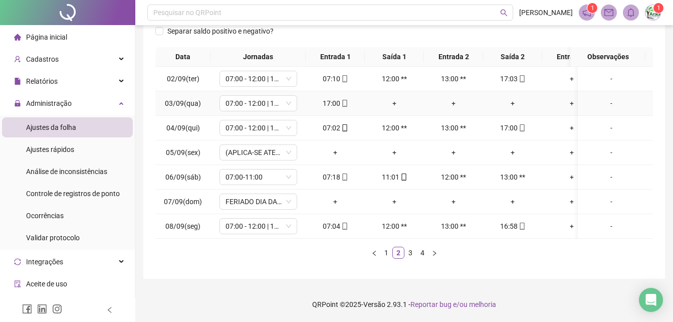
click at [517, 98] on div "+" at bounding box center [512, 103] width 51 height 11
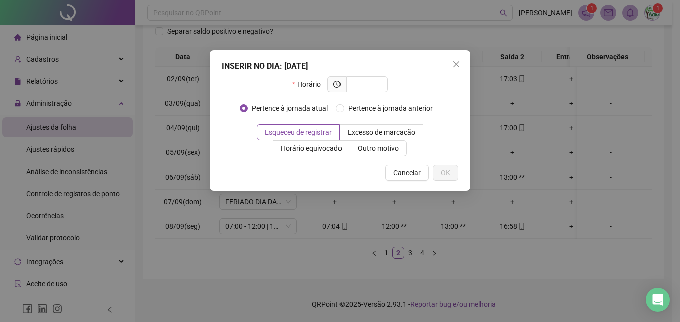
click at [448, 159] on div "INSERIR NO DIA : [DATE] Horário Pertence à jornada atual Pertence à jornada ant…" at bounding box center [340, 120] width 261 height 140
click at [460, 142] on div "INSERIR NO DIA : [DATE] Horário Pertence à jornada atual Pertence à jornada ant…" at bounding box center [340, 120] width 261 height 140
click at [483, 141] on div "INSERIR NO DIA : [DATE] Horário Pertence à jornada atual Pertence à jornada ant…" at bounding box center [340, 161] width 680 height 322
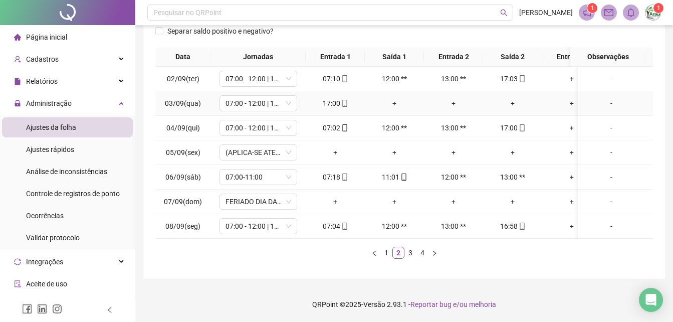
click at [507, 98] on div "+" at bounding box center [512, 103] width 51 height 11
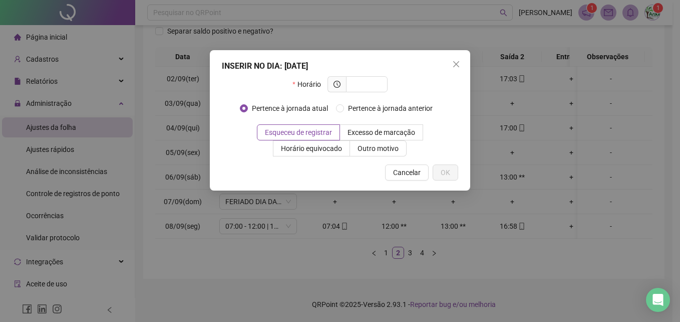
drag, startPoint x: 369, startPoint y: 87, endPoint x: 367, endPoint y: 73, distance: 13.8
click at [366, 85] on input "text" at bounding box center [366, 84] width 28 height 11
type input "*****"
click at [354, 152] on label "Outro motivo" at bounding box center [378, 148] width 57 height 16
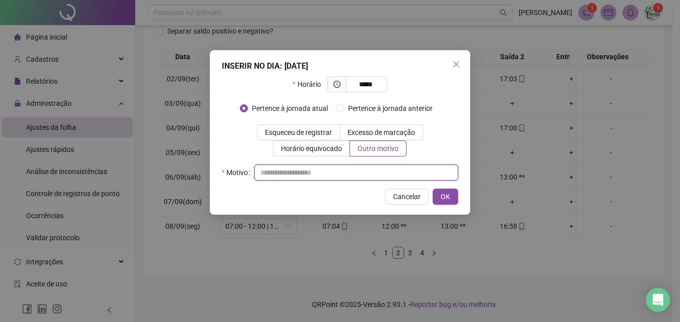
drag, startPoint x: 350, startPoint y: 171, endPoint x: 348, endPoint y: 164, distance: 7.8
click at [350, 170] on input "text" at bounding box center [357, 172] width 204 height 16
type input "**"
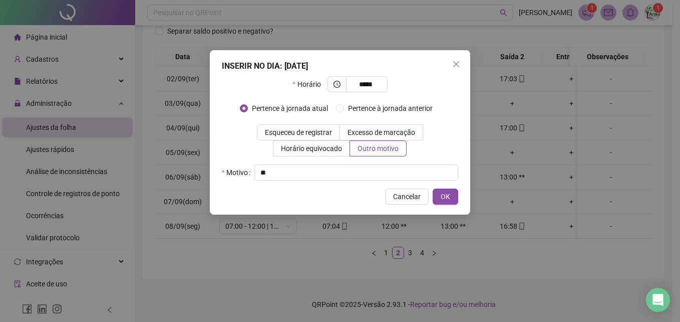
click at [454, 187] on div "INSERIR NO DIA : [DATE] Horário ***** Pertence à jornada atual [GEOGRAPHIC_DATA…" at bounding box center [340, 132] width 261 height 164
click at [453, 207] on div "INSERIR NO DIA : [DATE] Horário ***** Pertence à jornada atual [GEOGRAPHIC_DATA…" at bounding box center [340, 132] width 261 height 164
click at [455, 198] on button "OK" at bounding box center [446, 196] width 26 height 16
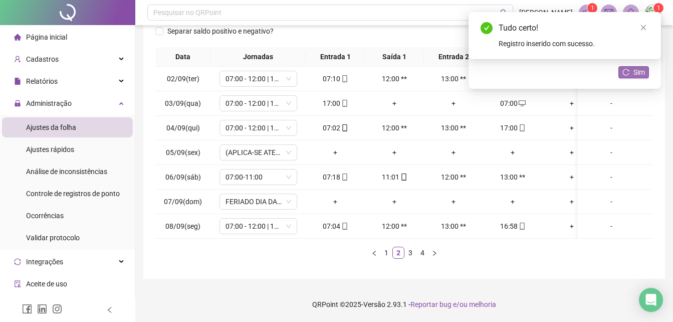
click at [635, 67] on span "Sim" at bounding box center [639, 72] width 12 height 11
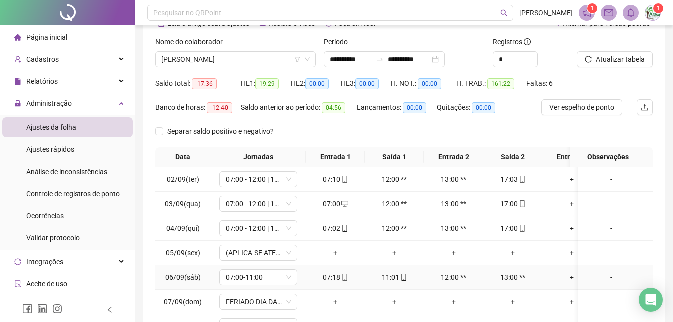
scroll to position [0, 0]
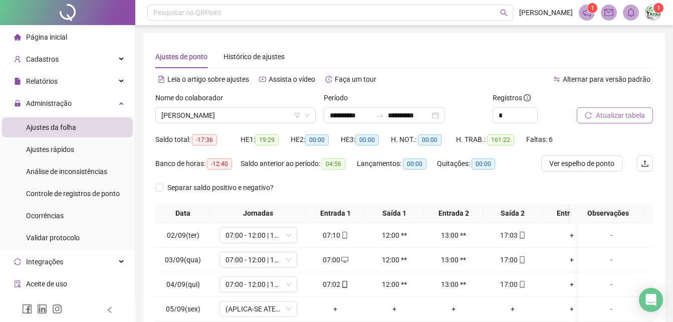
drag, startPoint x: 621, startPoint y: 102, endPoint x: 621, endPoint y: 114, distance: 12.0
click at [621, 114] on div "Atualizar tabela" at bounding box center [602, 107] width 51 height 31
click at [621, 114] on span "Atualizar tabela" at bounding box center [620, 115] width 49 height 11
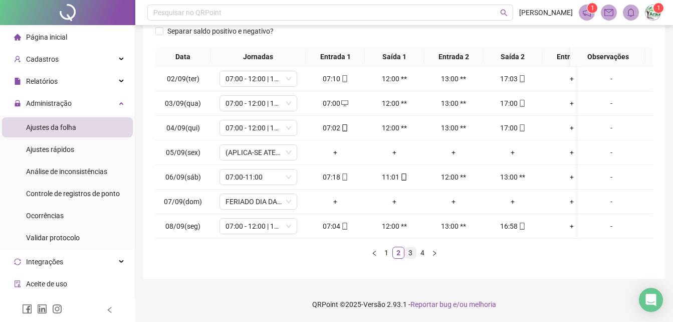
click at [406, 253] on link "3" at bounding box center [410, 252] width 11 height 11
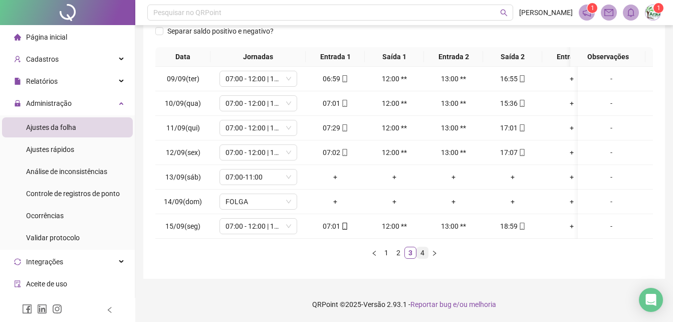
click at [423, 251] on link "4" at bounding box center [422, 252] width 11 height 11
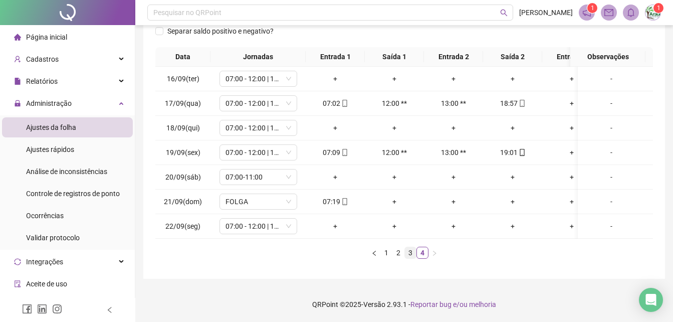
click at [410, 256] on link "3" at bounding box center [410, 252] width 11 height 11
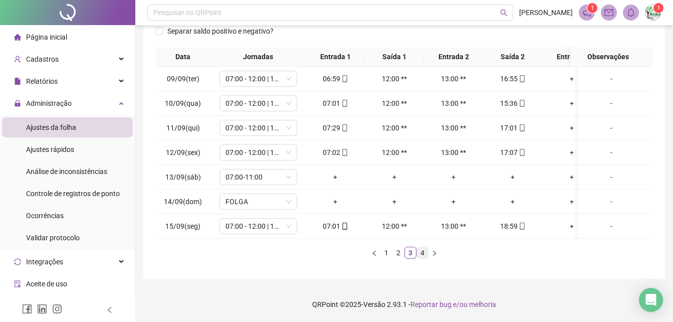
click at [424, 253] on link "4" at bounding box center [422, 252] width 11 height 11
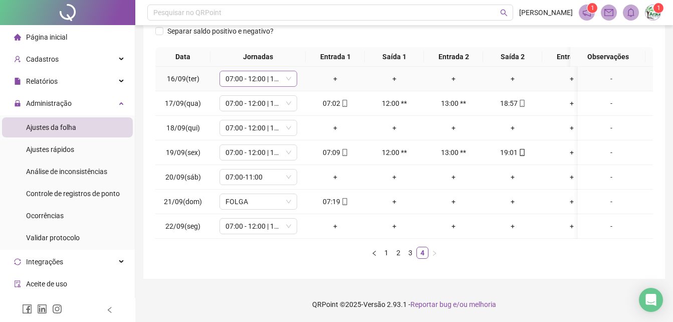
click at [276, 77] on span "07:00 - 12:00 | 13:00 - 16:10" at bounding box center [258, 78] width 66 height 15
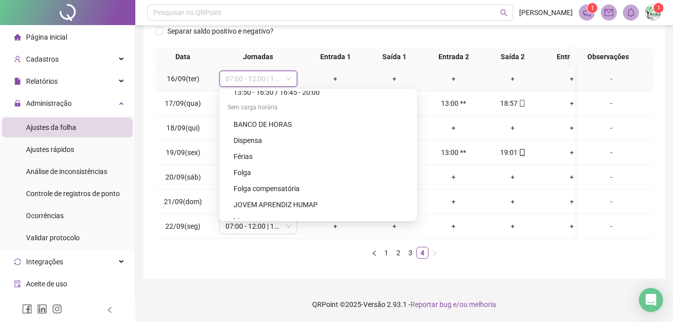
scroll to position [4361, 0]
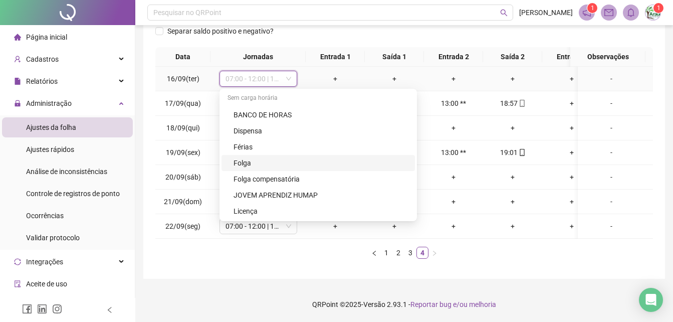
click at [270, 161] on div "Folga" at bounding box center [317, 163] width 193 height 16
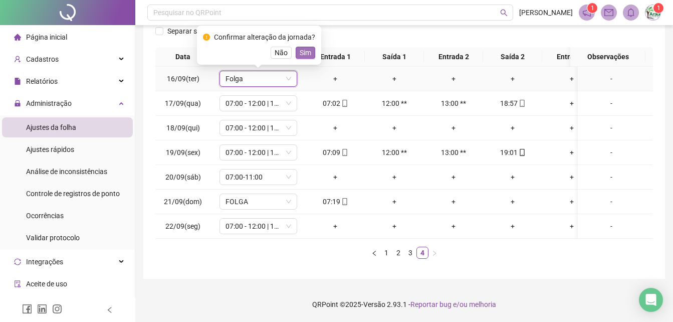
click at [301, 47] on span "Sim" at bounding box center [306, 52] width 12 height 11
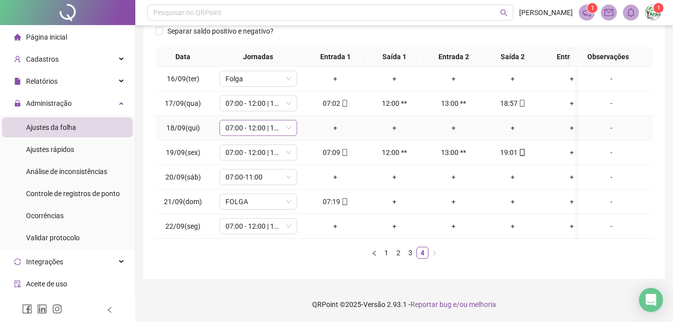
click at [285, 120] on span "07:00 - 12:00 | 13:00 - 16:10" at bounding box center [258, 127] width 66 height 15
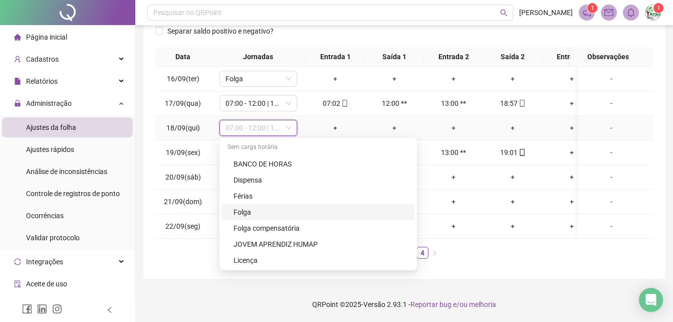
click at [284, 206] on div "Folga" at bounding box center [320, 211] width 175 height 11
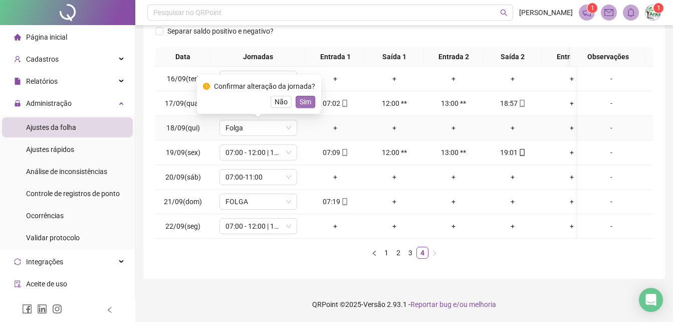
click at [302, 96] on span "Sim" at bounding box center [306, 101] width 12 height 11
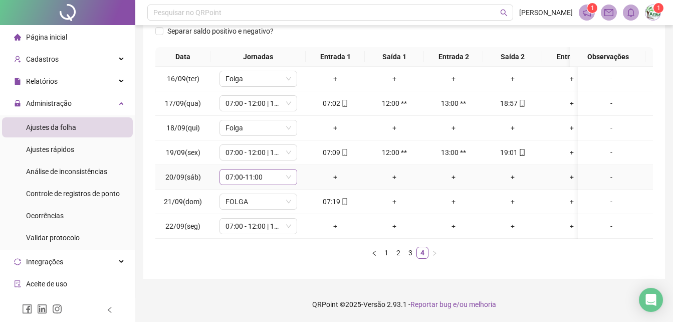
click at [272, 170] on span "07:00-11:00" at bounding box center [258, 176] width 66 height 15
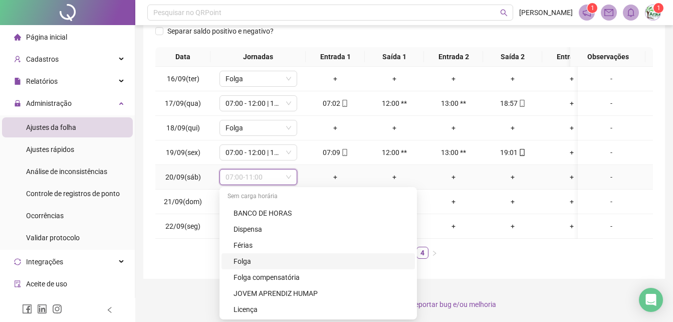
click at [277, 256] on div "Folga" at bounding box center [320, 261] width 175 height 11
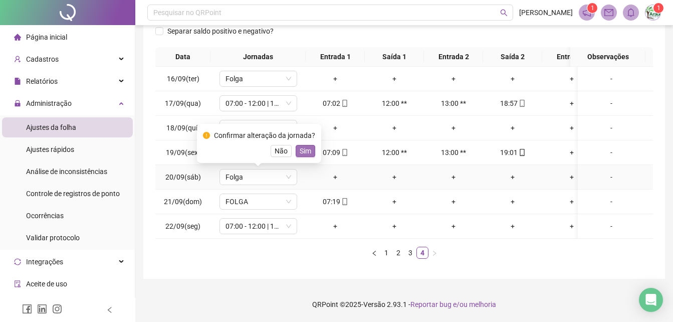
click at [301, 147] on span "Sim" at bounding box center [306, 150] width 12 height 11
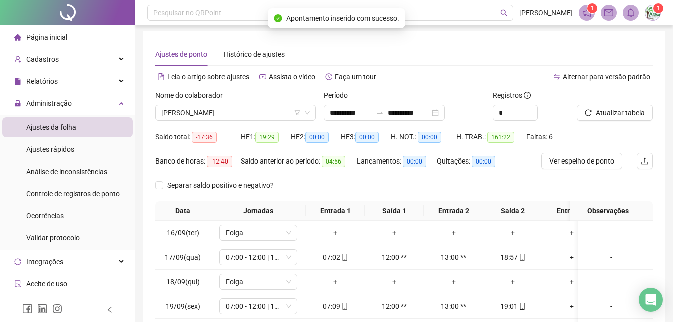
scroll to position [0, 0]
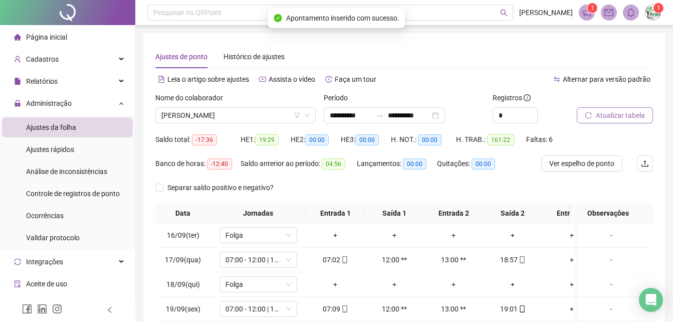
click at [598, 114] on span "Atualizar tabela" at bounding box center [620, 115] width 49 height 11
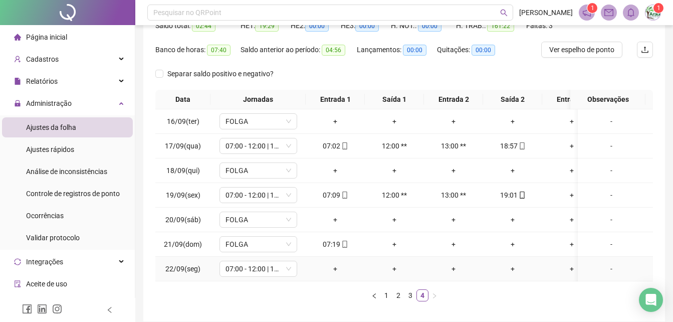
scroll to position [164, 0]
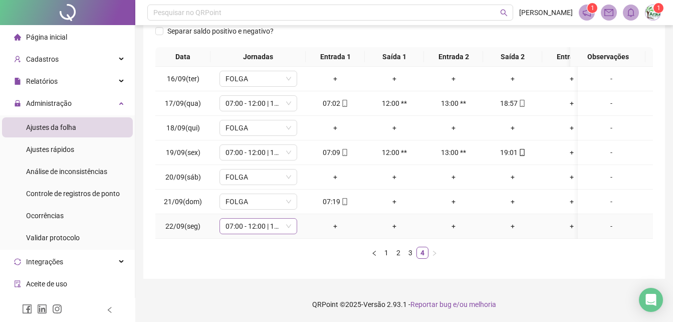
click at [268, 218] on span "07:00 - 12:00 | 13:00 - 16:10" at bounding box center [258, 225] width 66 height 15
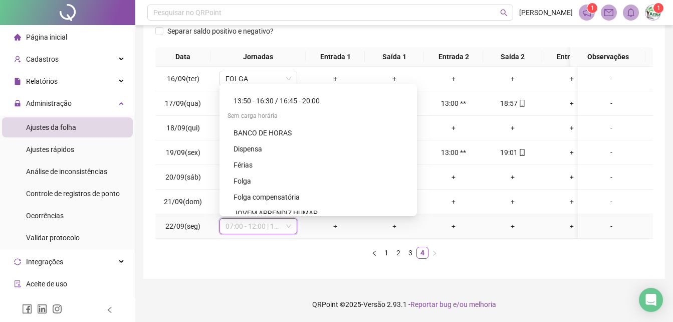
scroll to position [4361, 0]
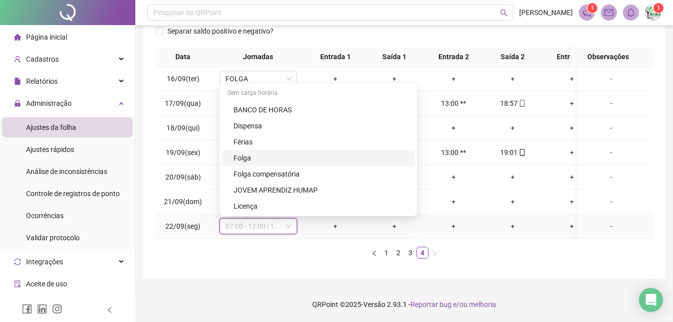
click at [273, 154] on div "Folga" at bounding box center [320, 157] width 175 height 11
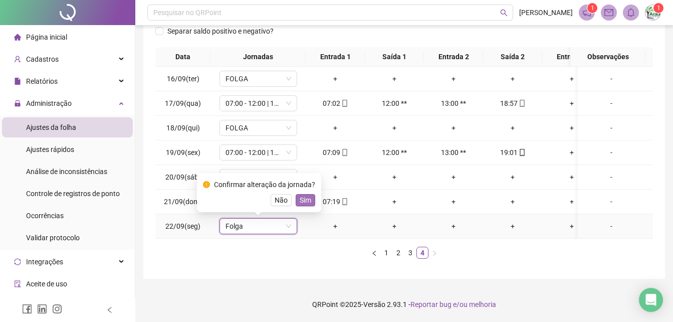
click at [307, 194] on span "Sim" at bounding box center [306, 199] width 12 height 11
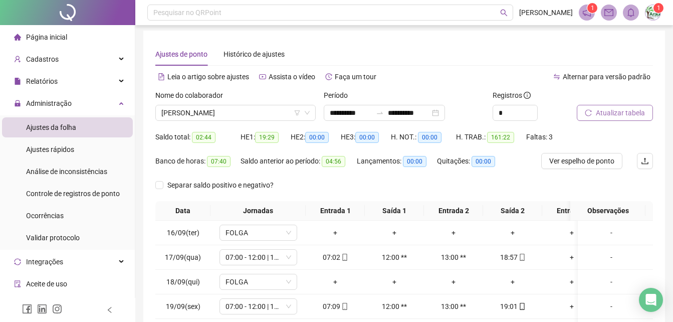
scroll to position [0, 0]
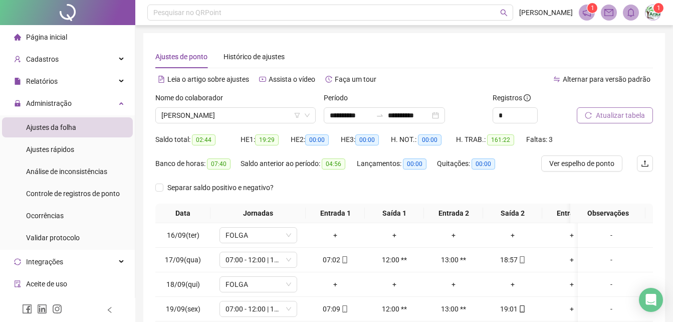
click at [629, 112] on span "Atualizar tabela" at bounding box center [620, 115] width 49 height 11
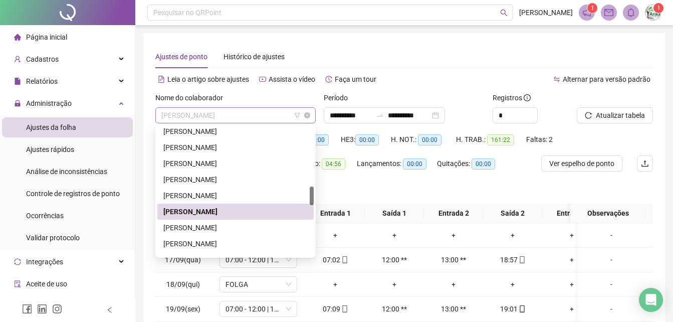
click at [274, 118] on span "[PERSON_NAME]" at bounding box center [235, 115] width 148 height 15
click at [237, 227] on div "[PERSON_NAME]" at bounding box center [235, 227] width 144 height 11
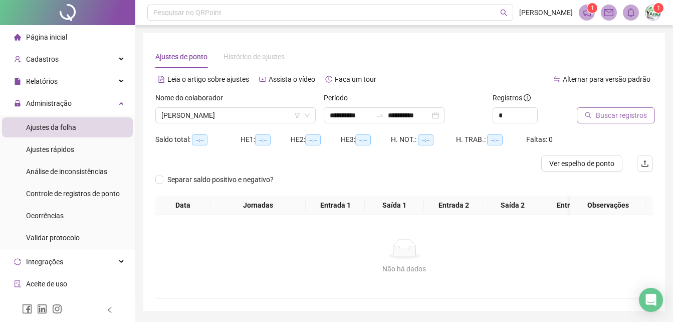
click at [605, 113] on span "Buscar registros" at bounding box center [621, 115] width 51 height 11
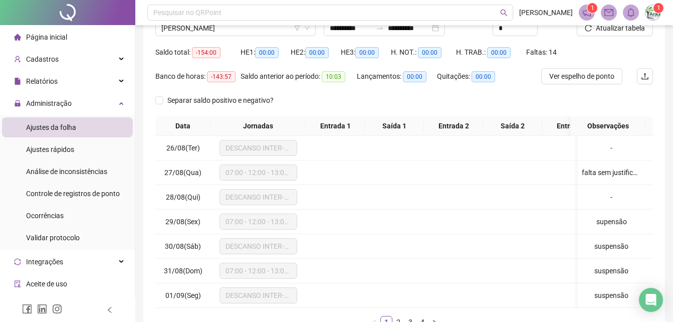
scroll to position [164, 0]
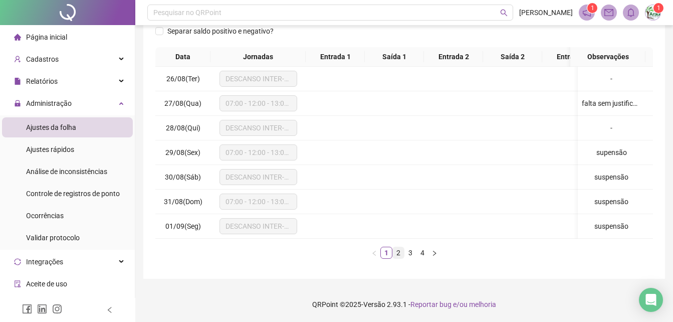
click at [403, 251] on link "2" at bounding box center [398, 252] width 11 height 11
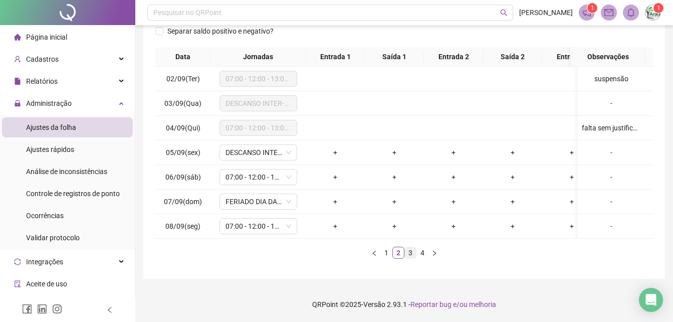
click at [412, 250] on link "3" at bounding box center [410, 252] width 11 height 11
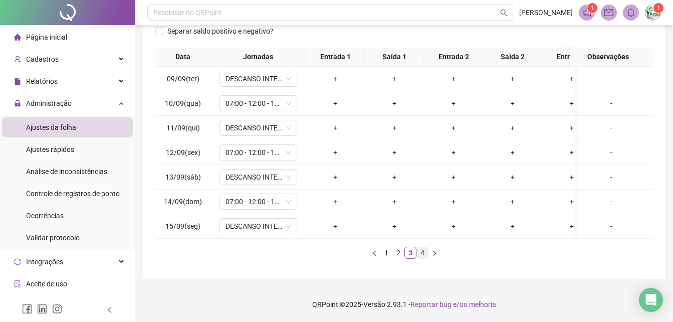
click at [421, 250] on link "4" at bounding box center [422, 252] width 11 height 11
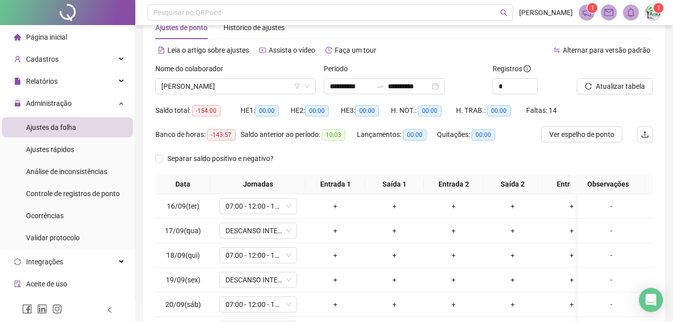
scroll to position [14, 0]
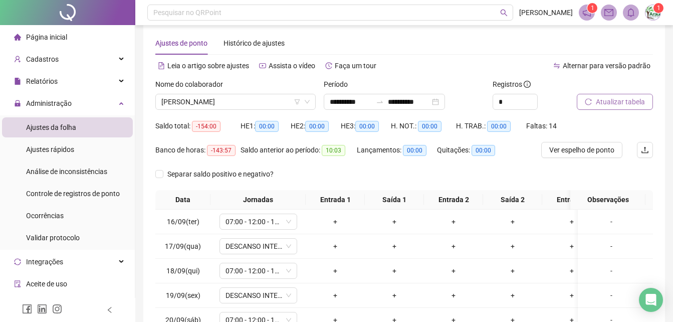
click at [620, 98] on span "Atualizar tabela" at bounding box center [620, 101] width 49 height 11
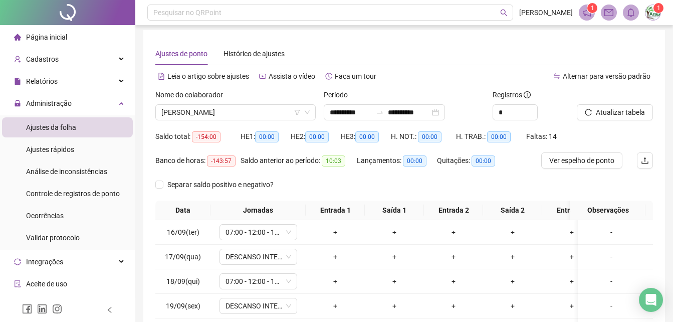
scroll to position [0, 0]
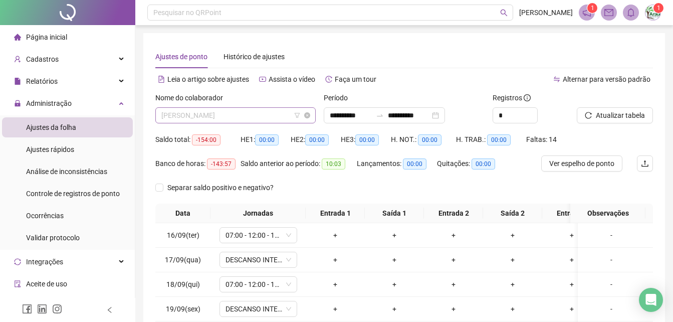
click at [282, 108] on span "[PERSON_NAME]" at bounding box center [235, 115] width 148 height 15
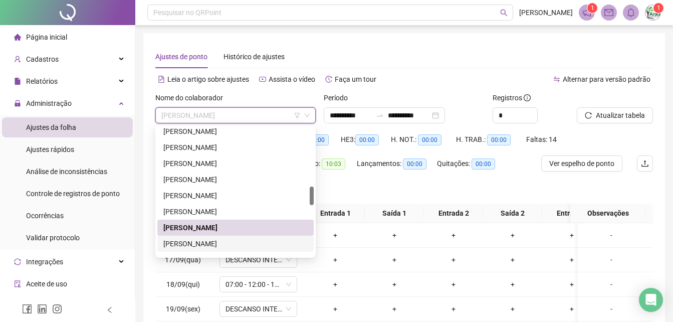
click at [203, 243] on div "[PERSON_NAME]" at bounding box center [235, 243] width 144 height 11
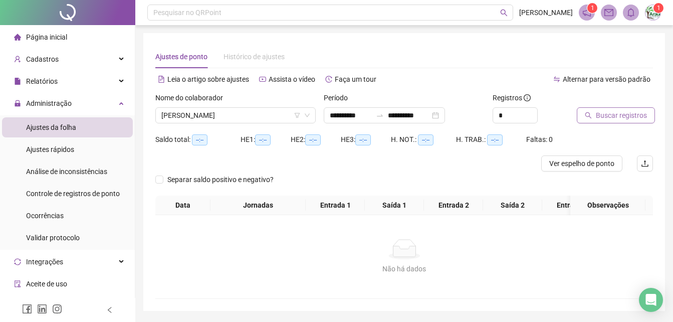
click at [608, 117] on span "Buscar registros" at bounding box center [621, 115] width 51 height 11
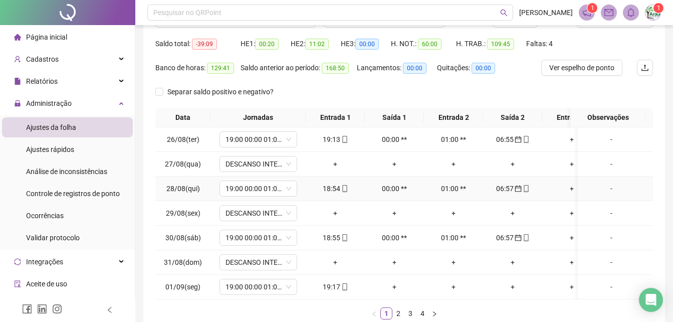
scroll to position [164, 0]
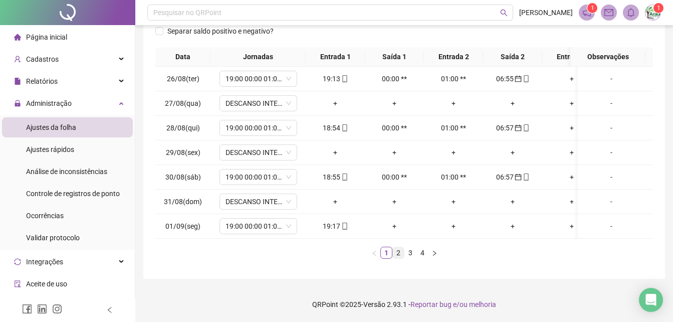
click at [403, 250] on link "2" at bounding box center [398, 252] width 11 height 11
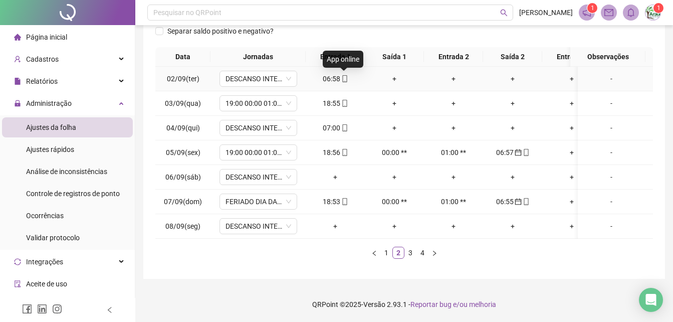
click at [342, 75] on span at bounding box center [344, 79] width 8 height 8
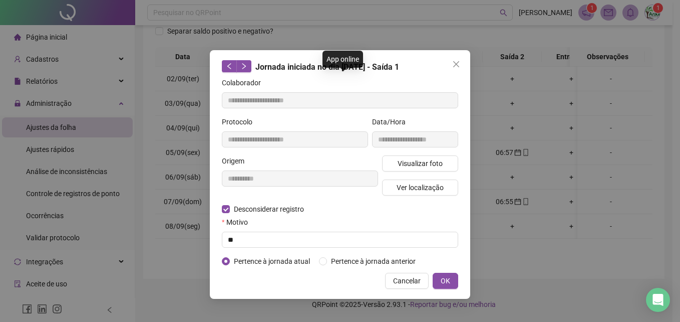
type input "**********"
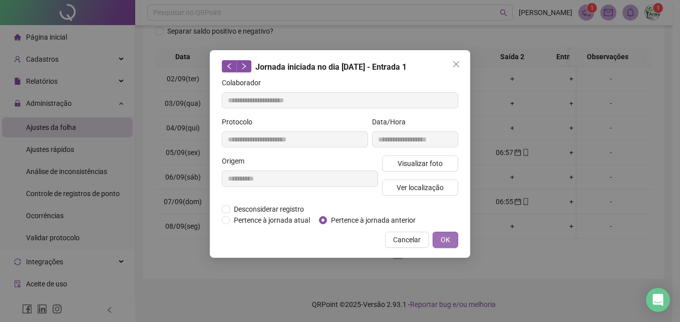
click at [449, 244] on button "OK" at bounding box center [446, 239] width 26 height 16
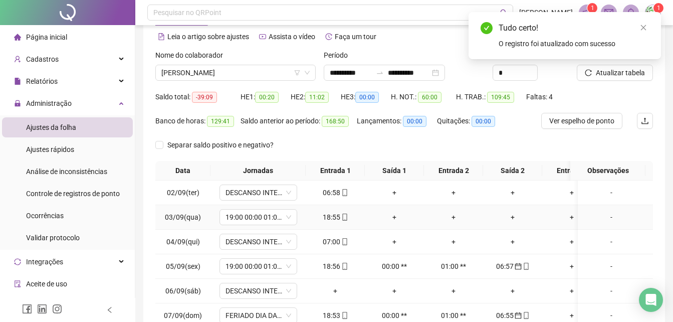
scroll to position [0, 0]
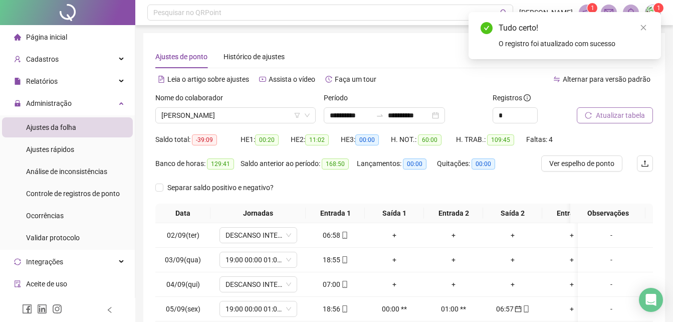
click at [636, 109] on button "Atualizar tabela" at bounding box center [615, 115] width 76 height 16
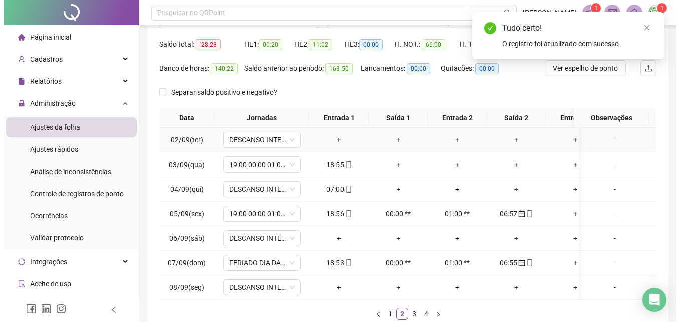
scroll to position [164, 0]
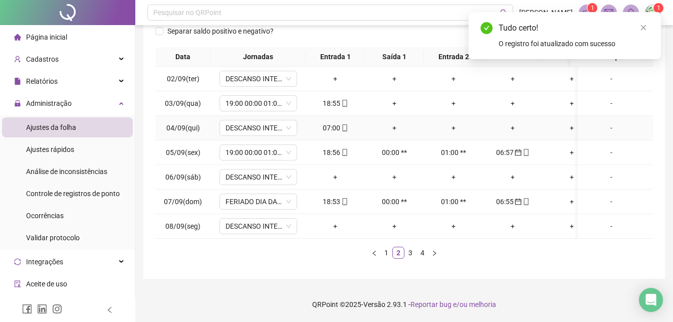
click at [353, 122] on div "07:00" at bounding box center [335, 127] width 51 height 11
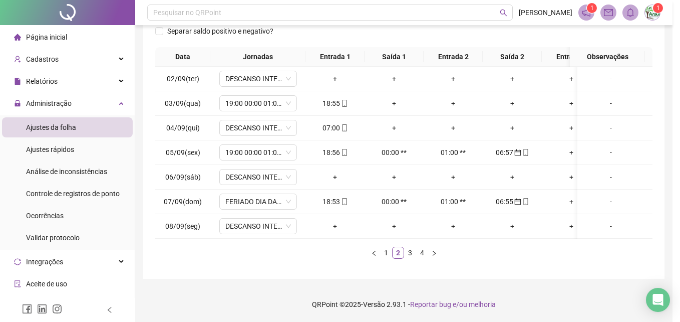
type input "**********"
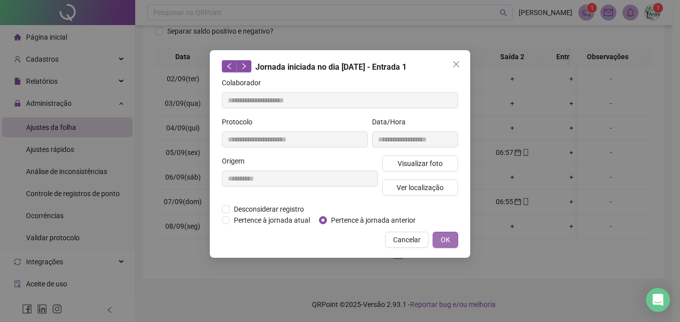
click at [449, 232] on button "OK" at bounding box center [446, 239] width 26 height 16
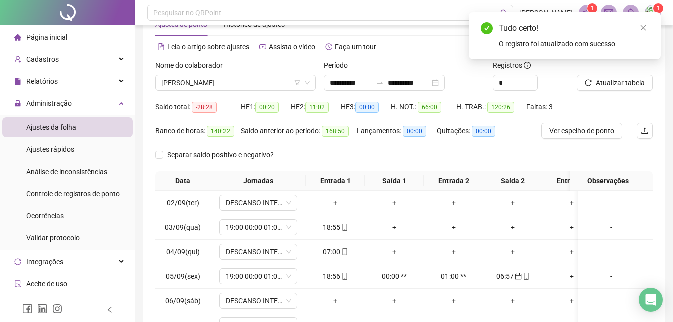
scroll to position [0, 0]
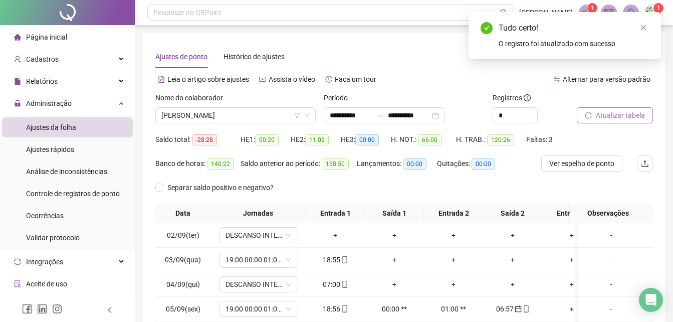
click at [610, 113] on span "Atualizar tabela" at bounding box center [620, 115] width 49 height 11
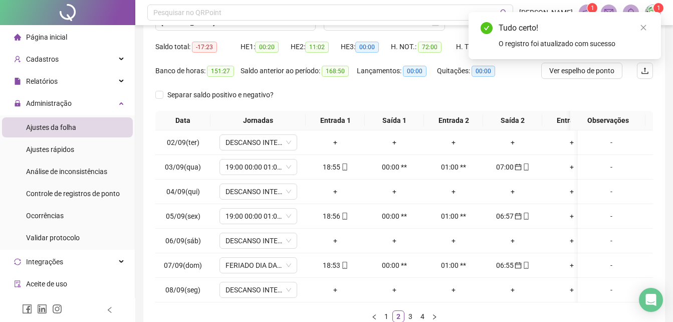
scroll to position [164, 0]
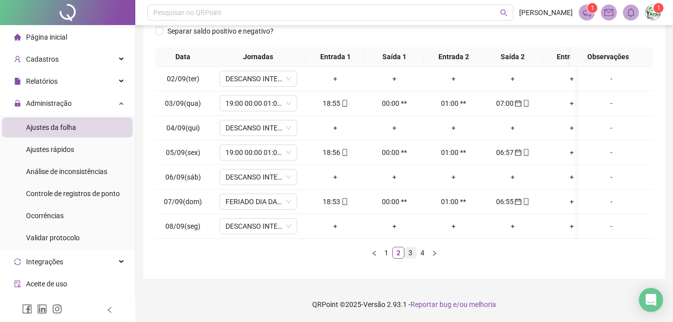
click at [409, 254] on link "3" at bounding box center [410, 252] width 11 height 11
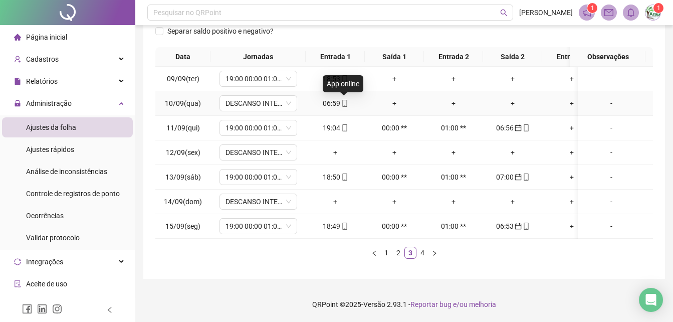
click at [344, 100] on icon "mobile" at bounding box center [344, 103] width 7 height 7
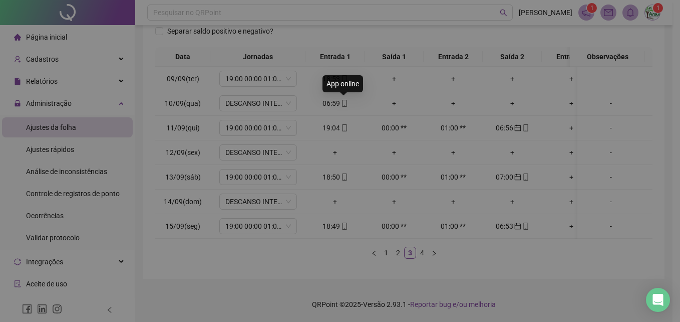
type input "**********"
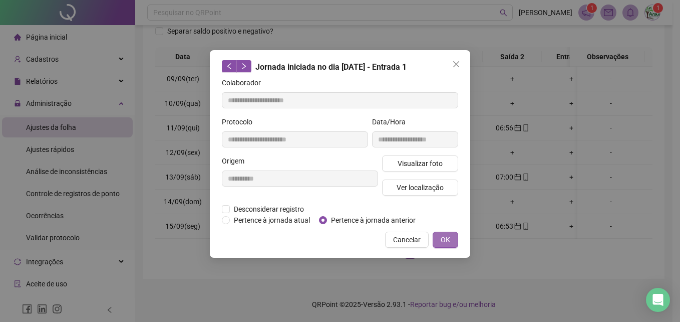
click at [450, 239] on span "OK" at bounding box center [446, 239] width 10 height 11
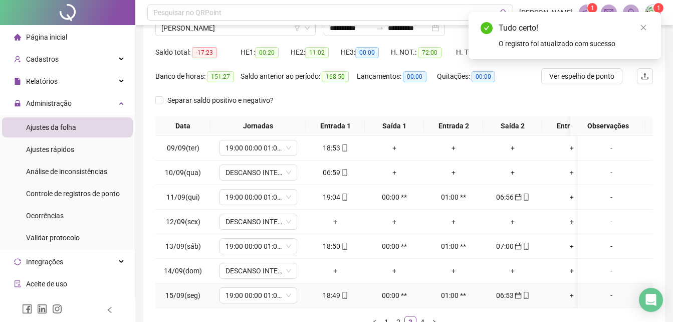
scroll to position [0, 0]
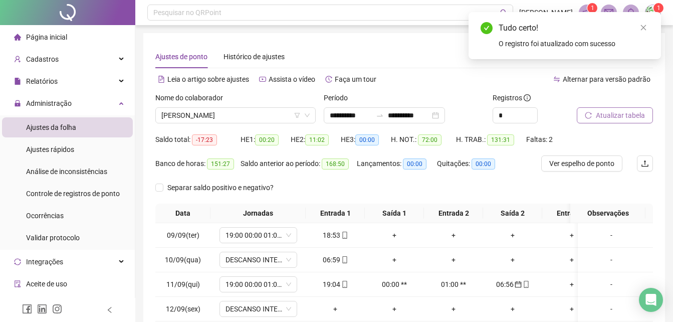
click at [624, 111] on span "Atualizar tabela" at bounding box center [620, 115] width 49 height 11
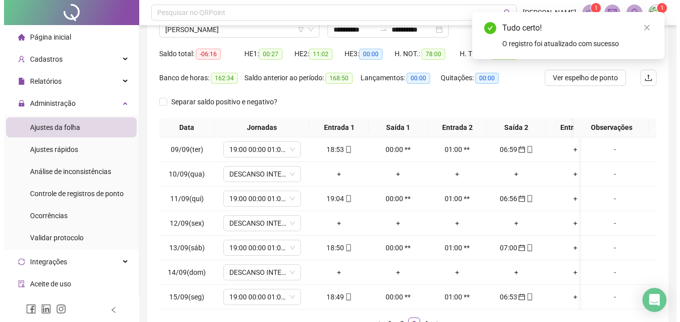
scroll to position [164, 0]
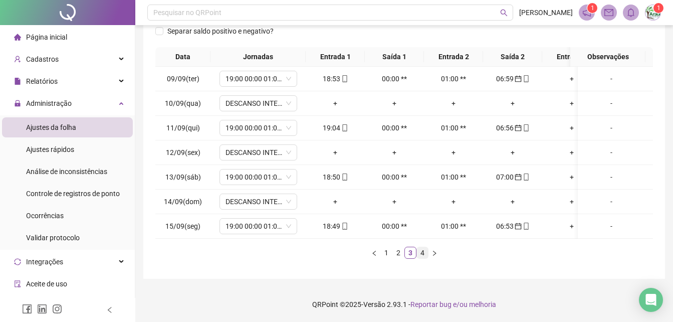
click at [421, 258] on link "4" at bounding box center [422, 252] width 11 height 11
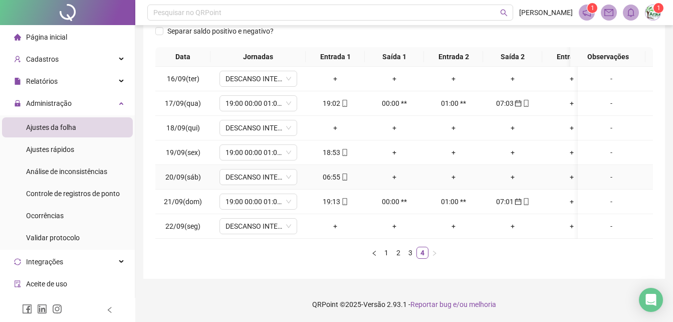
click at [336, 171] on div "06:55" at bounding box center [335, 176] width 51 height 11
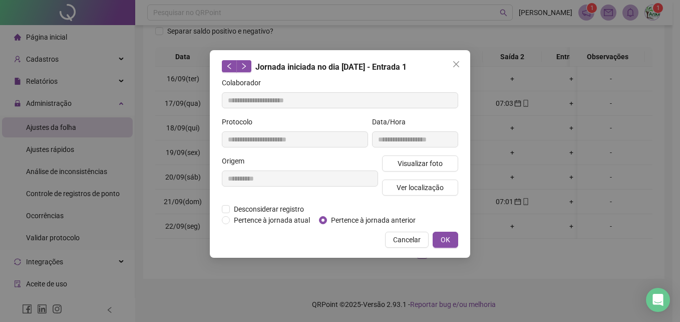
type input "**********"
click at [446, 242] on span "OK" at bounding box center [446, 239] width 10 height 11
click at [442, 240] on span "OK" at bounding box center [446, 239] width 10 height 11
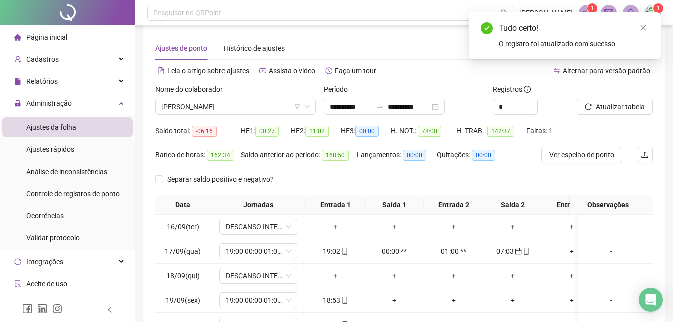
scroll to position [0, 0]
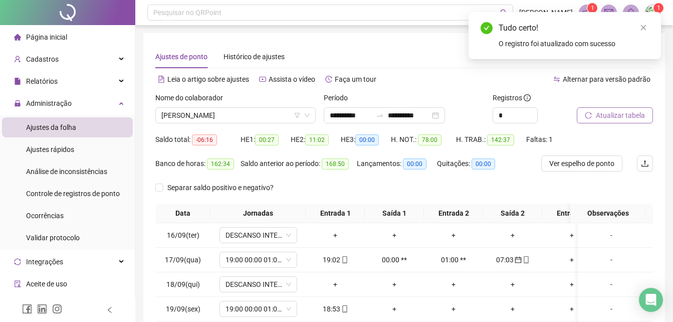
click at [616, 112] on div "Atualizar tabela" at bounding box center [602, 107] width 51 height 31
click at [616, 112] on span "Atualizar tabela" at bounding box center [620, 115] width 49 height 11
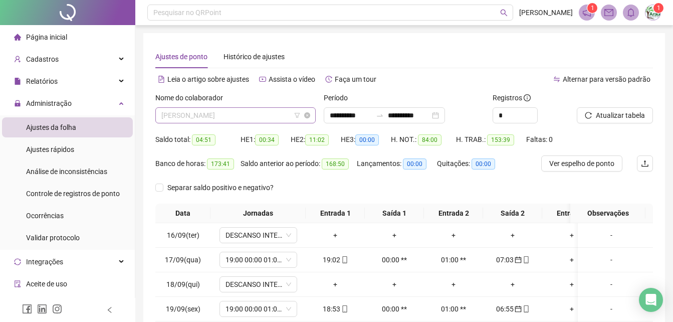
click at [259, 122] on span "[PERSON_NAME]" at bounding box center [235, 115] width 148 height 15
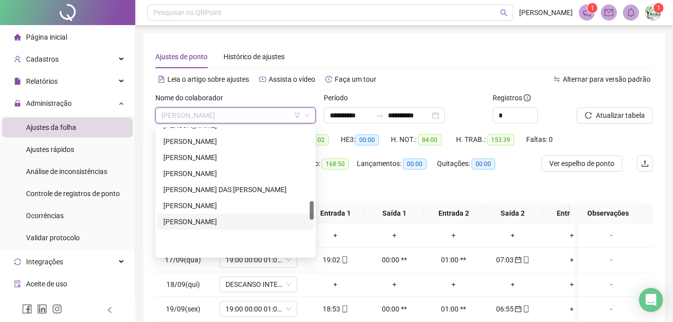
scroll to position [505, 0]
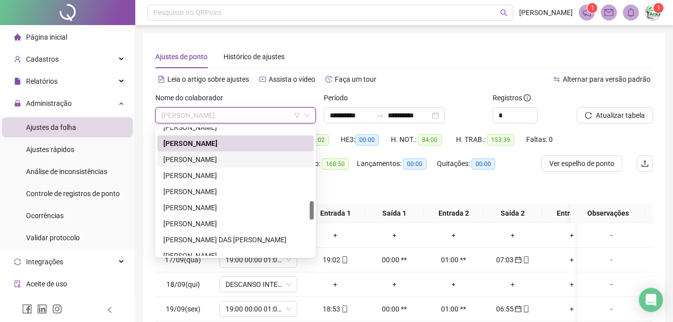
click at [228, 159] on div "[PERSON_NAME]" at bounding box center [235, 159] width 144 height 11
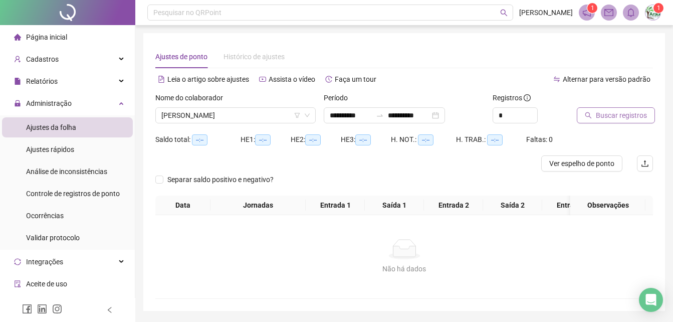
click at [611, 116] on span "Buscar registros" at bounding box center [621, 115] width 51 height 11
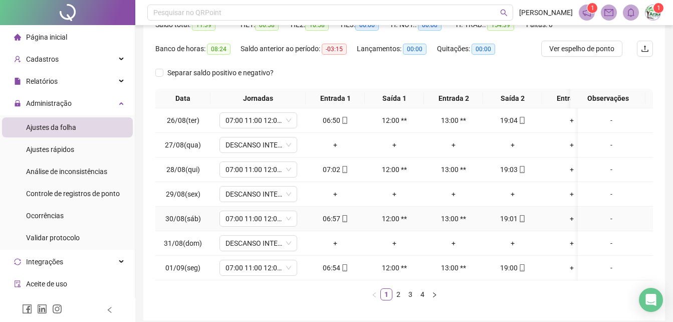
scroll to position [14, 0]
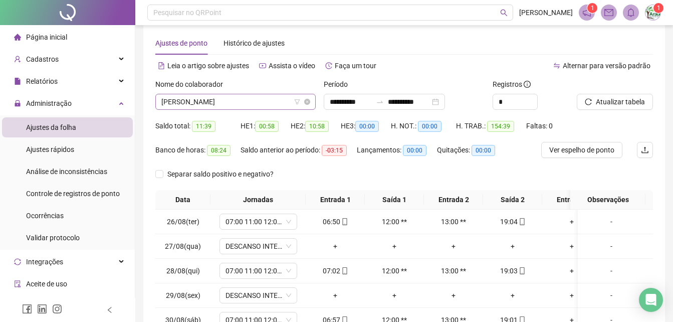
click at [273, 109] on span "[PERSON_NAME]" at bounding box center [235, 101] width 148 height 15
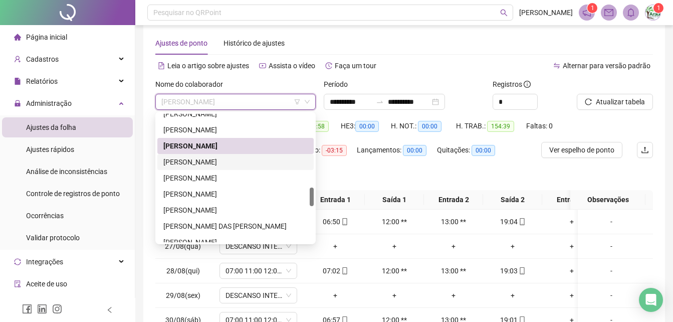
click at [271, 161] on div "[PERSON_NAME]" at bounding box center [235, 161] width 144 height 11
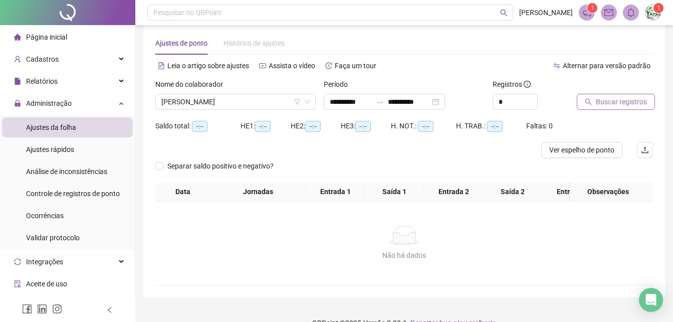
click at [609, 106] on span "Buscar registros" at bounding box center [621, 101] width 51 height 11
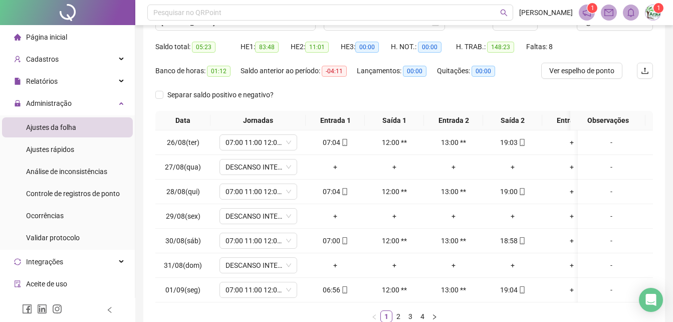
scroll to position [164, 0]
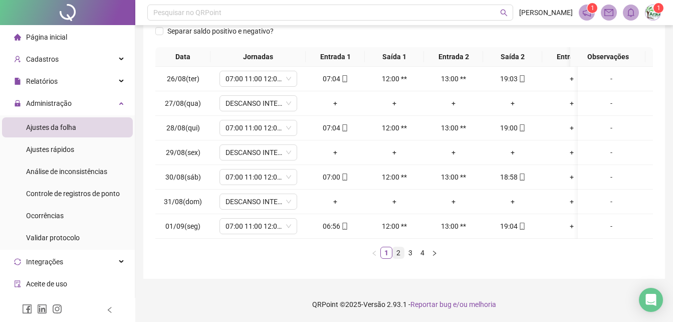
click at [403, 251] on link "2" at bounding box center [398, 252] width 11 height 11
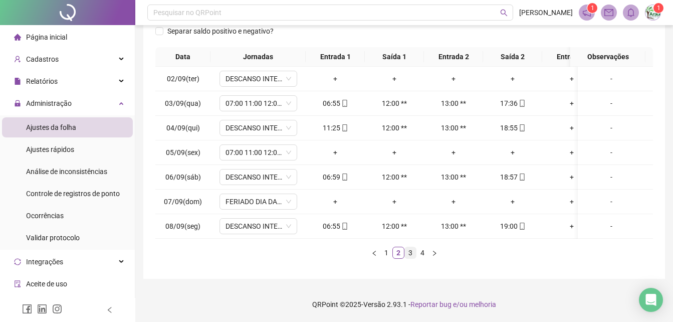
click at [411, 254] on link "3" at bounding box center [410, 252] width 11 height 11
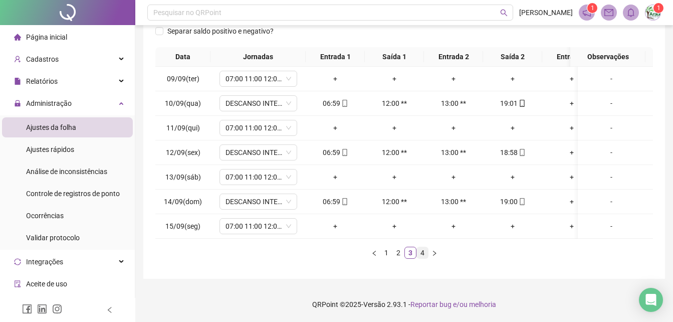
click at [419, 253] on link "4" at bounding box center [422, 252] width 11 height 11
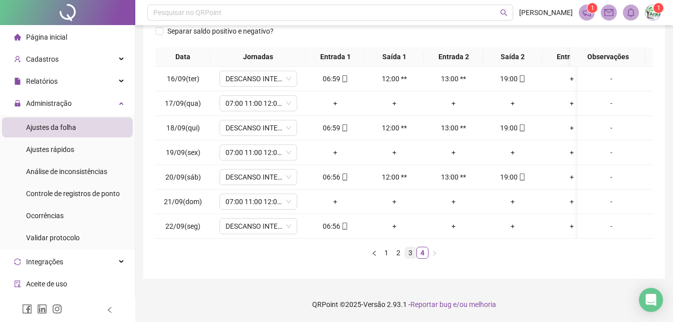
click at [410, 247] on link "3" at bounding box center [410, 252] width 11 height 11
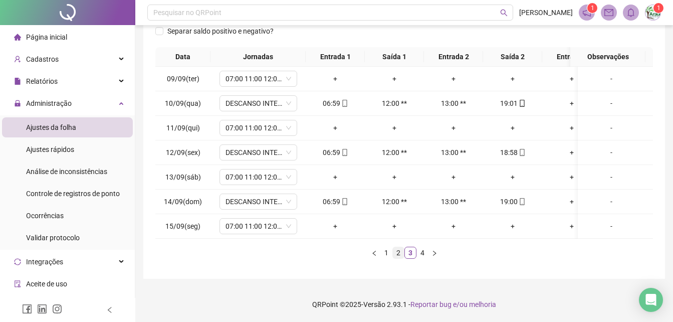
click at [397, 250] on link "2" at bounding box center [398, 252] width 11 height 11
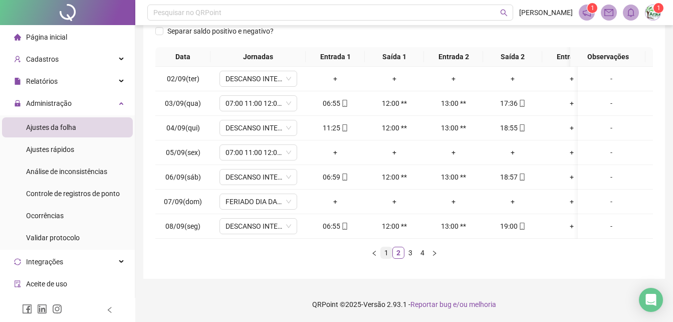
click at [388, 256] on link "1" at bounding box center [386, 252] width 11 height 11
click at [397, 257] on link "2" at bounding box center [398, 252] width 11 height 11
click at [342, 124] on icon "mobile" at bounding box center [344, 127] width 5 height 7
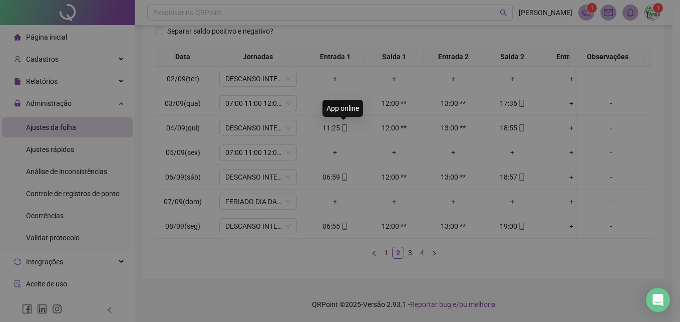
type input "**********"
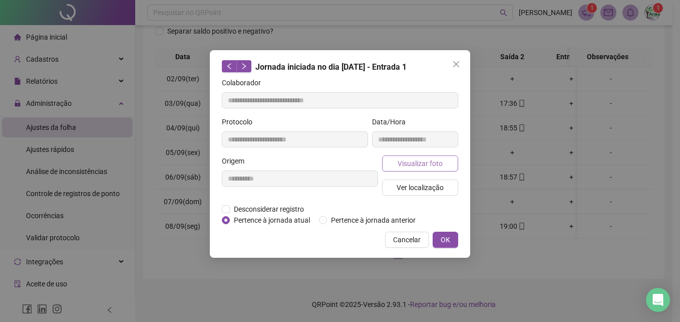
click at [409, 166] on button "Visualizar foto" at bounding box center [420, 163] width 76 height 16
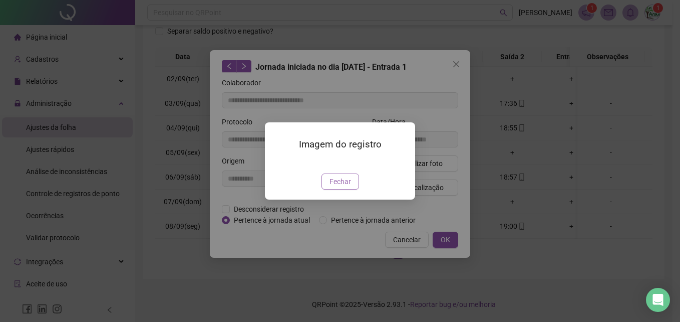
click at [338, 187] on span "Fechar" at bounding box center [341, 181] width 22 height 11
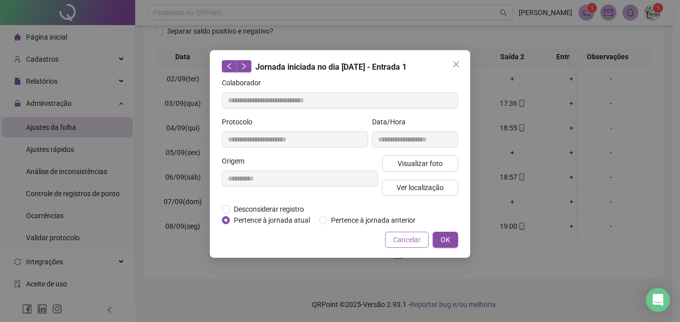
click at [409, 242] on span "Cancelar" at bounding box center [407, 239] width 28 height 11
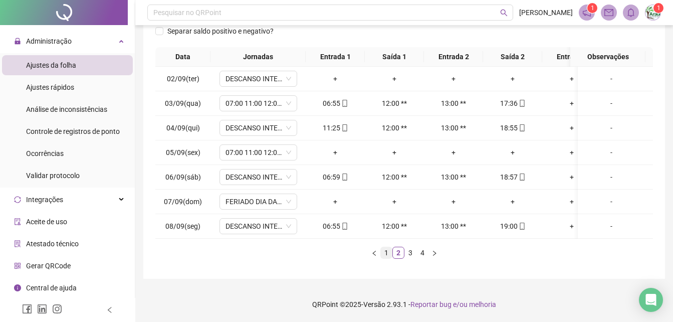
click at [391, 254] on link "1" at bounding box center [386, 252] width 11 height 11
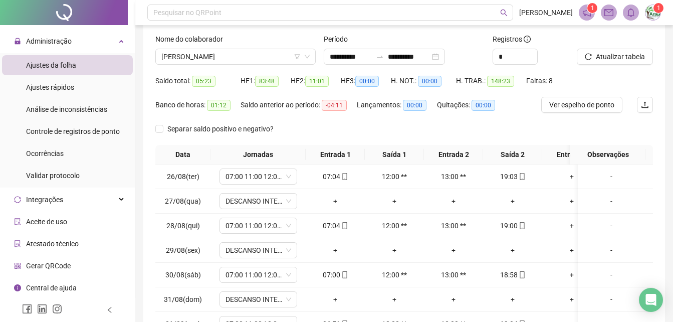
scroll to position [150, 0]
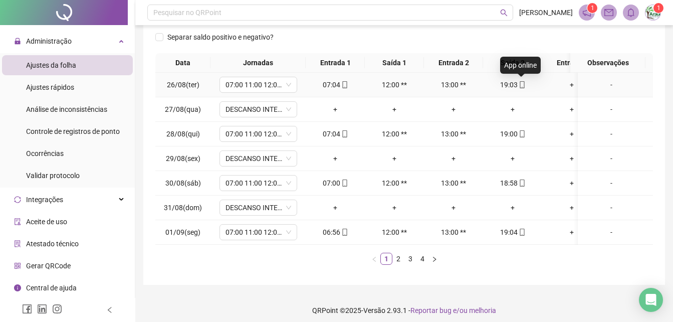
click at [521, 81] on icon "mobile" at bounding box center [522, 84] width 5 height 7
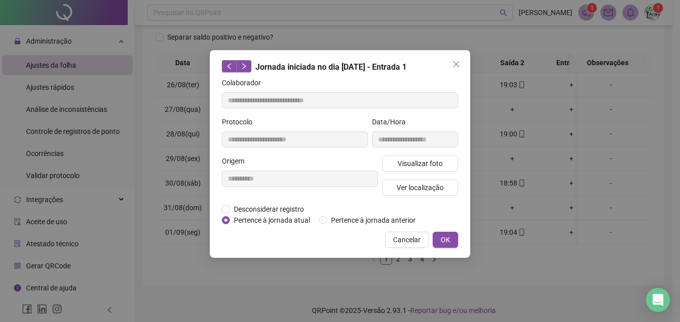
type input "**********"
click at [414, 166] on span "Visualizar foto" at bounding box center [420, 163] width 45 height 11
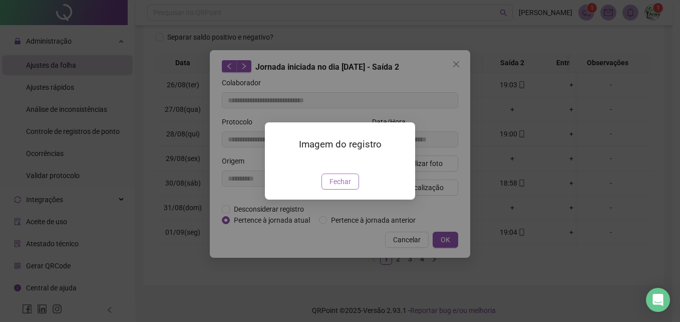
click at [349, 187] on span "Fechar" at bounding box center [341, 181] width 22 height 11
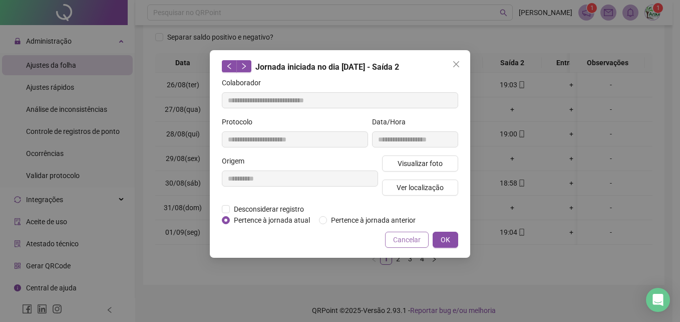
click at [406, 237] on span "Cancelar" at bounding box center [407, 239] width 28 height 11
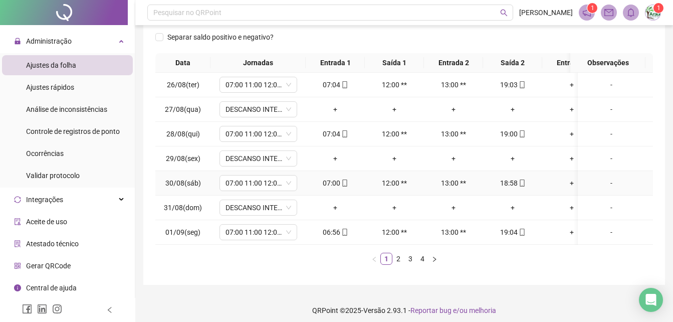
scroll to position [164, 0]
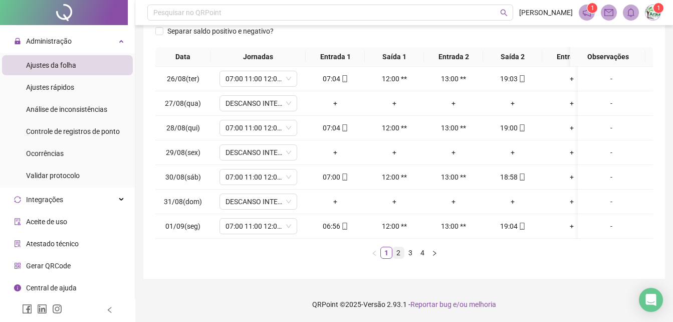
click at [397, 250] on link "2" at bounding box center [398, 252] width 11 height 11
click at [407, 260] on div "Data Jornadas Entrada 1 Saída 1 Entrada 2 Saída 2 Entrada 3 Saída 3 Observações…" at bounding box center [403, 156] width 497 height 219
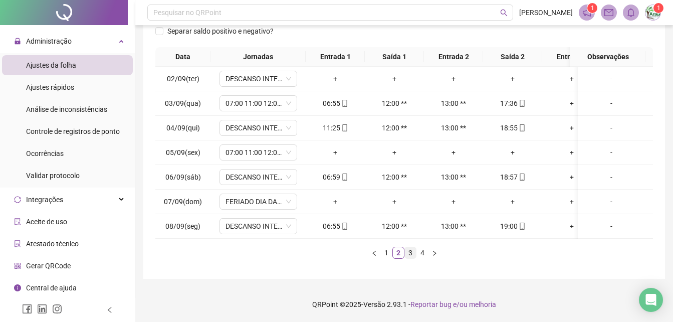
click at [413, 255] on link "3" at bounding box center [410, 252] width 11 height 11
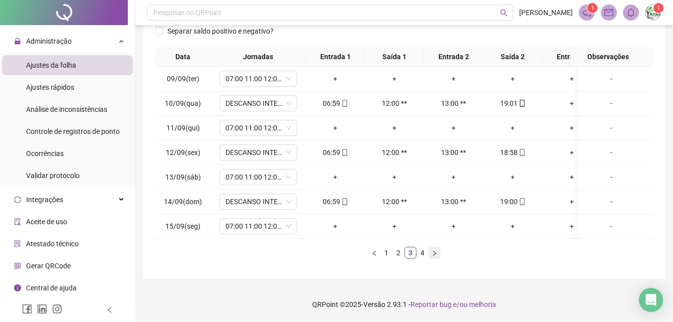
click at [429, 251] on button "button" at bounding box center [434, 252] width 12 height 12
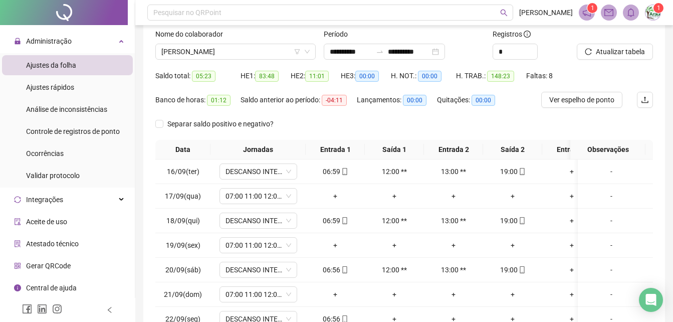
scroll to position [0, 0]
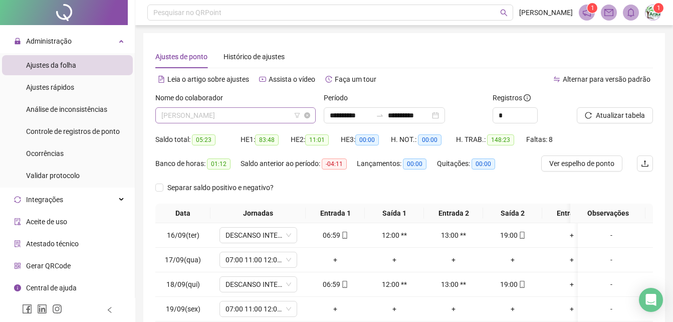
click at [224, 118] on span "[PERSON_NAME]" at bounding box center [235, 115] width 148 height 15
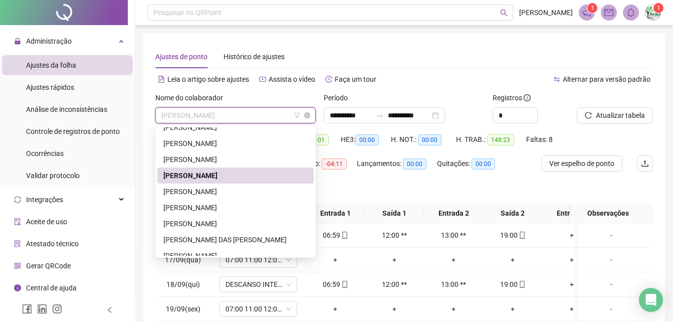
type input "*"
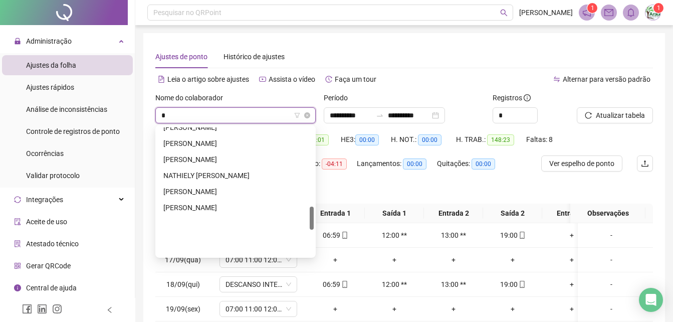
scroll to position [433, 0]
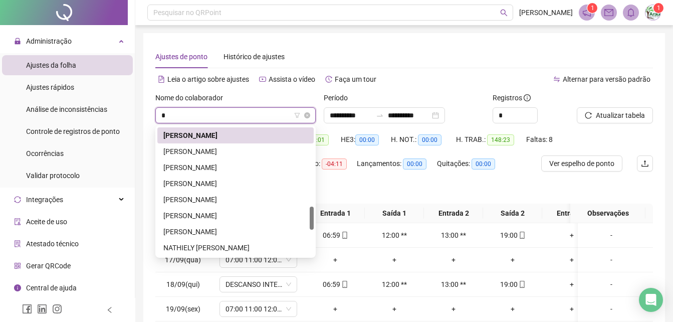
click at [236, 115] on input "*" at bounding box center [230, 115] width 139 height 15
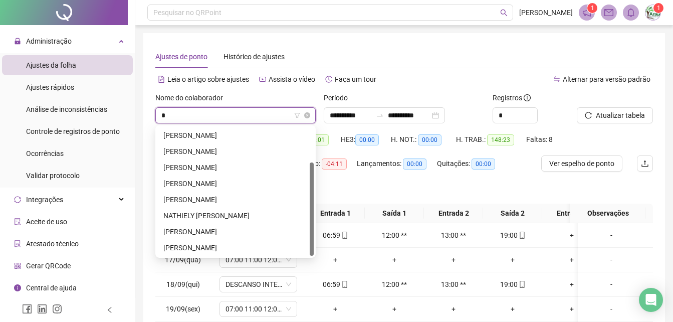
scroll to position [48, 0]
type input "**"
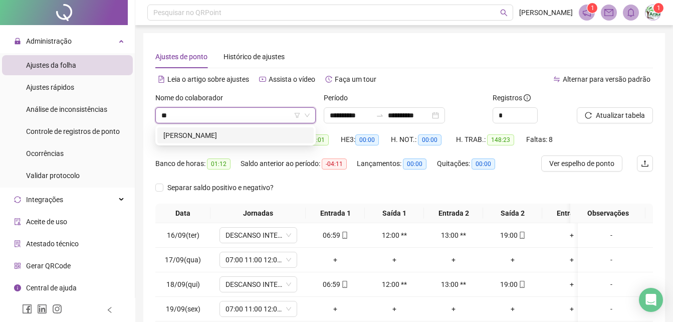
click at [253, 142] on div "[PERSON_NAME]" at bounding box center [235, 135] width 156 height 16
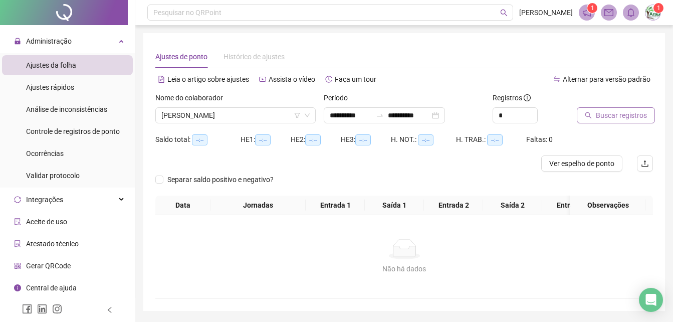
click at [609, 117] on span "Buscar registros" at bounding box center [621, 115] width 51 height 11
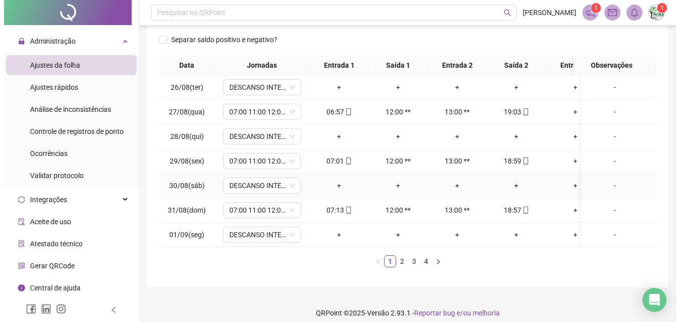
scroll to position [164, 0]
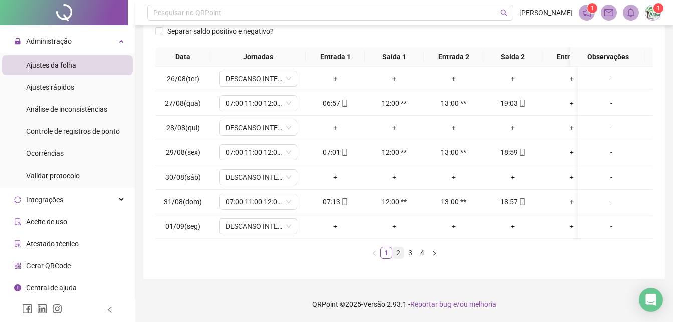
click at [399, 253] on link "2" at bounding box center [398, 252] width 11 height 11
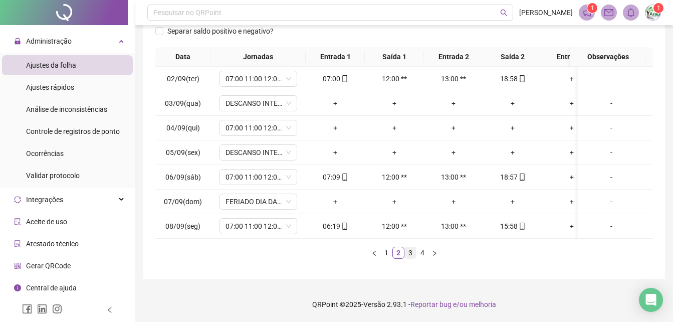
click at [411, 251] on link "3" at bounding box center [410, 252] width 11 height 11
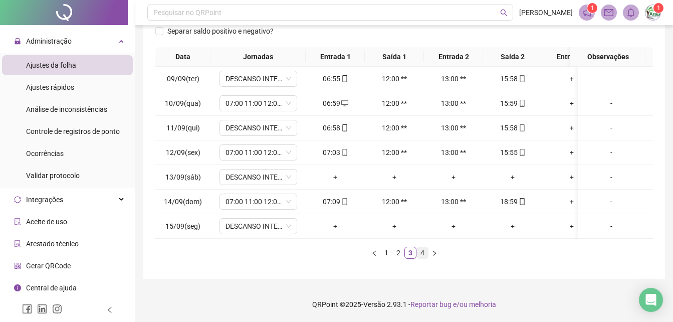
click at [420, 251] on link "4" at bounding box center [422, 252] width 11 height 11
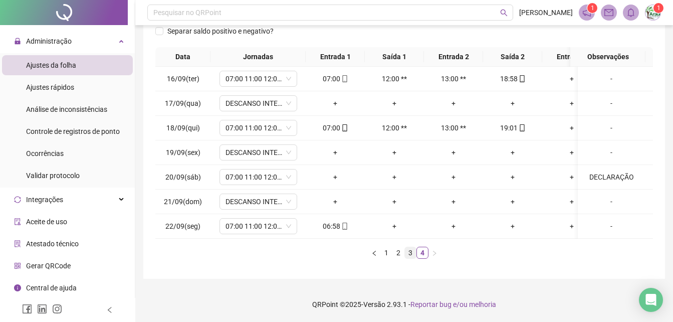
click at [412, 256] on link "3" at bounding box center [410, 252] width 11 height 11
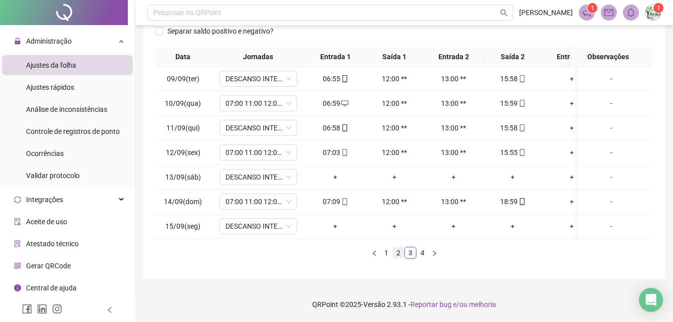
click at [397, 254] on link "2" at bounding box center [398, 252] width 11 height 11
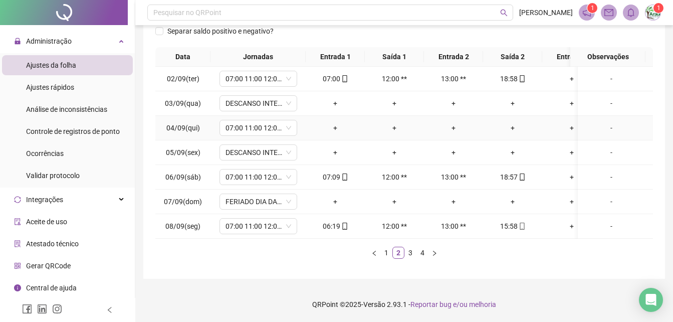
click at [605, 122] on div "-" at bounding box center [611, 127] width 59 height 11
